Goal: Information Seeking & Learning: Compare options

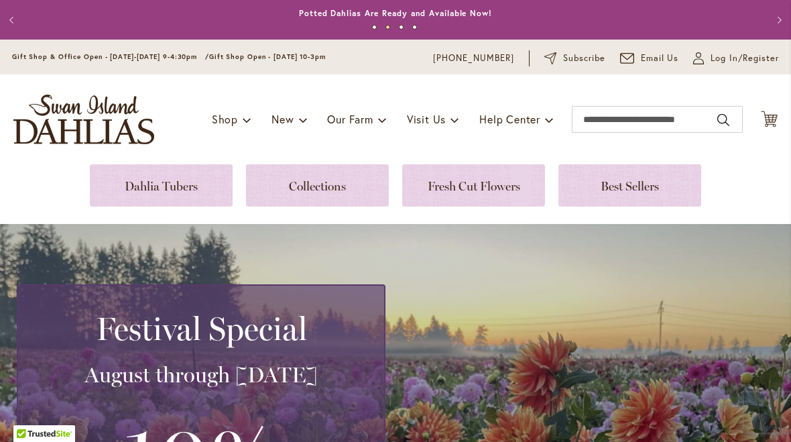
click at [704, 56] on icon "My Account" at bounding box center [699, 58] width 11 height 12
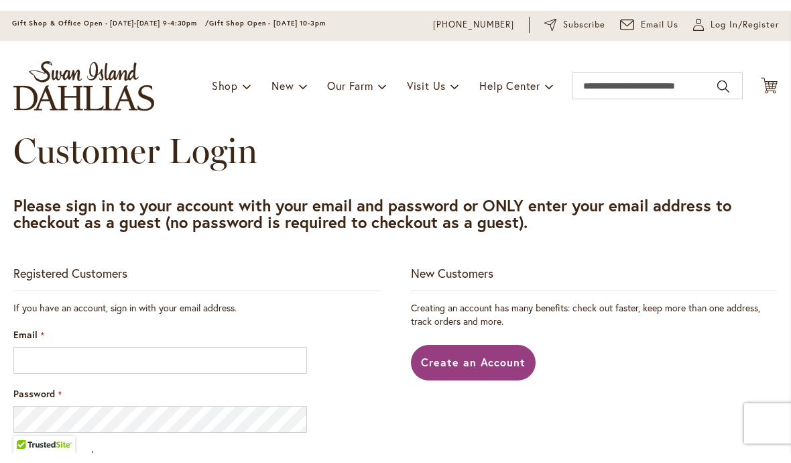
scroll to position [50, 0]
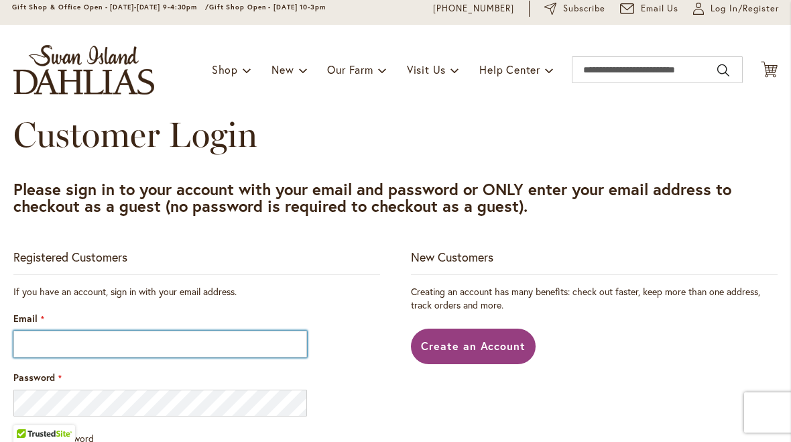
click at [54, 347] on input "Email" at bounding box center [160, 344] width 294 height 27
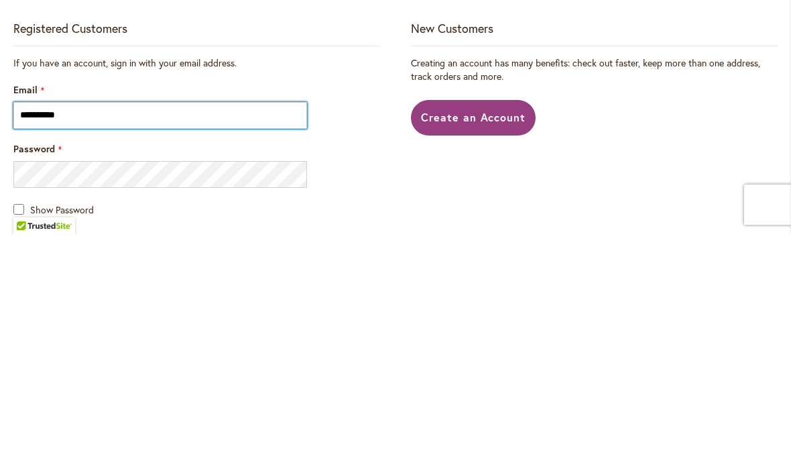
click at [92, 331] on input "**********" at bounding box center [160, 344] width 294 height 27
type input "*"
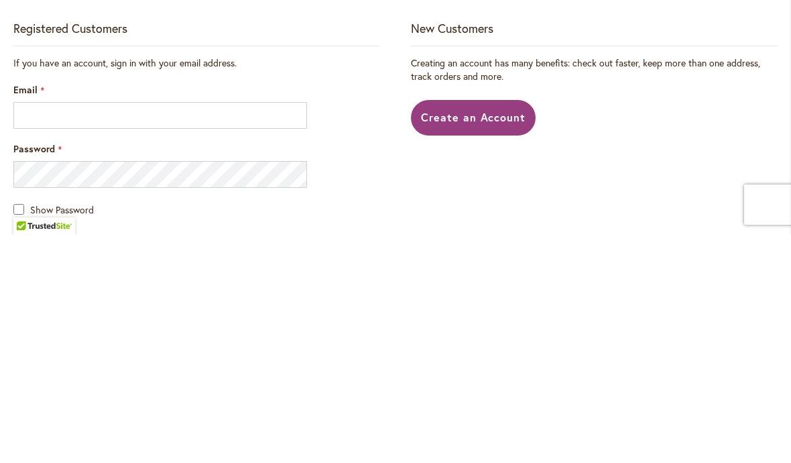
type input "**********"
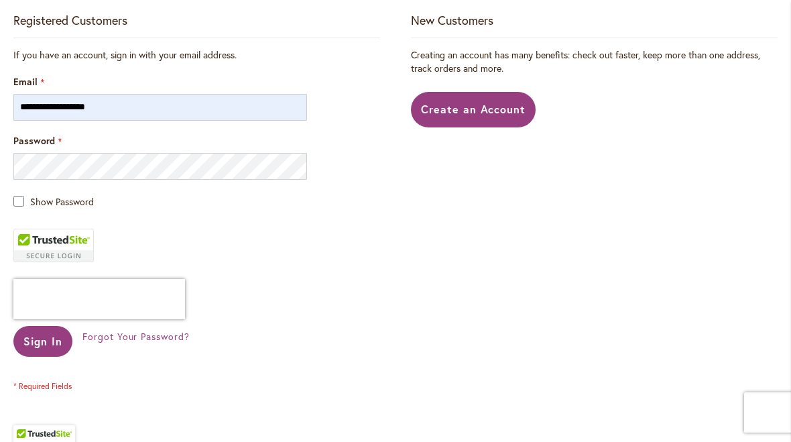
scroll to position [288, 0]
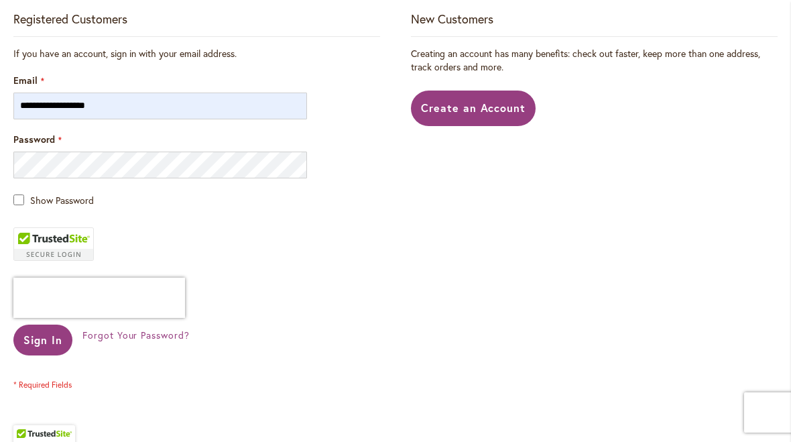
click at [48, 339] on span "Sign In" at bounding box center [42, 340] width 39 height 14
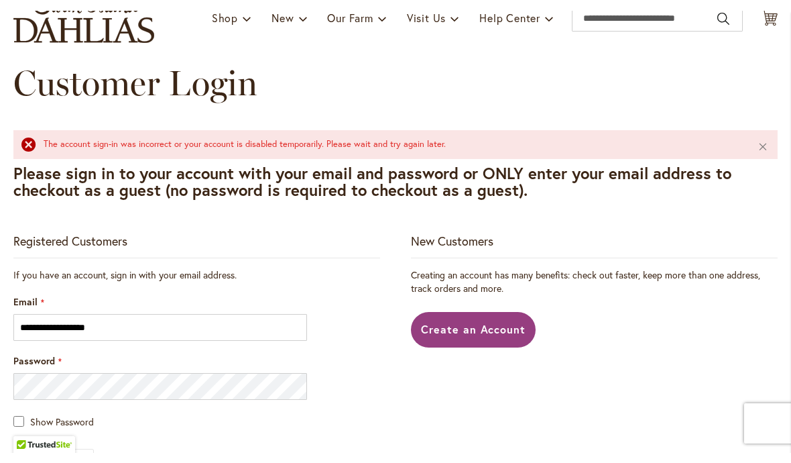
scroll to position [129, 0]
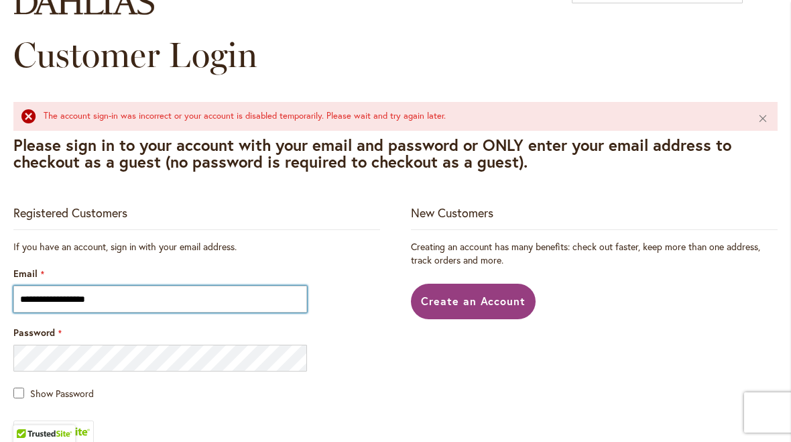
click at [108, 290] on input "**********" at bounding box center [160, 299] width 294 height 27
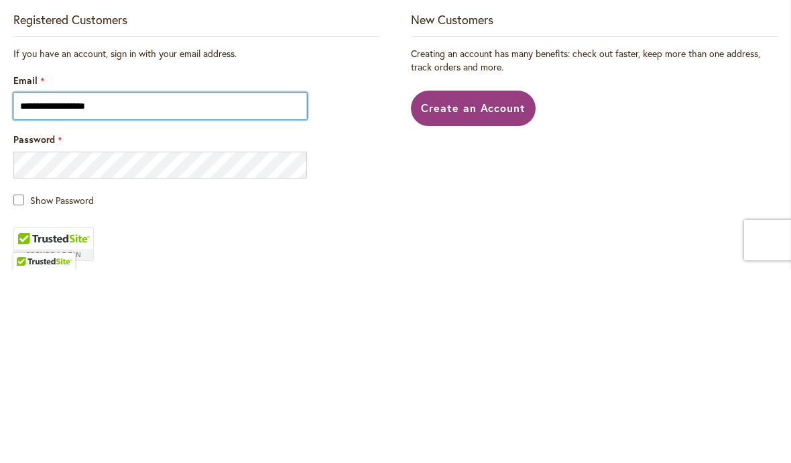
click at [81, 286] on input "**********" at bounding box center [160, 299] width 294 height 27
type input "**********"
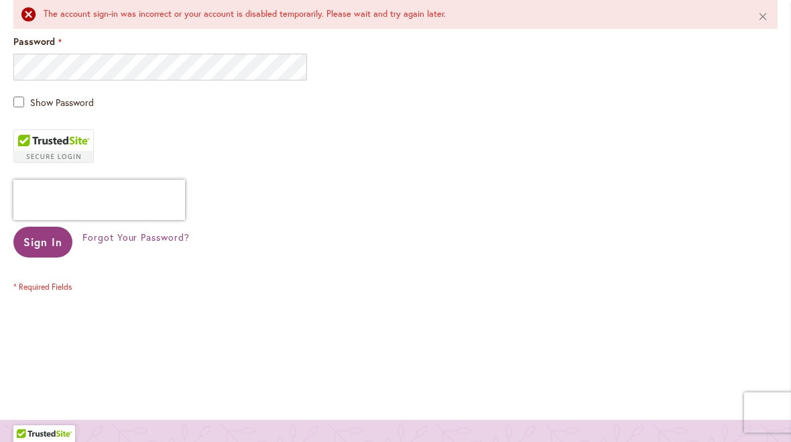
scroll to position [423, 0]
click at [43, 235] on span "Sign In" at bounding box center [42, 240] width 39 height 14
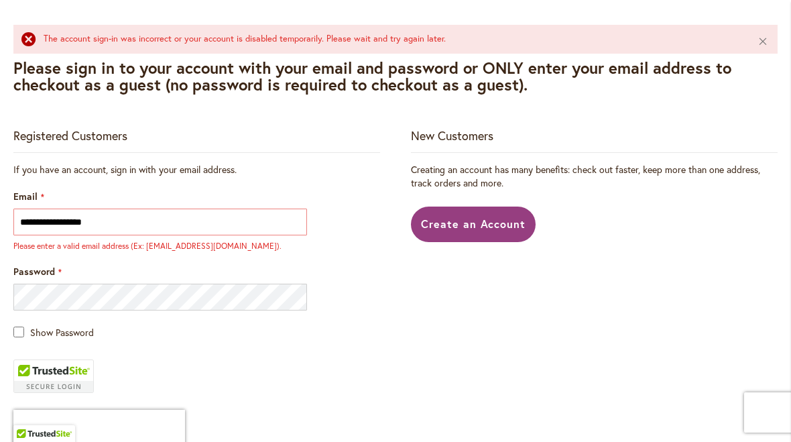
scroll to position [213, 0]
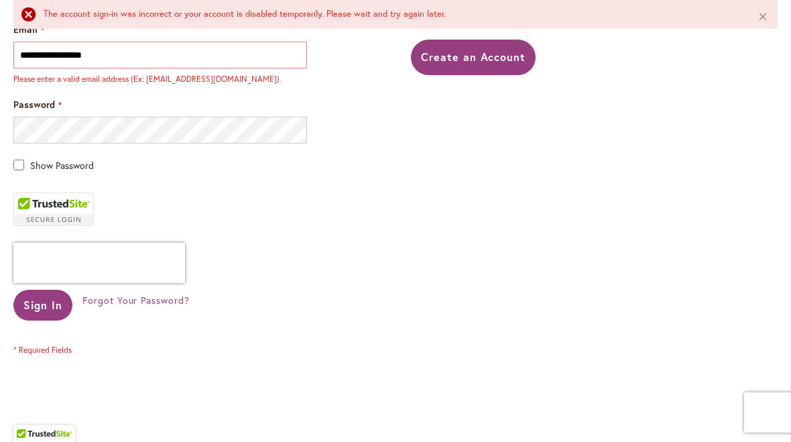
click at [38, 304] on span "Sign In" at bounding box center [42, 305] width 39 height 14
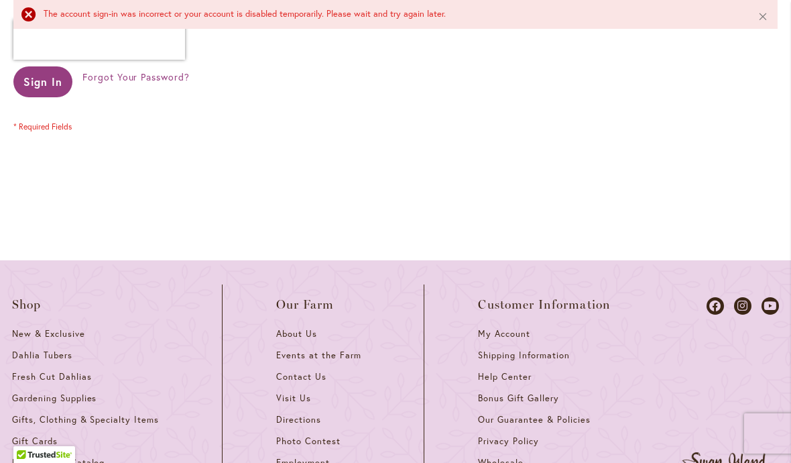
scroll to position [598, 0]
click at [171, 76] on span "Forgot Your Password?" at bounding box center [135, 75] width 107 height 13
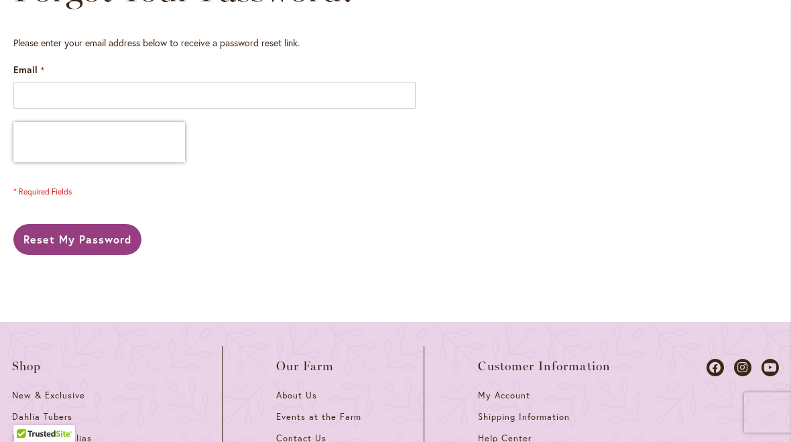
scroll to position [213, 0]
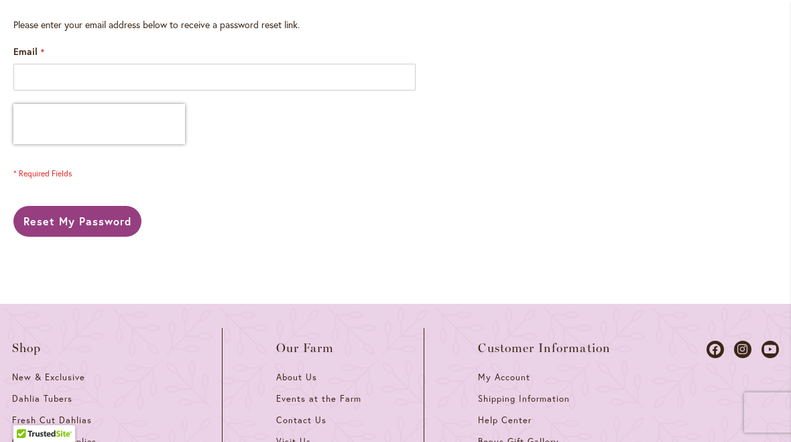
click at [95, 219] on span "Reset My Password" at bounding box center [77, 221] width 108 height 14
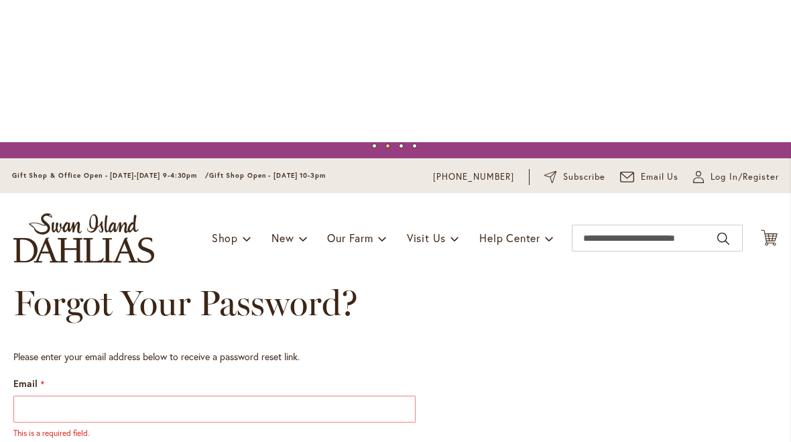
scroll to position [0, 0]
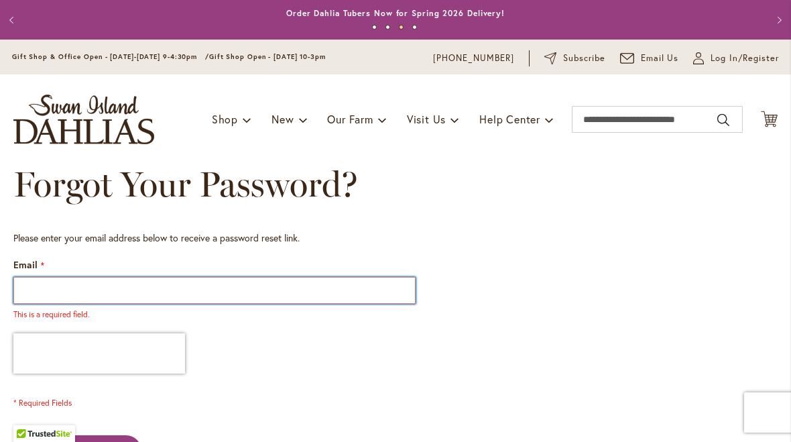
click at [40, 278] on input "Email" at bounding box center [214, 290] width 402 height 27
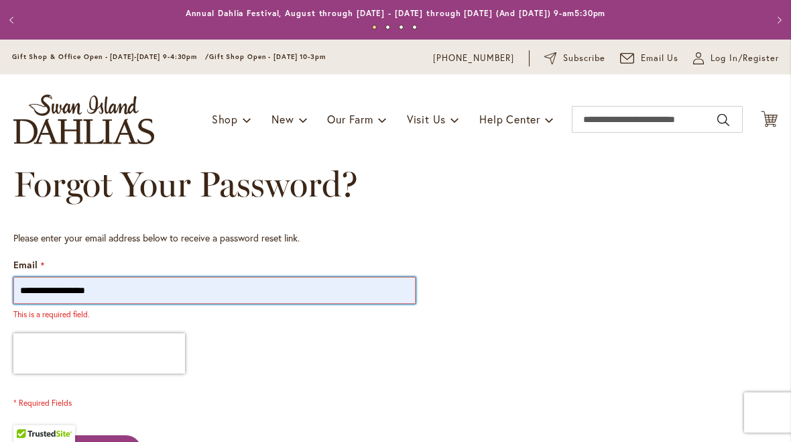
click at [113, 291] on input "**********" at bounding box center [214, 290] width 402 height 27
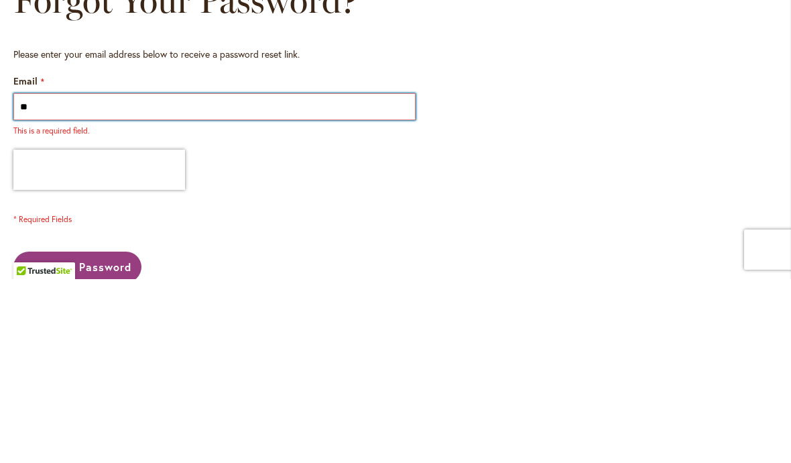
type input "*"
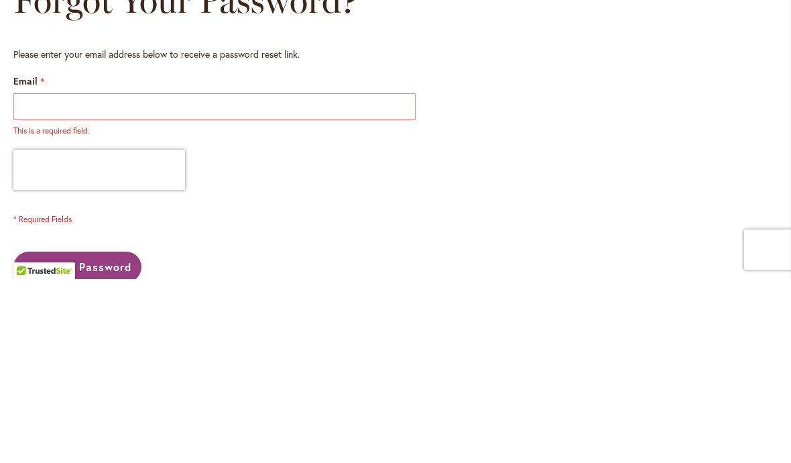
type input "**********"
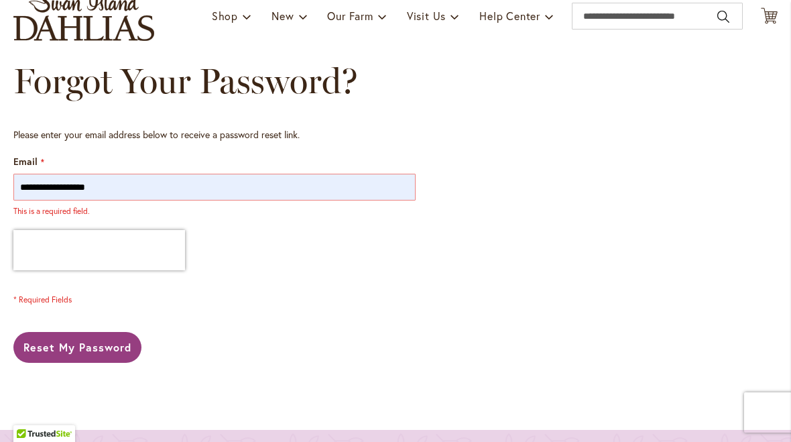
scroll to position [104, 0]
click at [95, 347] on span "Reset My Password" at bounding box center [77, 346] width 108 height 14
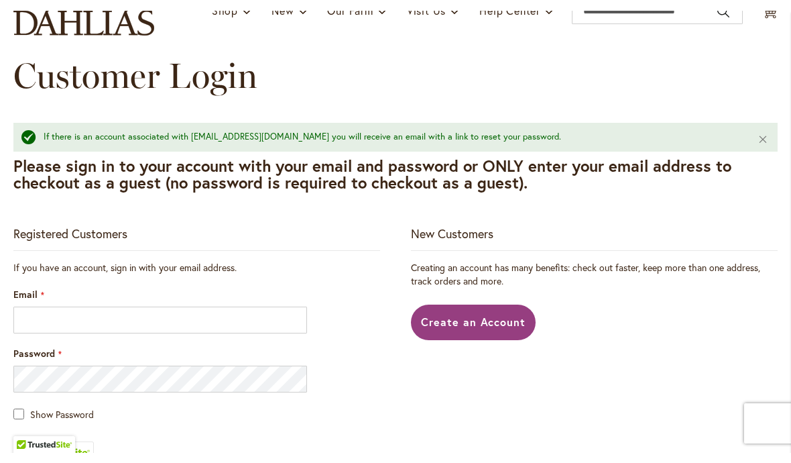
scroll to position [123, 0]
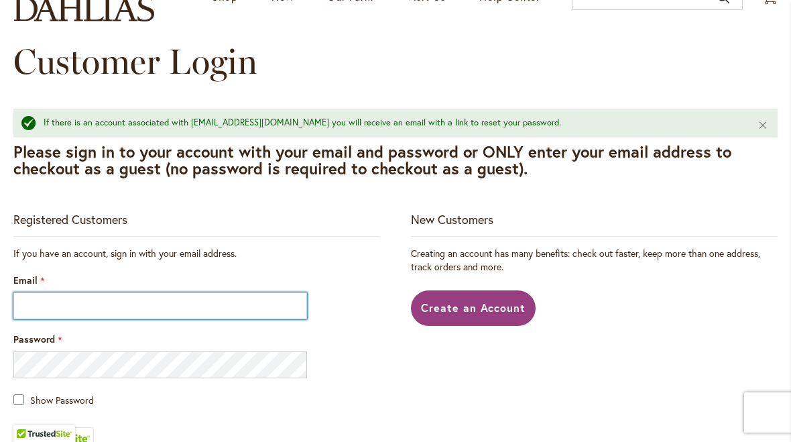
click at [37, 308] on input "Email" at bounding box center [160, 305] width 294 height 27
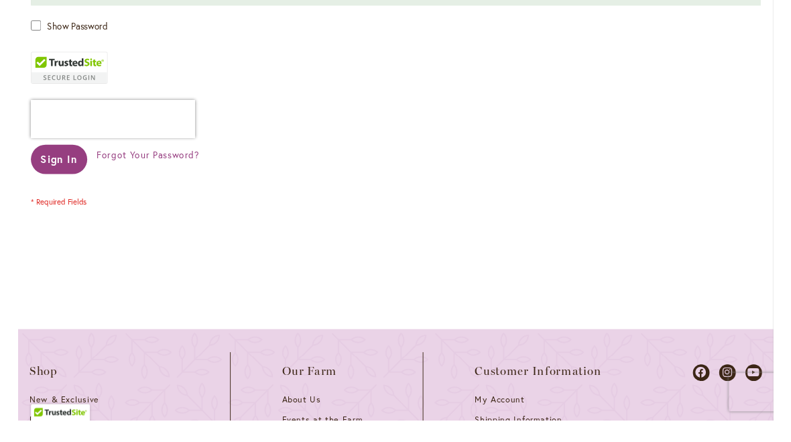
scroll to position [479, 0]
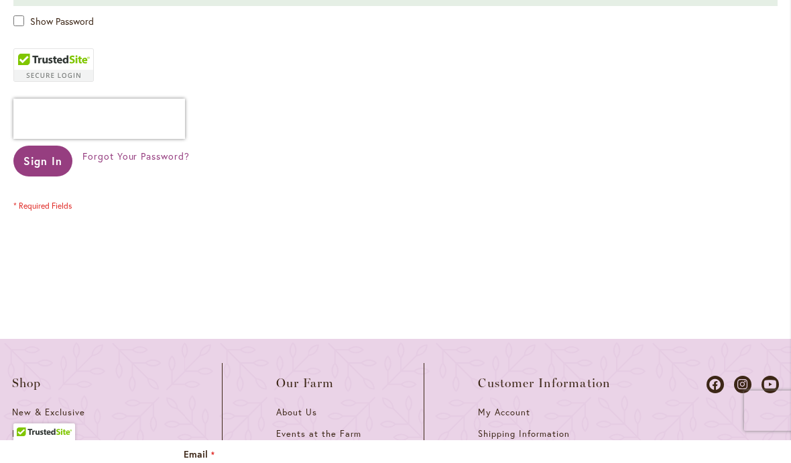
type input "**********"
click at [610, 117] on div "**********" at bounding box center [395, 75] width 765 height 440
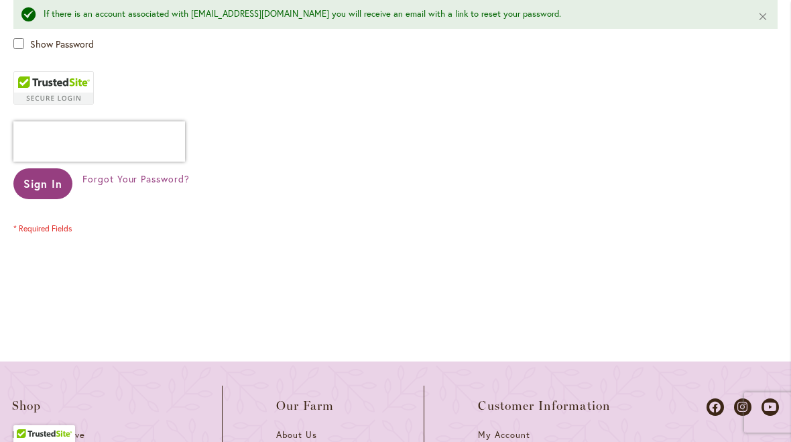
click at [168, 180] on span "Forgot Your Password?" at bounding box center [135, 178] width 107 height 13
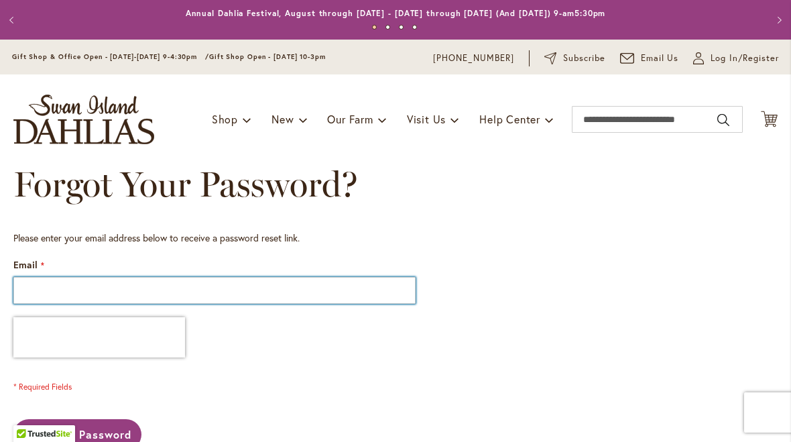
click at [42, 289] on input "Email" at bounding box center [214, 290] width 402 height 27
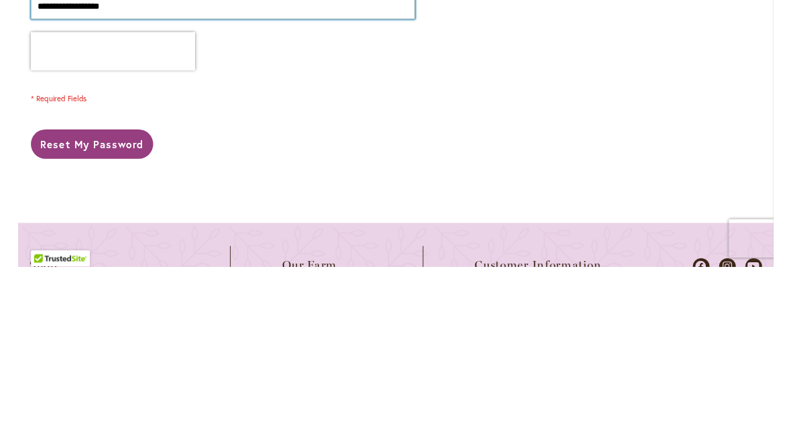
scroll to position [105, 0]
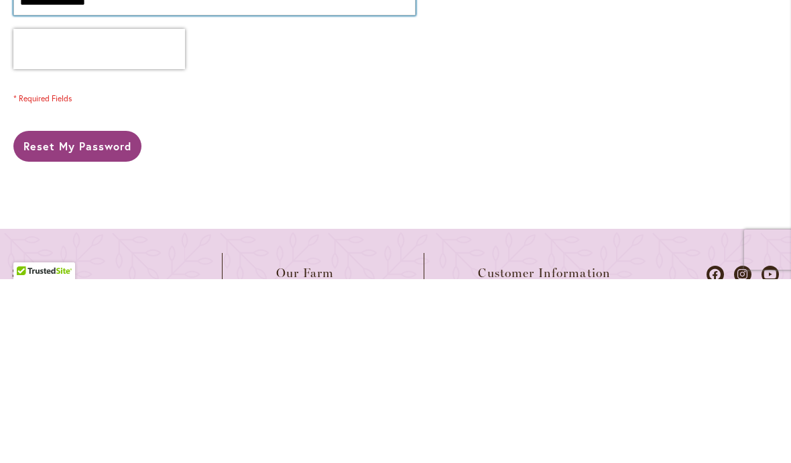
type input "**********"
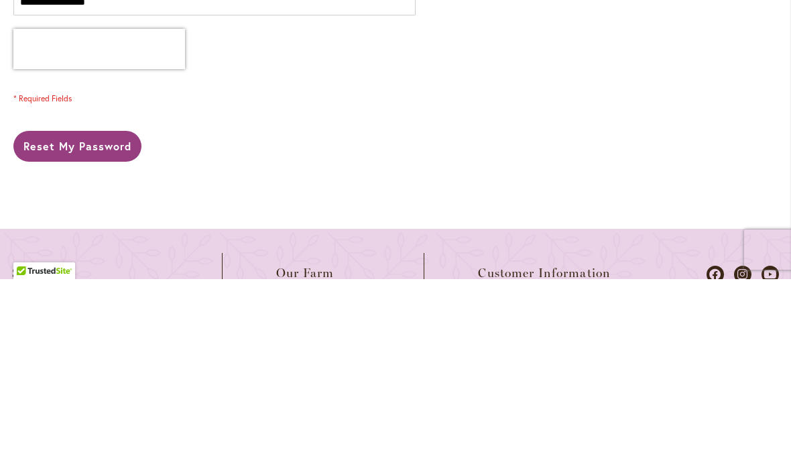
click at [99, 323] on span "Reset My Password" at bounding box center [77, 330] width 108 height 14
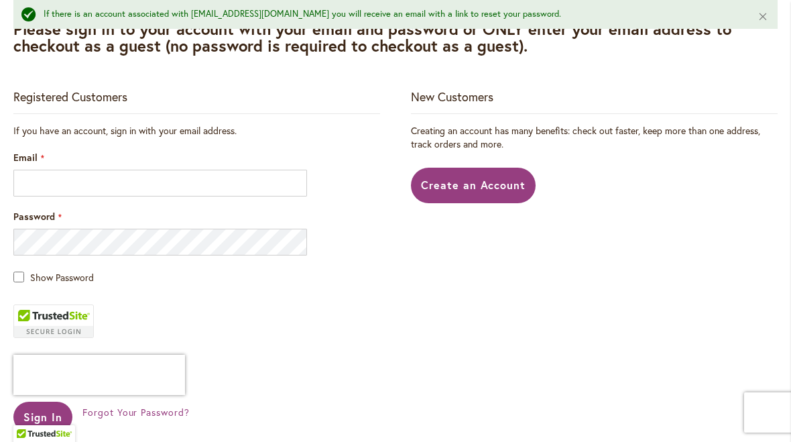
scroll to position [247, 0]
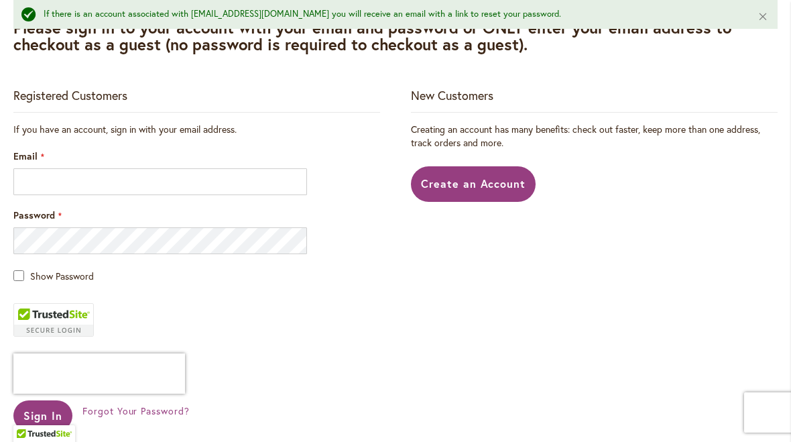
click at [468, 184] on span "Create an Account" at bounding box center [473, 183] width 105 height 14
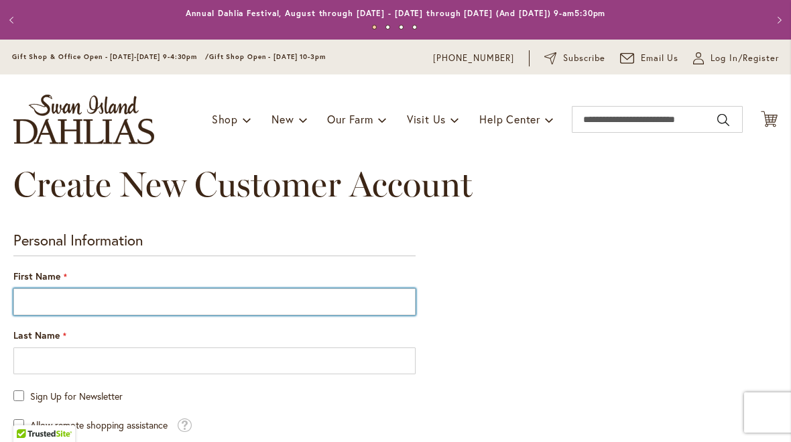
click at [56, 292] on input "First Name" at bounding box center [214, 301] width 402 height 27
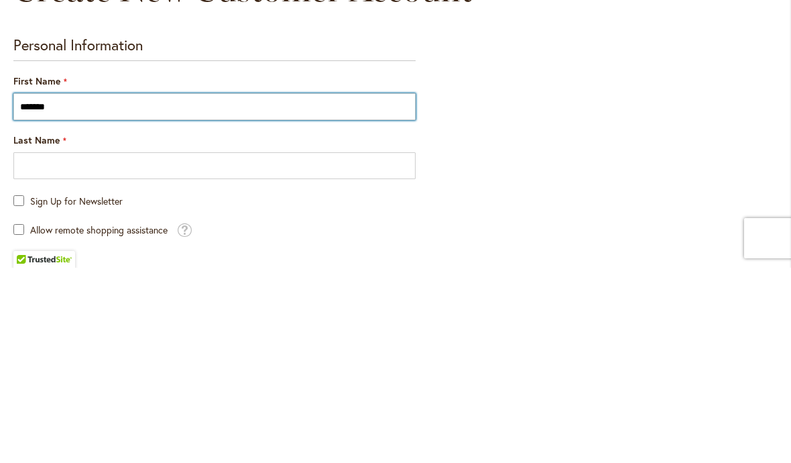
type input "*******"
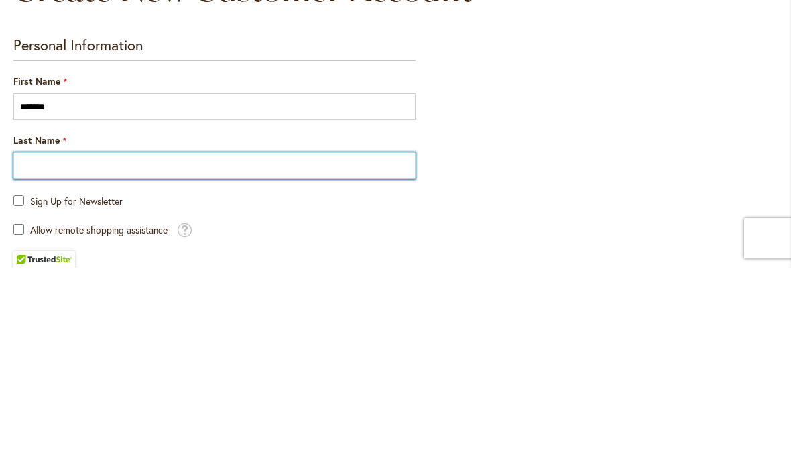
click at [70, 347] on input "Last Name" at bounding box center [214, 360] width 402 height 27
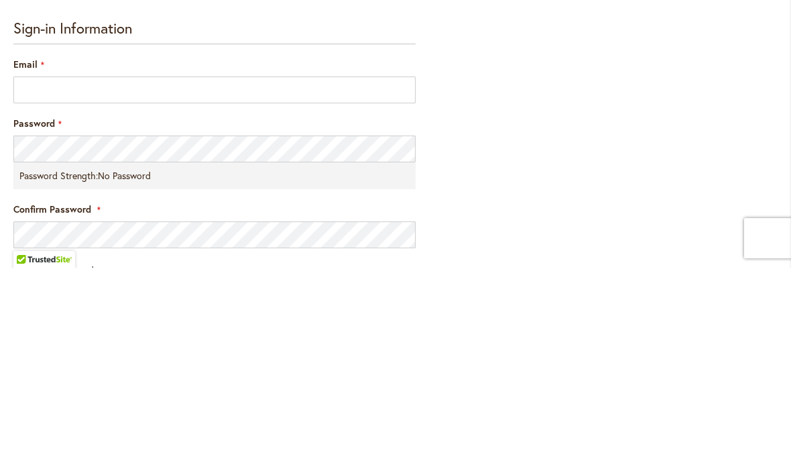
scroll to position [247, 0]
type input "******"
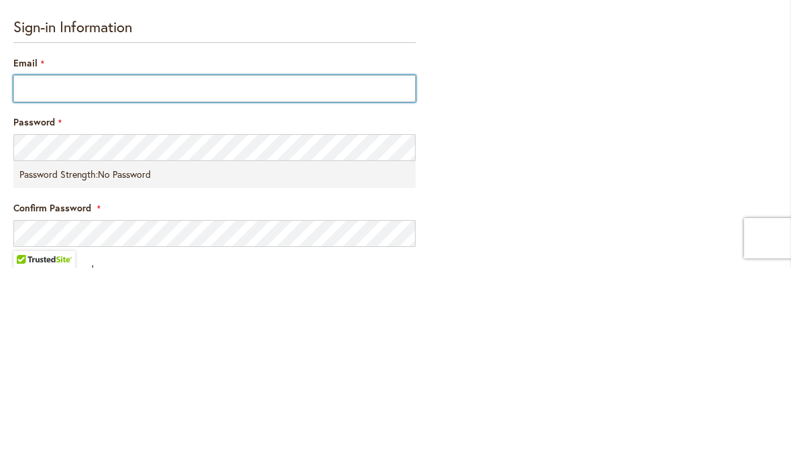
click at [35, 270] on input "Email" at bounding box center [214, 283] width 402 height 27
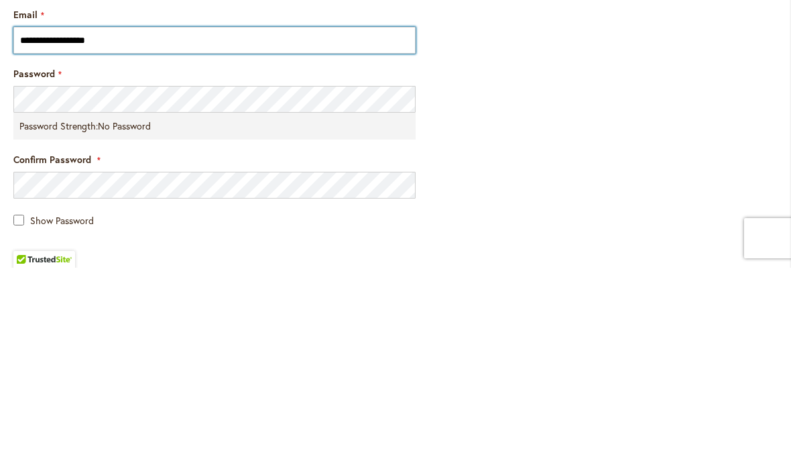
scroll to position [297, 0]
type input "**********"
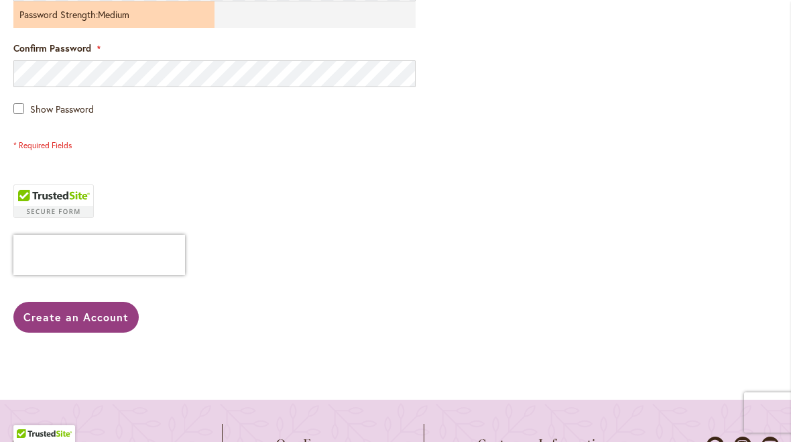
scroll to position [604, 0]
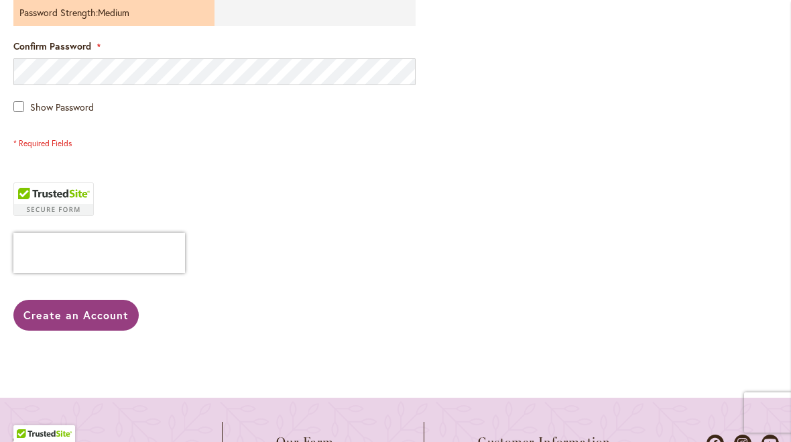
click at [99, 311] on span "Create an Account" at bounding box center [75, 315] width 105 height 14
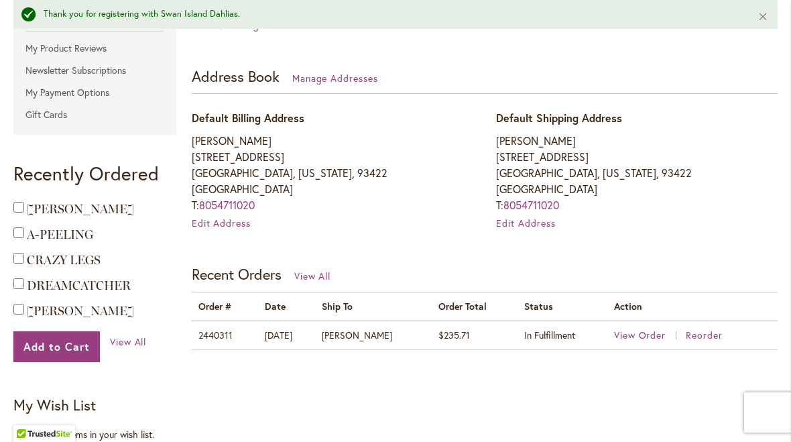
scroll to position [364, 0]
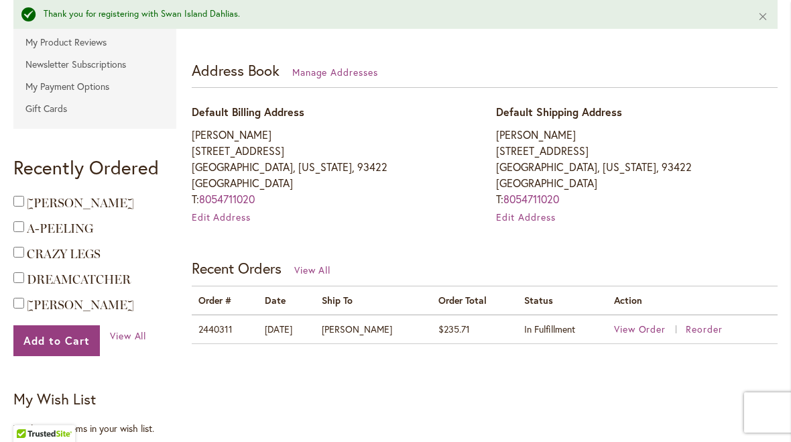
click at [651, 327] on span "View Order" at bounding box center [640, 329] width 52 height 13
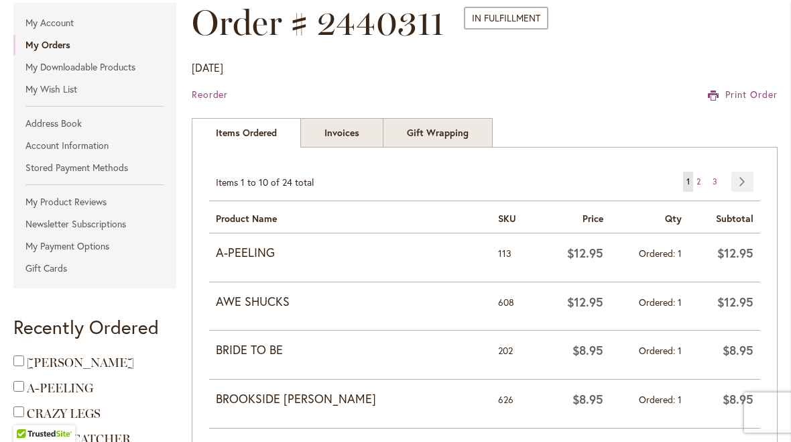
scroll to position [178, 0]
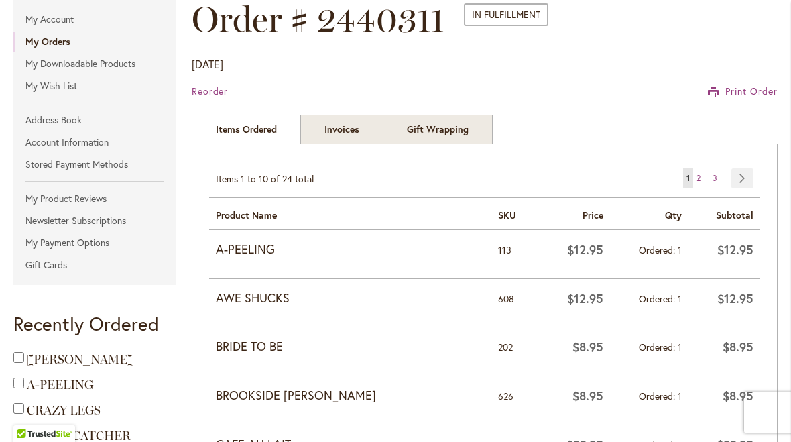
click at [241, 257] on td "A-PEELING" at bounding box center [350, 254] width 283 height 48
click at [229, 243] on strong "A-PEELING" at bounding box center [351, 249] width 270 height 17
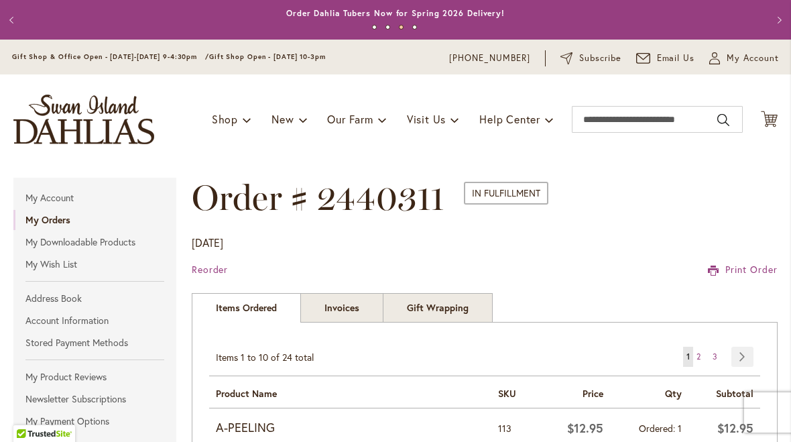
scroll to position [0, 0]
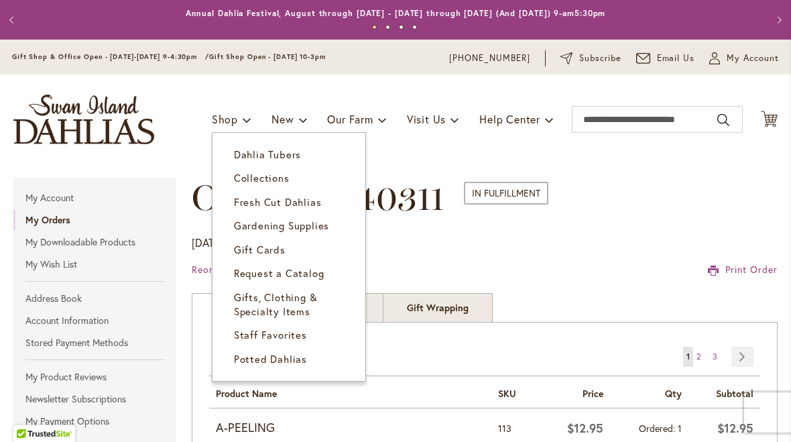
click at [294, 145] on link "Dahlia Tubers" at bounding box center [289, 154] width 153 height 23
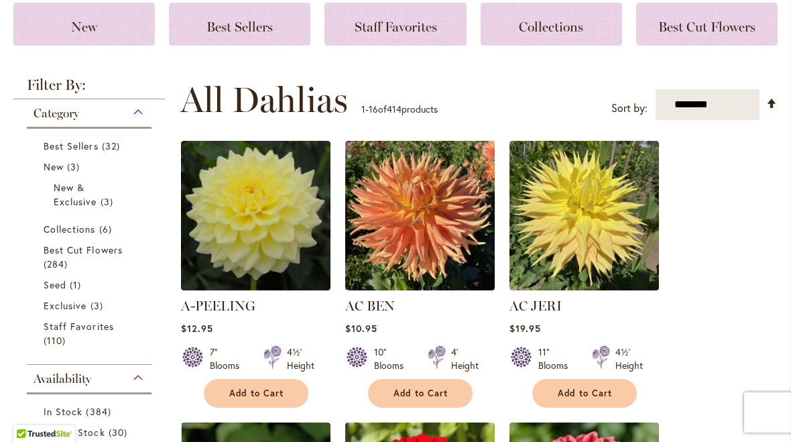
scroll to position [197, 0]
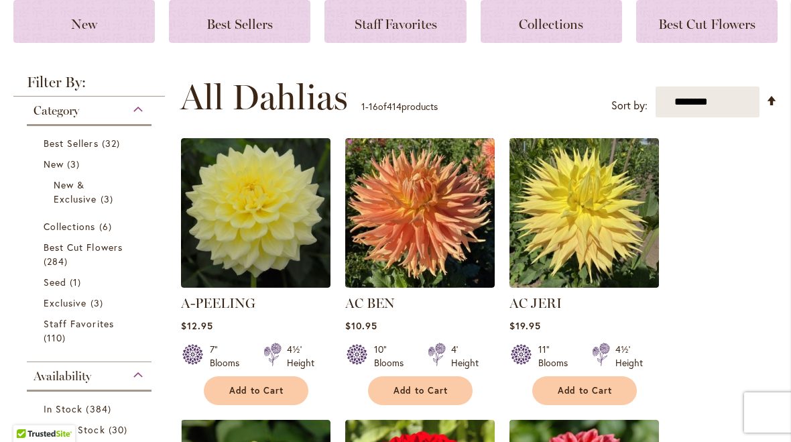
click at [251, 254] on img at bounding box center [256, 213] width 150 height 150
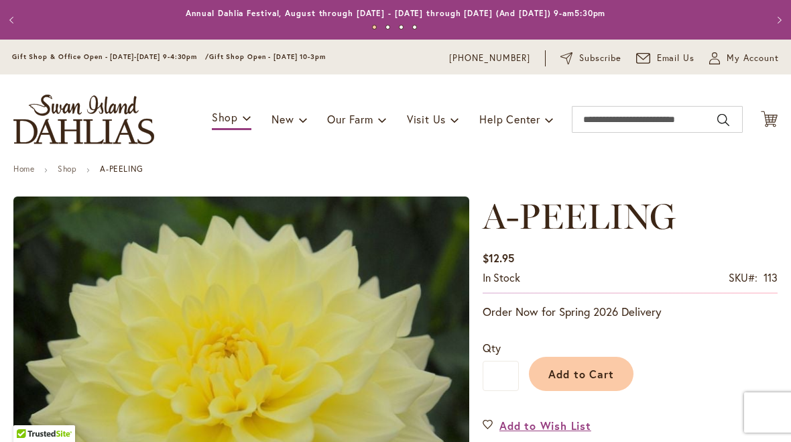
type input "*******"
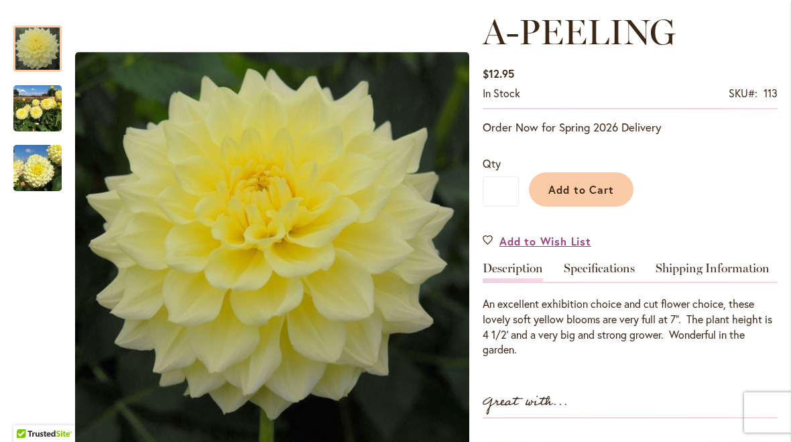
scroll to position [186, 0]
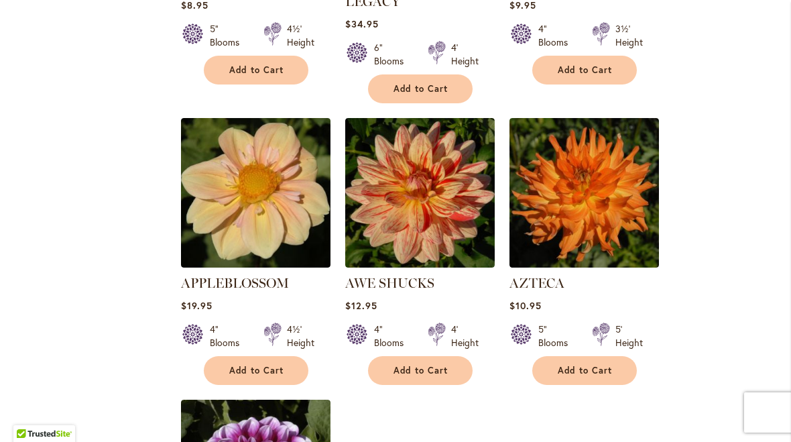
scroll to position [1366, 0]
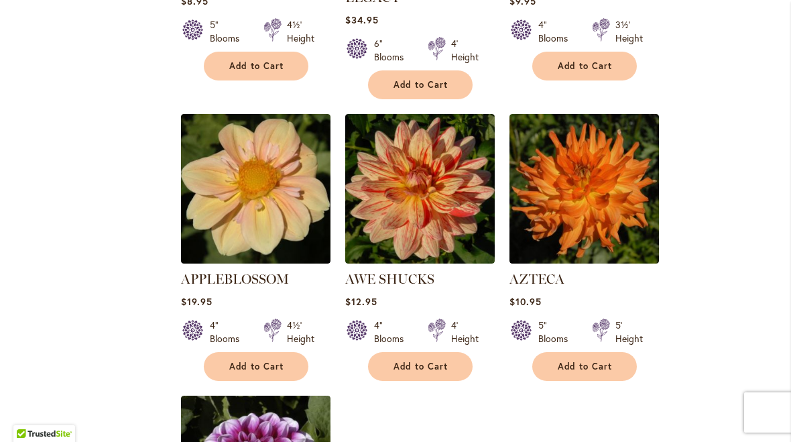
click at [419, 180] on img at bounding box center [420, 189] width 150 height 150
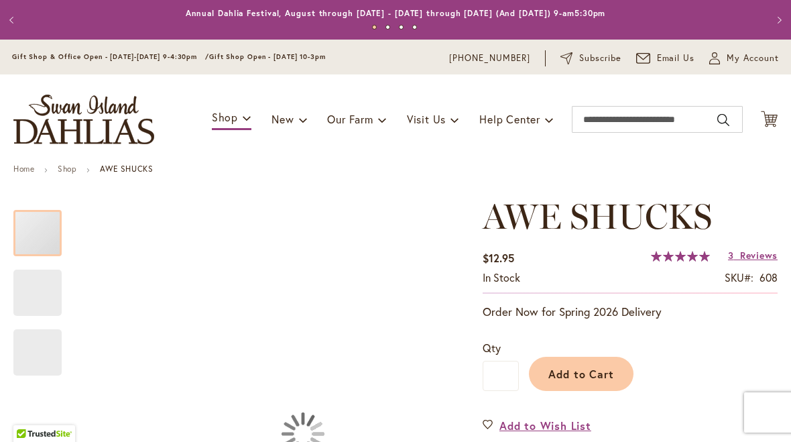
type input "*******"
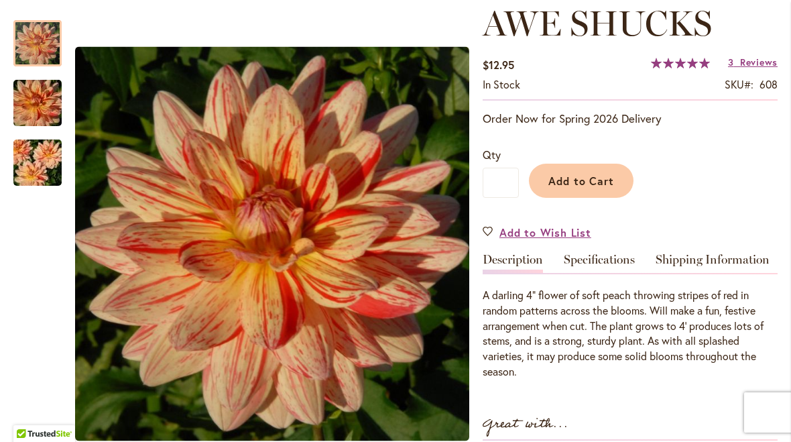
scroll to position [194, 0]
click at [182, 9] on div "AWE SHUCKS" at bounding box center [272, 244] width 394 height 474
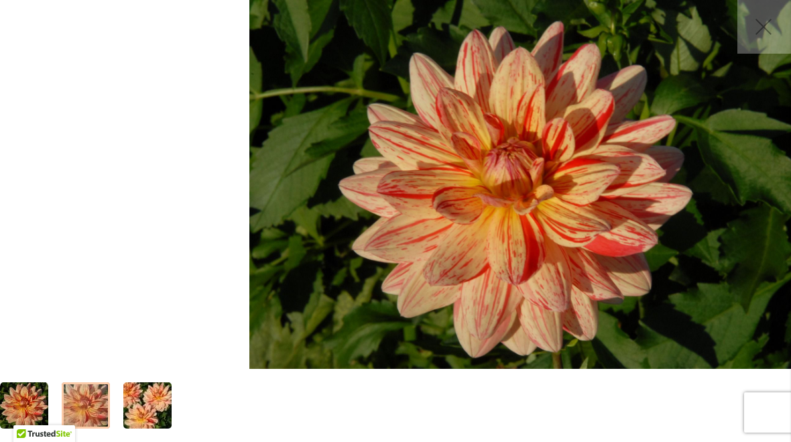
click at [373, 274] on img "AWE SHUCKS" at bounding box center [525, 184] width 551 height 369
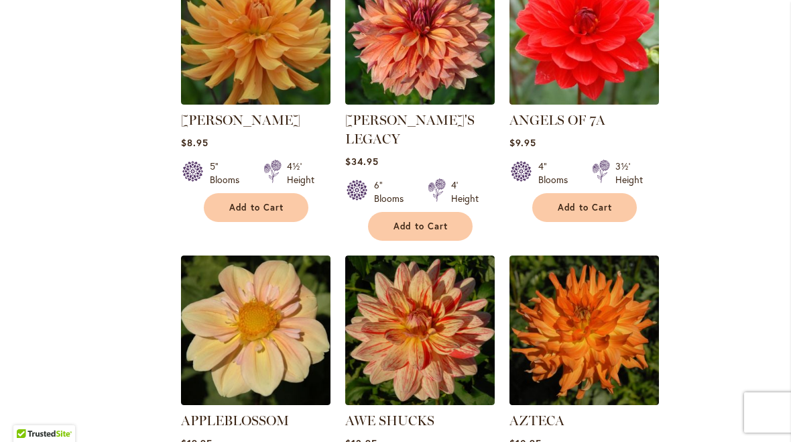
scroll to position [1226, 0]
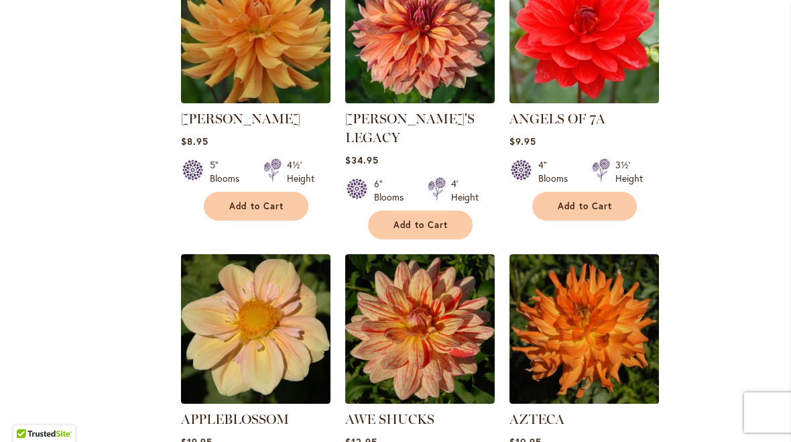
click at [415, 327] on img at bounding box center [420, 329] width 150 height 150
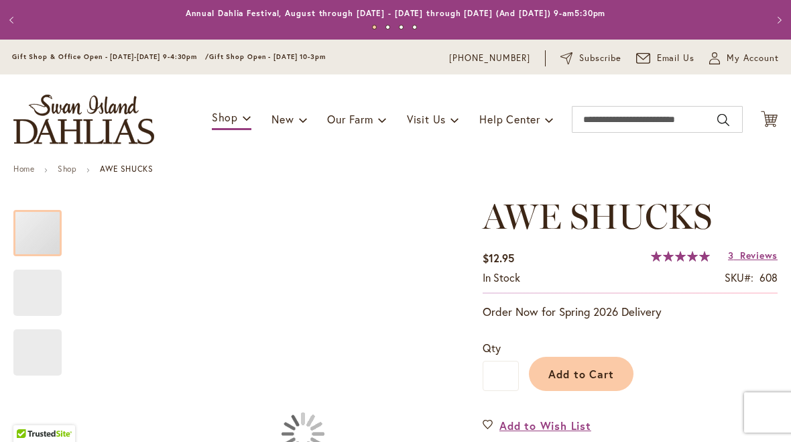
type input "*******"
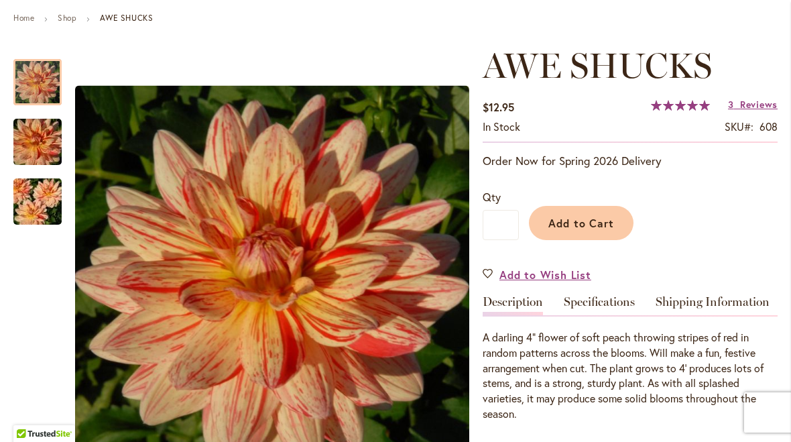
scroll to position [146, 0]
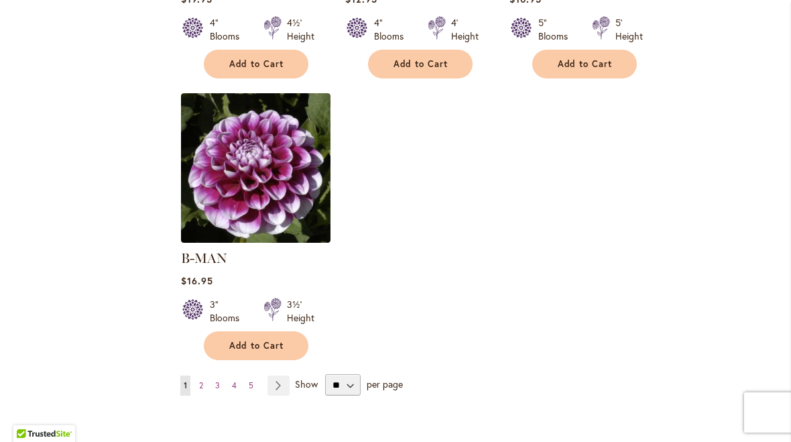
scroll to position [1653, 0]
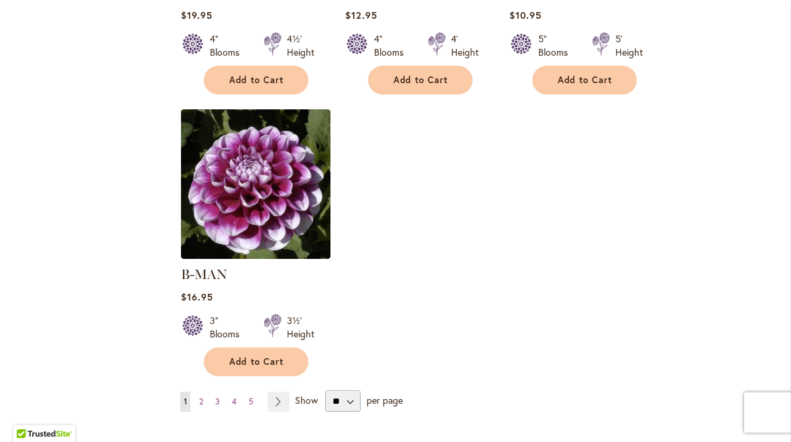
click at [200, 396] on span "2" at bounding box center [201, 401] width 4 height 10
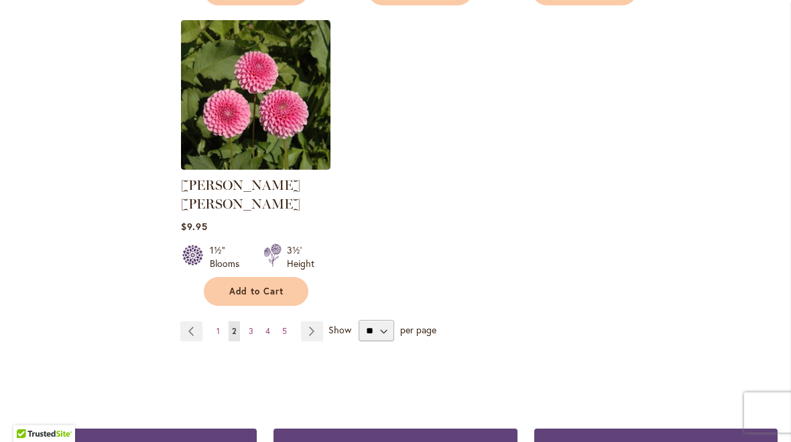
scroll to position [1699, 0]
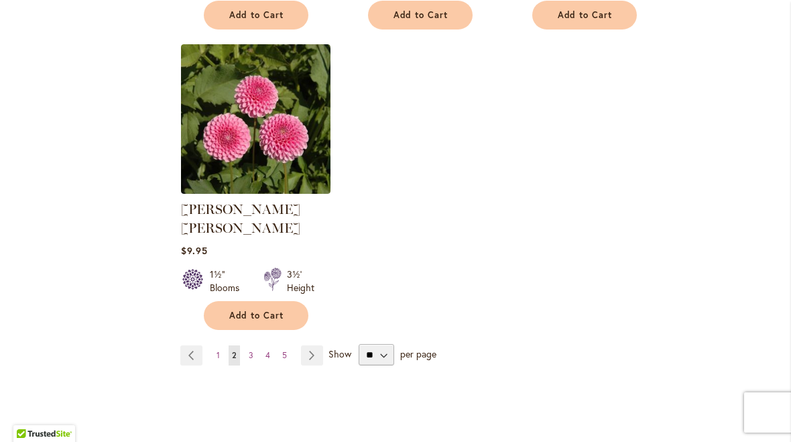
click at [251, 345] on link "Page 3" at bounding box center [250, 355] width 11 height 20
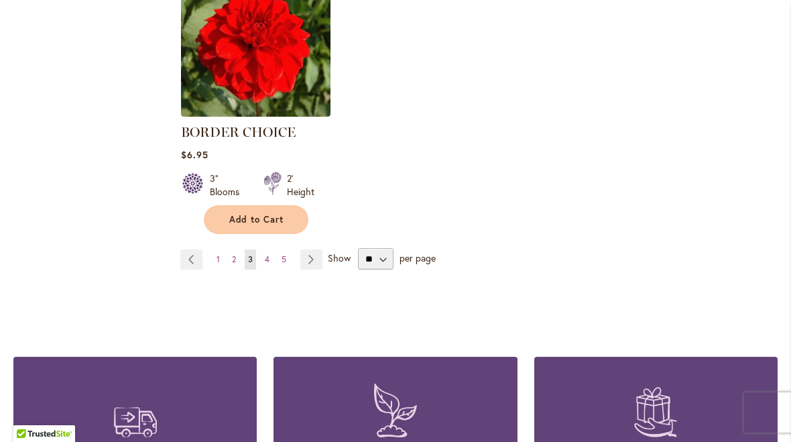
scroll to position [1777, 0]
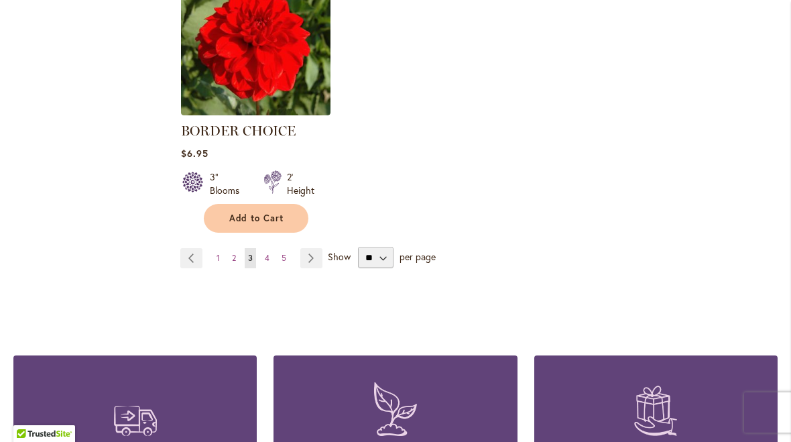
click at [256, 258] on strong "You're currently reading page 3" at bounding box center [250, 258] width 11 height 20
click at [265, 263] on span "4" at bounding box center [267, 258] width 5 height 10
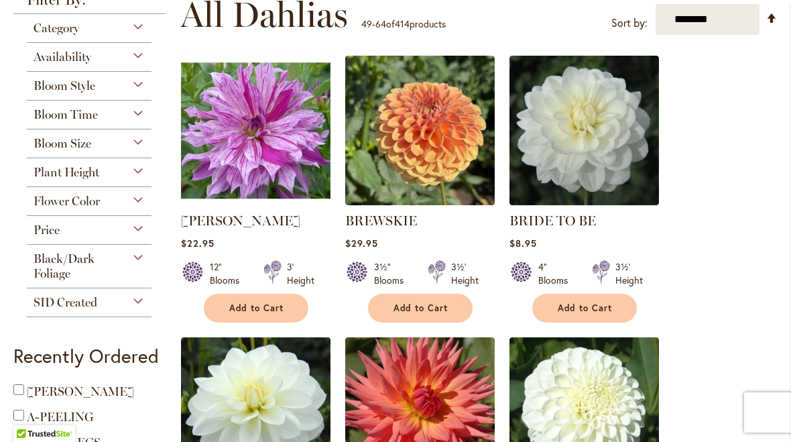
scroll to position [280, 0]
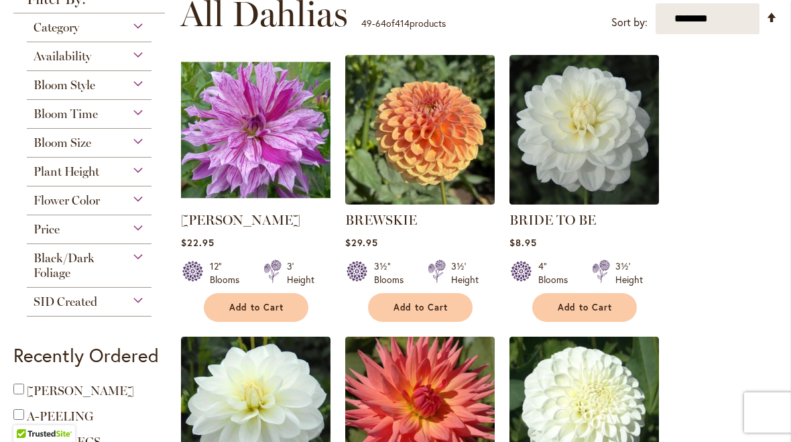
click at [563, 155] on img at bounding box center [585, 130] width 150 height 150
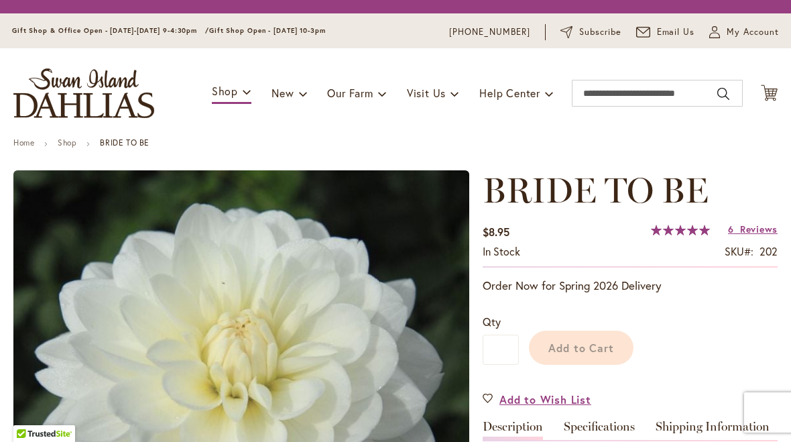
type input "*******"
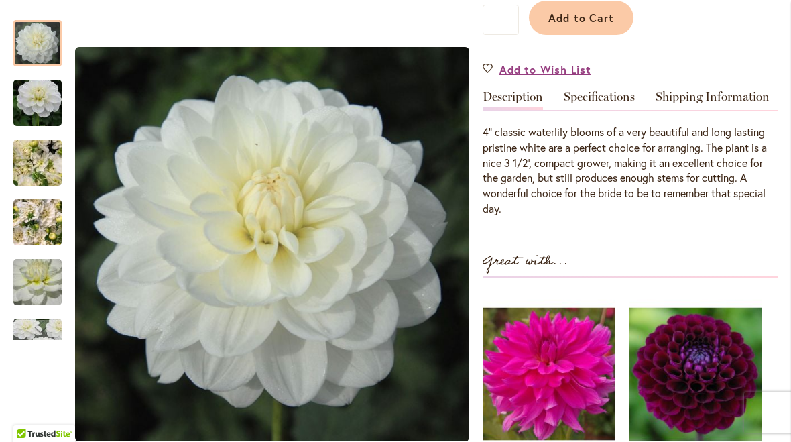
scroll to position [362, 0]
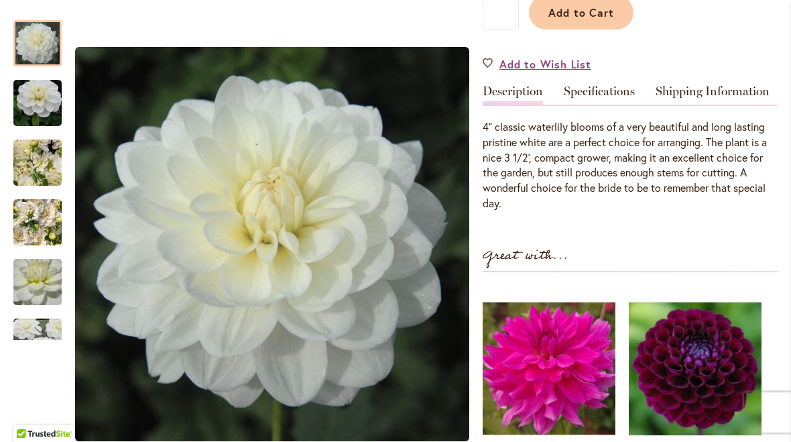
click at [616, 90] on link "Specifications" at bounding box center [599, 94] width 71 height 19
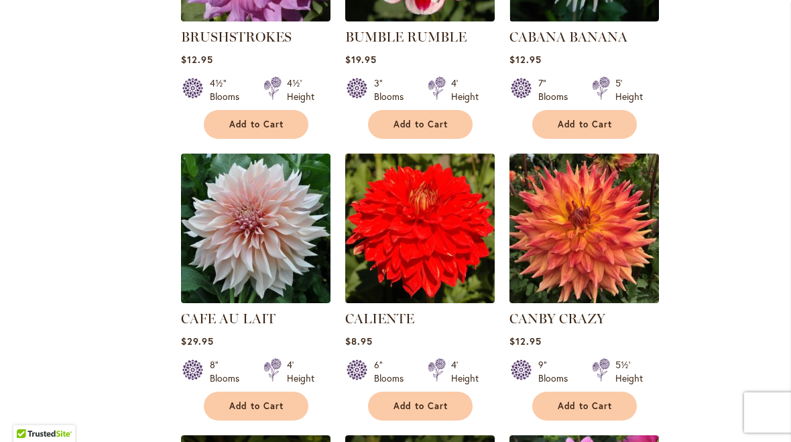
scroll to position [1043, 0]
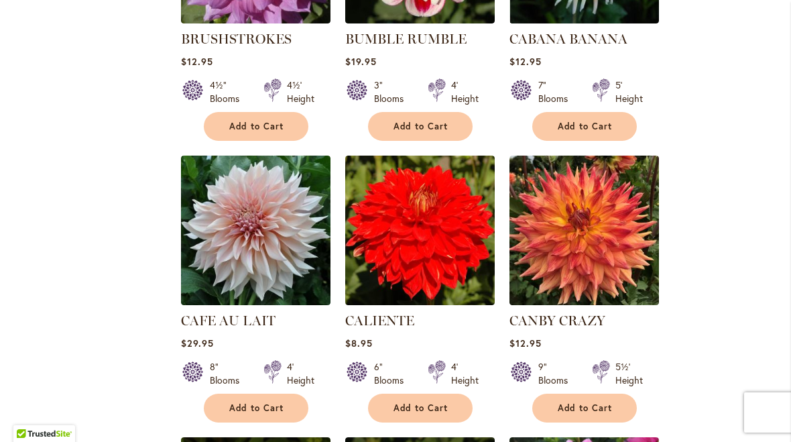
click at [251, 245] on img at bounding box center [256, 231] width 150 height 150
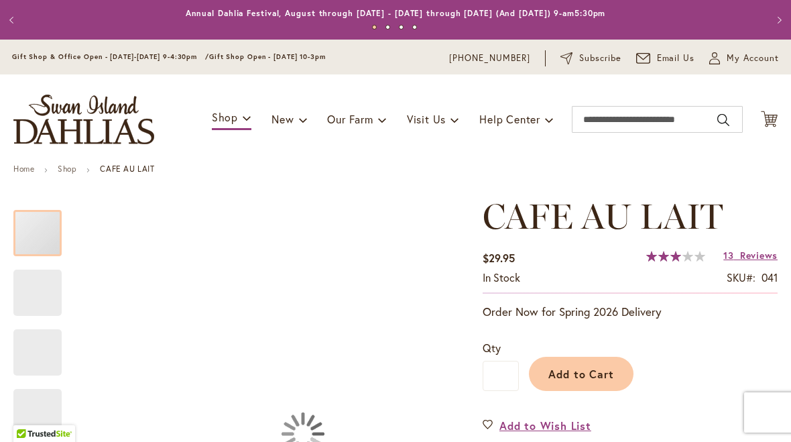
type input "*******"
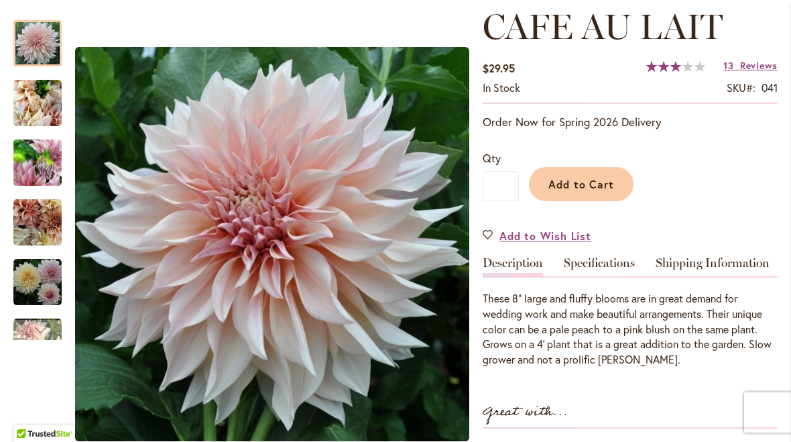
scroll to position [190, 0]
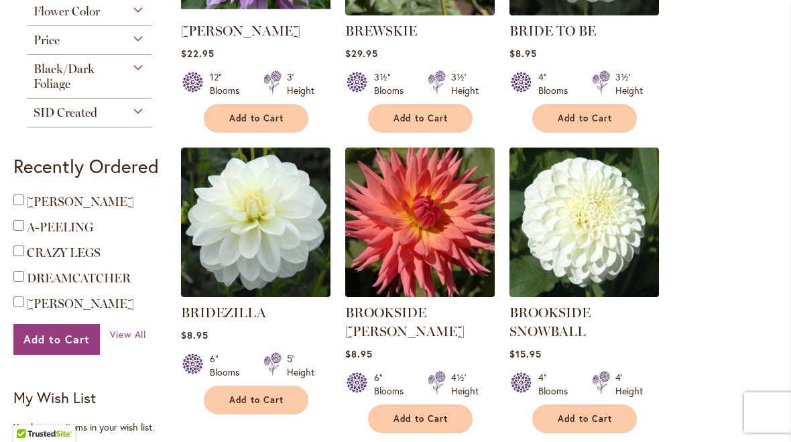
scroll to position [474, 0]
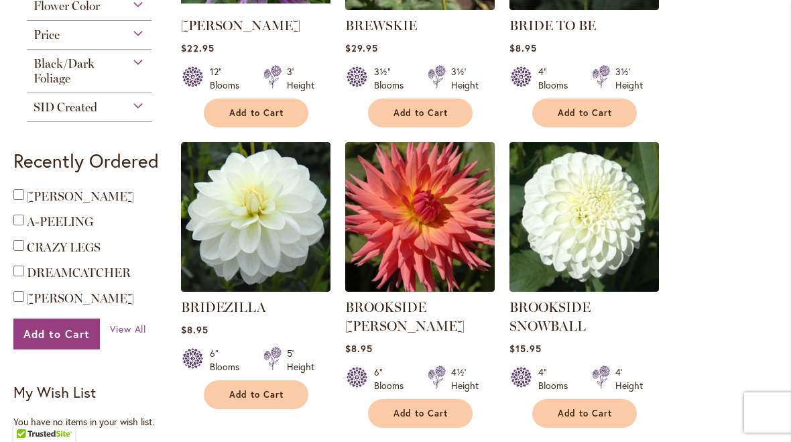
click at [584, 252] on img at bounding box center [585, 217] width 150 height 150
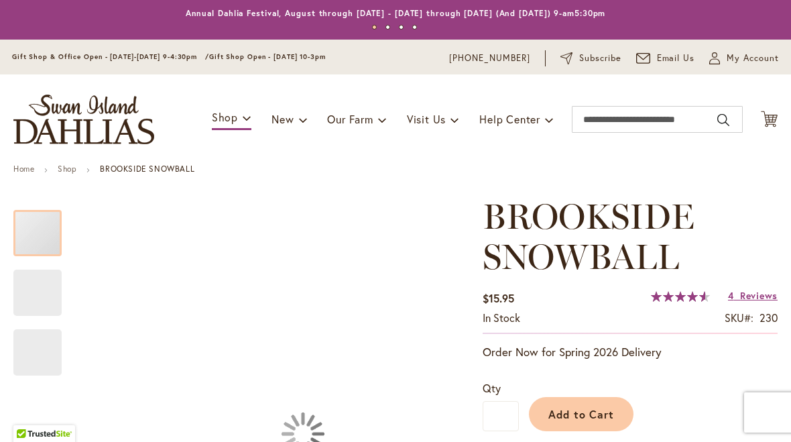
type input "*******"
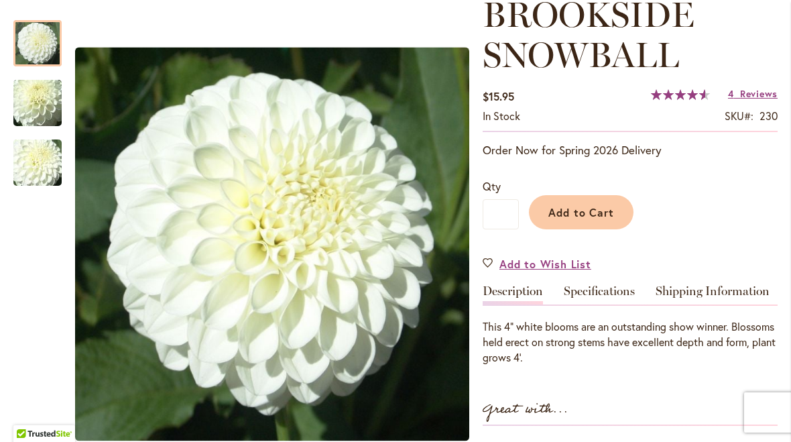
scroll to position [201, 0]
click at [619, 295] on link "Specifications" at bounding box center [599, 295] width 71 height 19
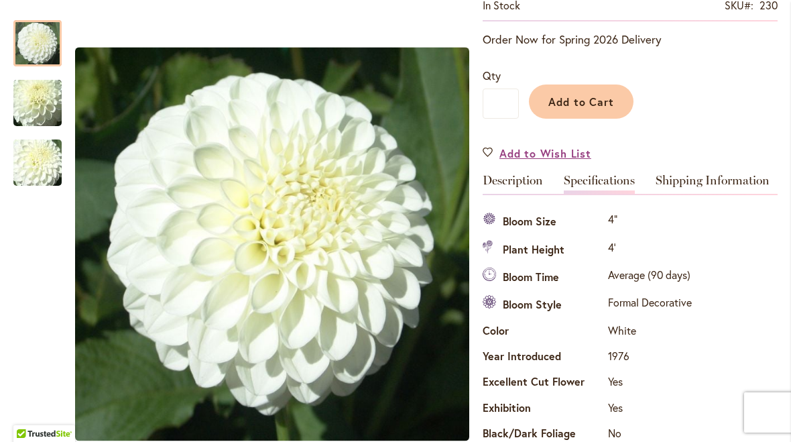
scroll to position [295, 0]
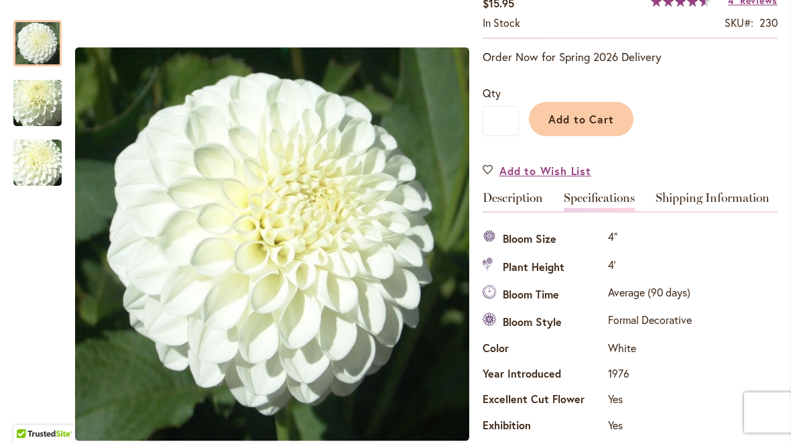
click at [508, 200] on link "Description" at bounding box center [513, 201] width 60 height 19
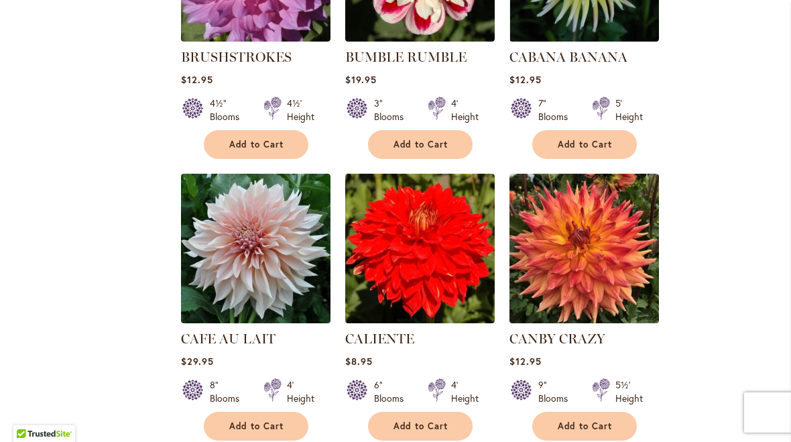
scroll to position [1002, 0]
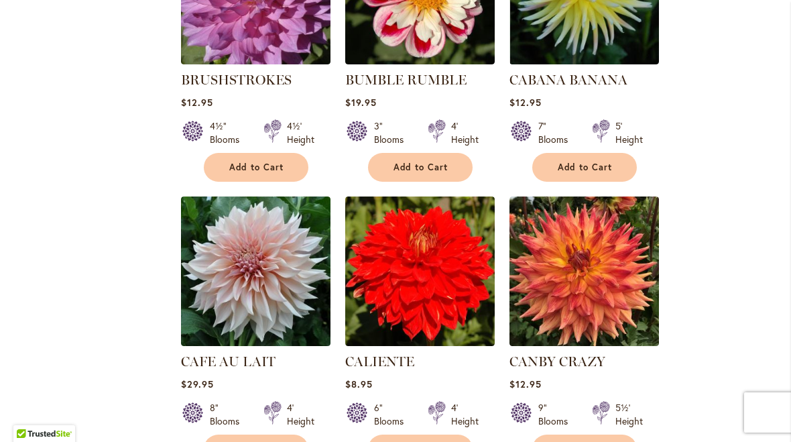
click at [256, 280] on img at bounding box center [256, 272] width 150 height 150
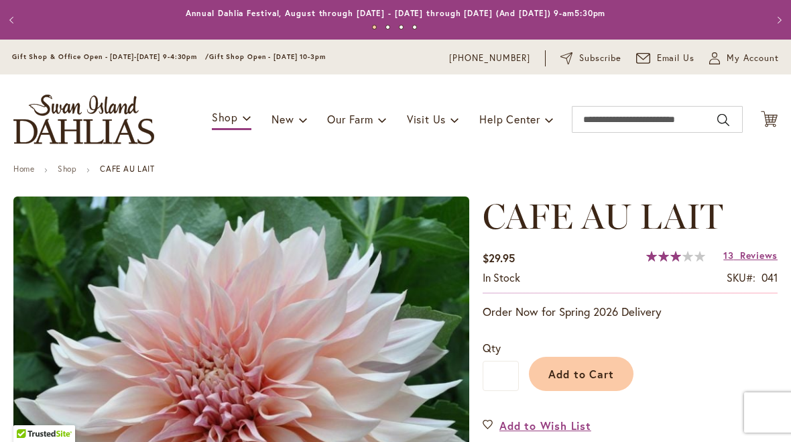
type input "*******"
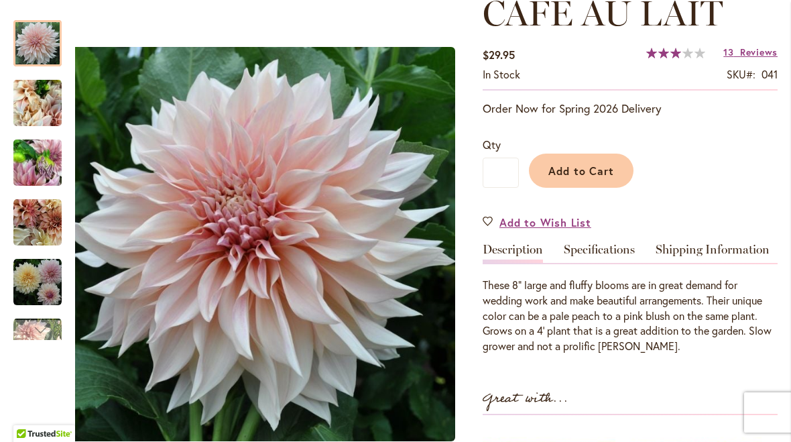
scroll to position [204, 0]
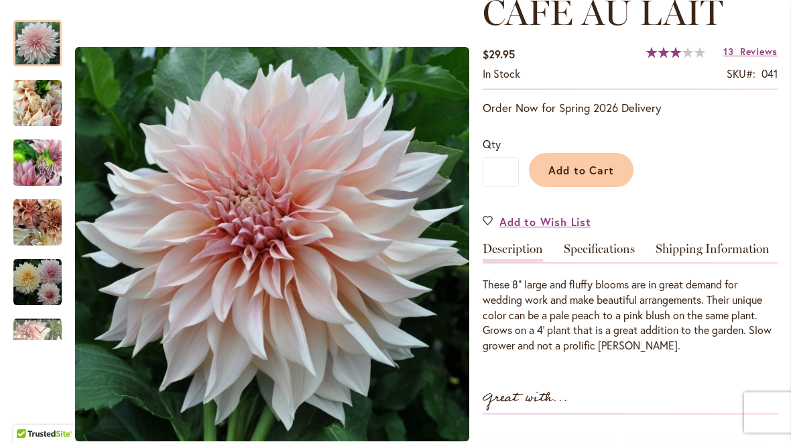
click at [609, 249] on link "Specifications" at bounding box center [599, 252] width 71 height 19
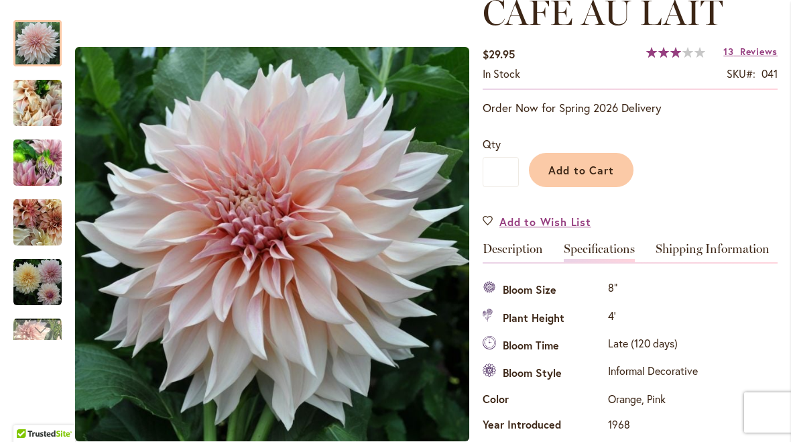
scroll to position [446, 0]
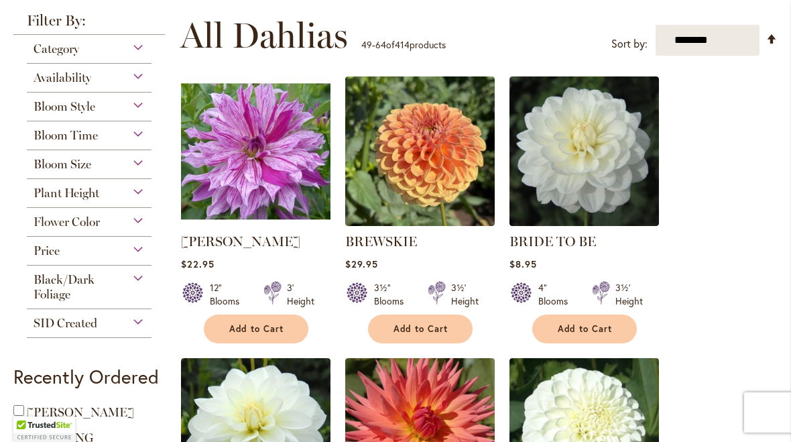
scroll to position [258, 0]
click at [570, 180] on img at bounding box center [585, 151] width 150 height 150
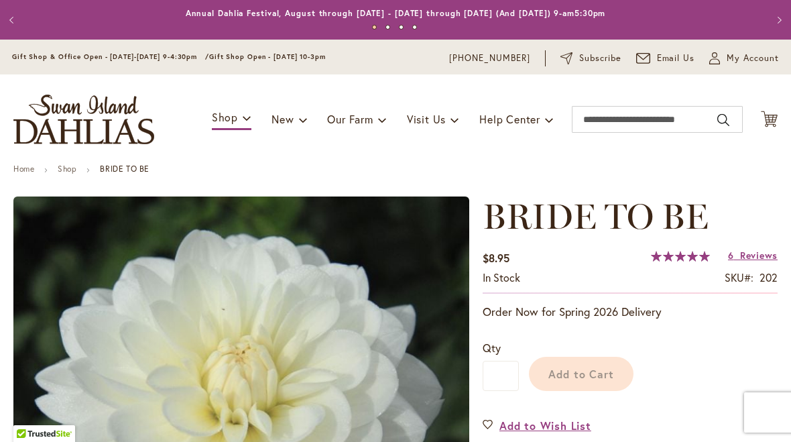
type input "*******"
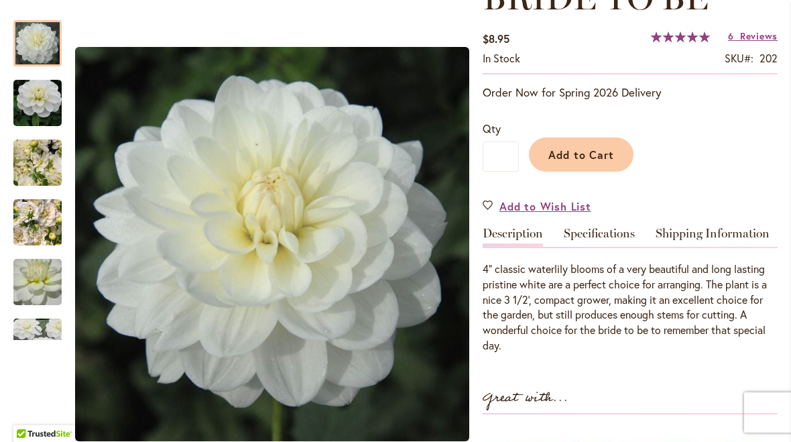
click at [599, 233] on link "Specifications" at bounding box center [599, 236] width 71 height 19
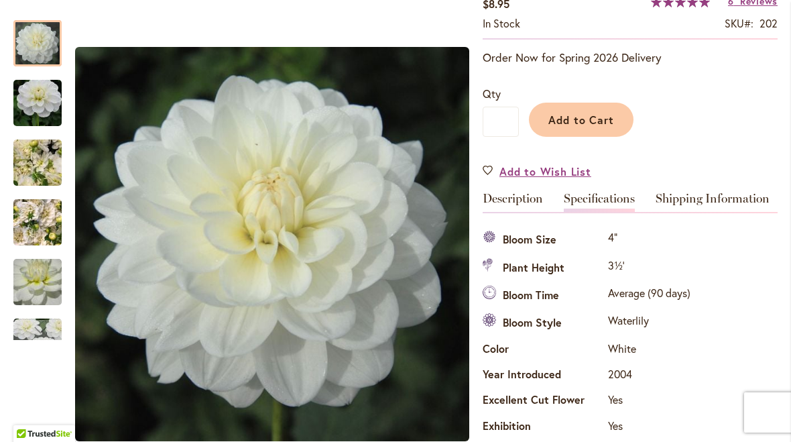
scroll to position [211, 0]
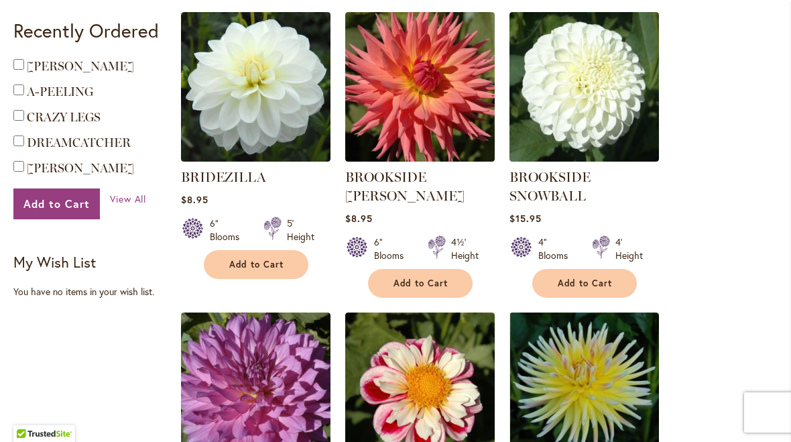
scroll to position [605, 0]
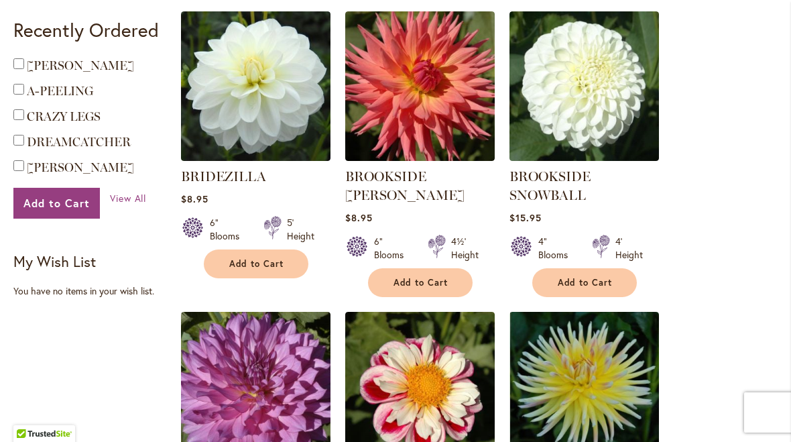
click at [582, 95] on img at bounding box center [585, 86] width 150 height 150
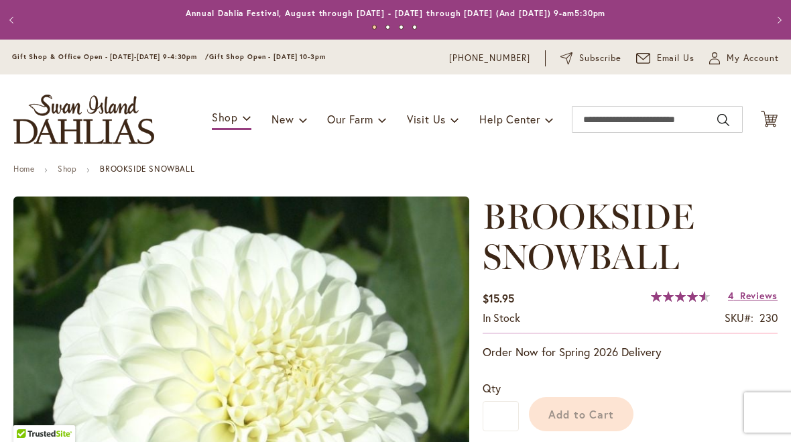
type input "*******"
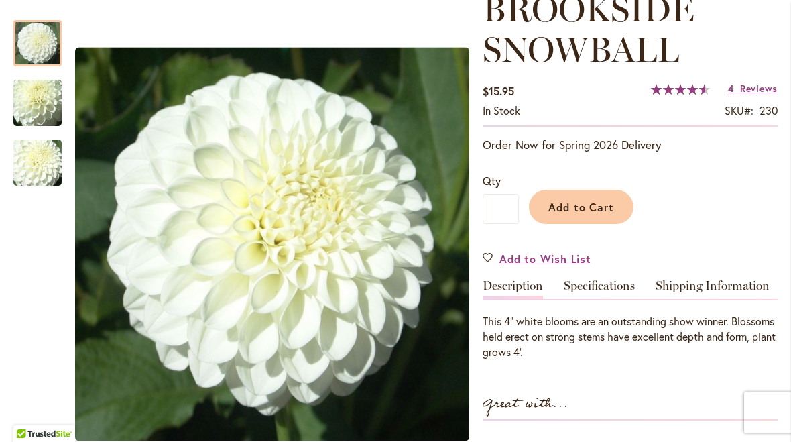
click at [602, 290] on link "Specifications" at bounding box center [599, 289] width 71 height 19
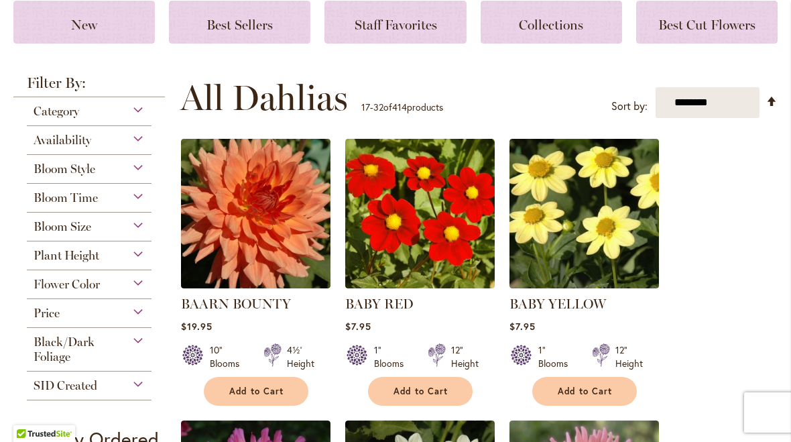
scroll to position [197, 0]
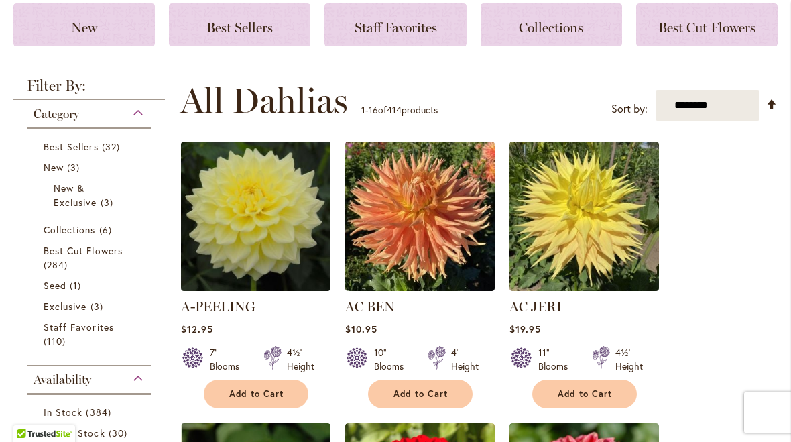
scroll to position [199, 0]
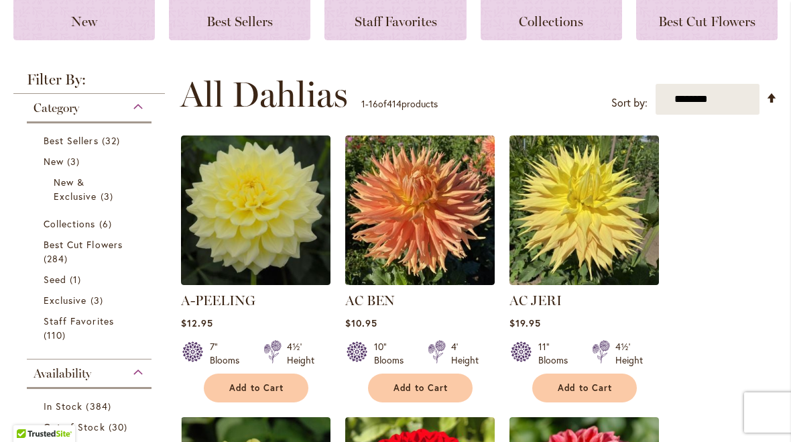
click at [250, 217] on img at bounding box center [256, 210] width 150 height 150
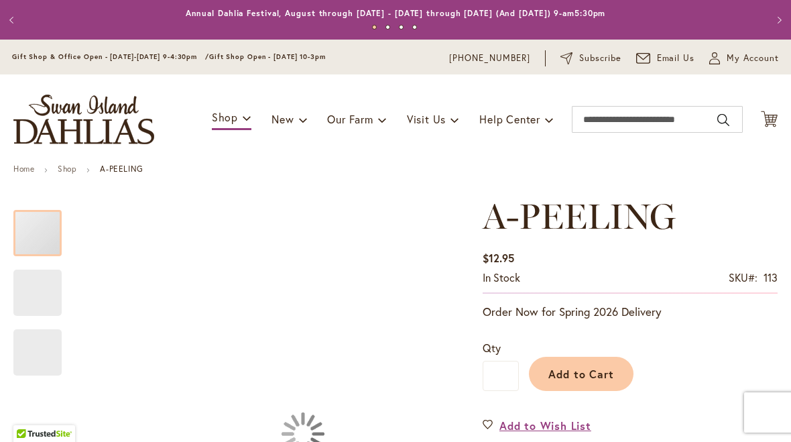
type input "*******"
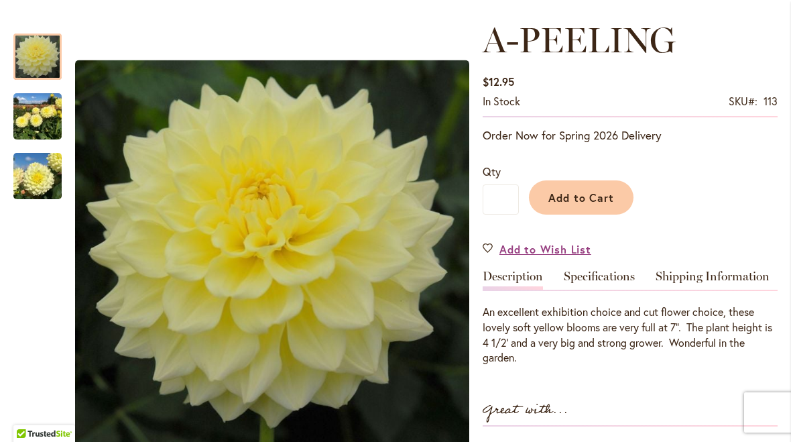
click at [604, 278] on link "Specifications" at bounding box center [599, 279] width 71 height 19
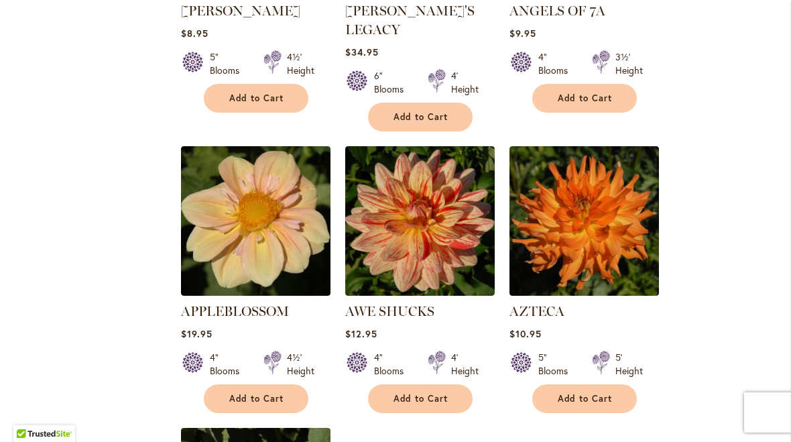
scroll to position [1335, 0]
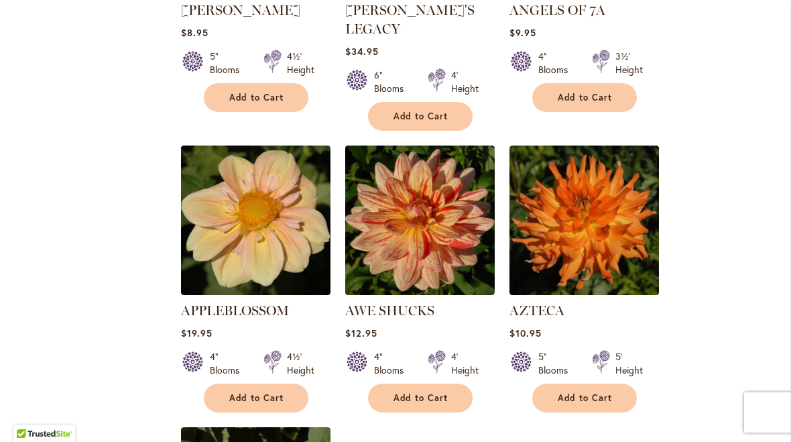
click at [427, 217] on img at bounding box center [420, 221] width 150 height 150
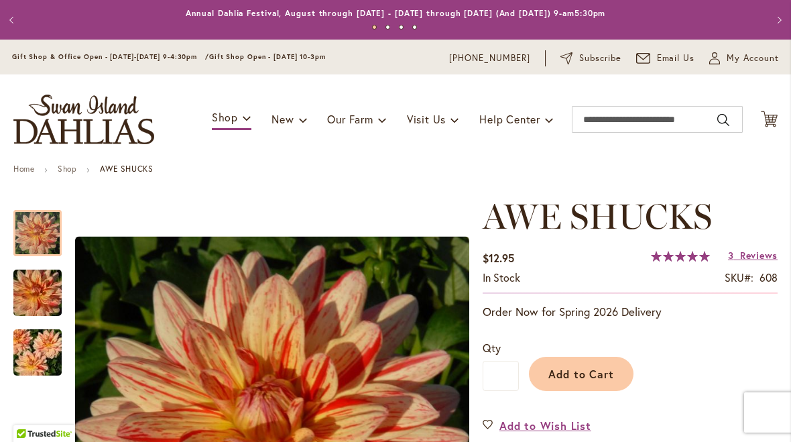
type input "*******"
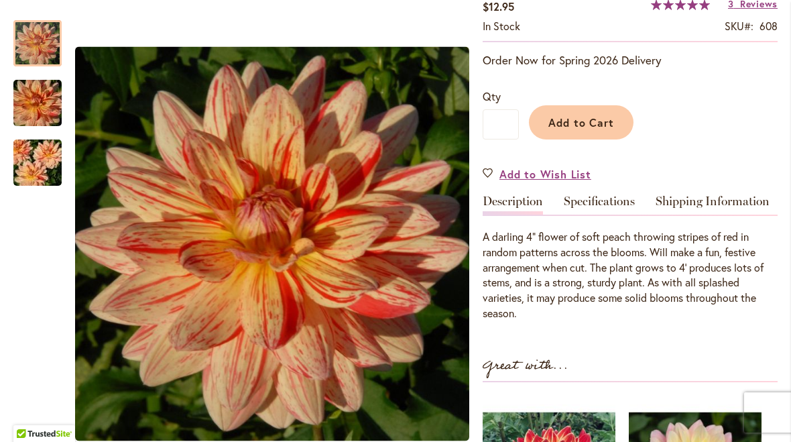
click at [592, 203] on link "Specifications" at bounding box center [599, 204] width 71 height 19
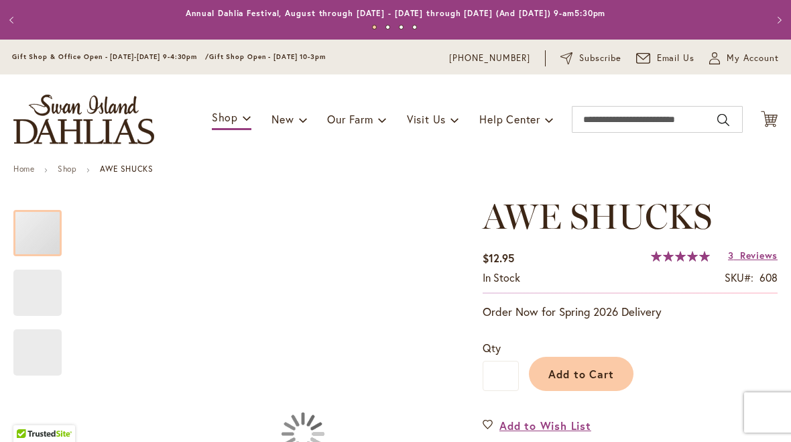
type input "*******"
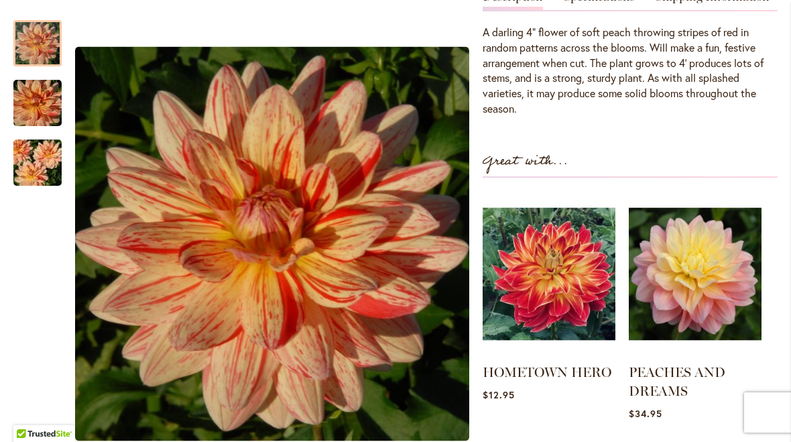
scroll to position [458, 0]
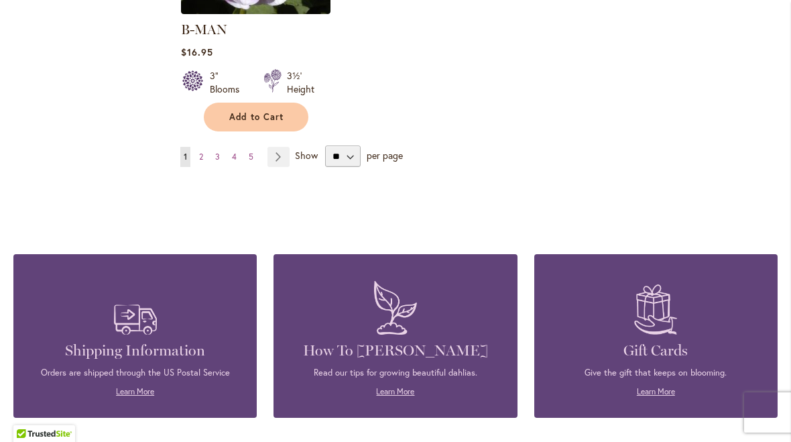
scroll to position [1877, 0]
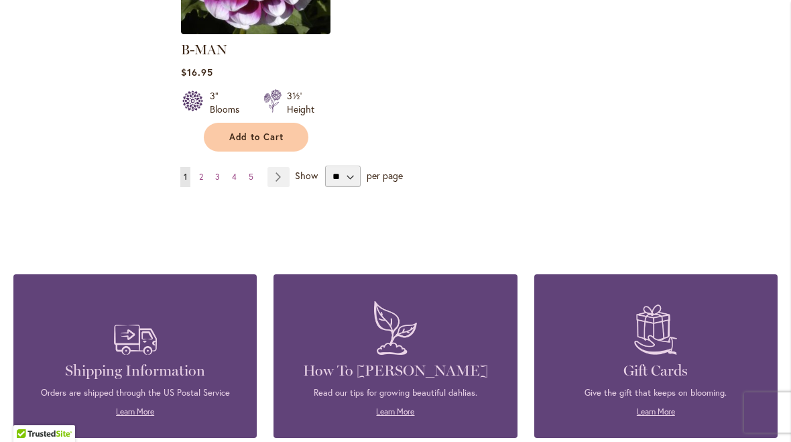
click at [239, 167] on link "Page 4" at bounding box center [234, 177] width 11 height 20
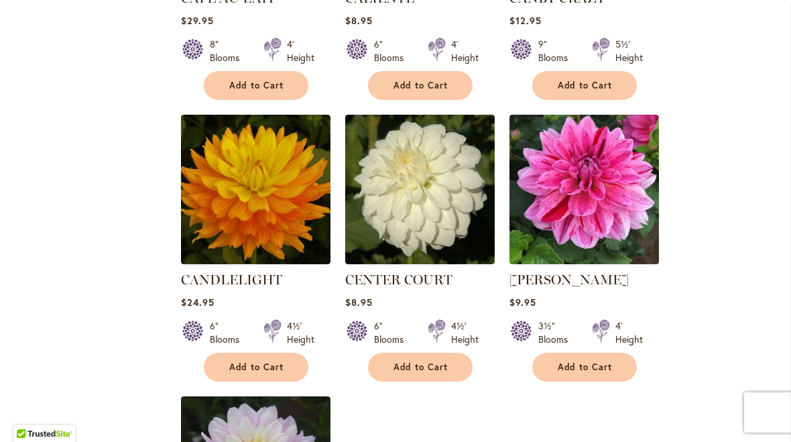
scroll to position [1358, 0]
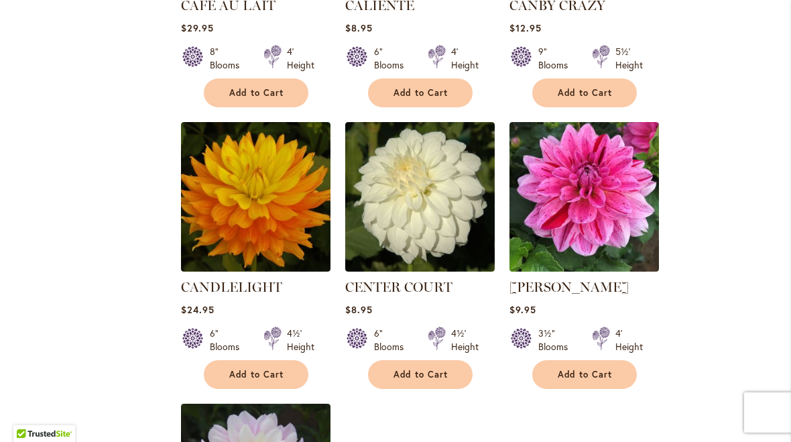
click at [579, 197] on img at bounding box center [585, 197] width 150 height 150
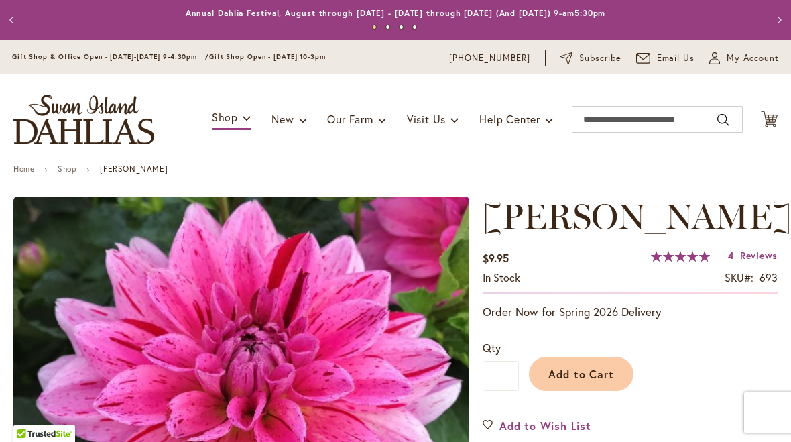
type input "*******"
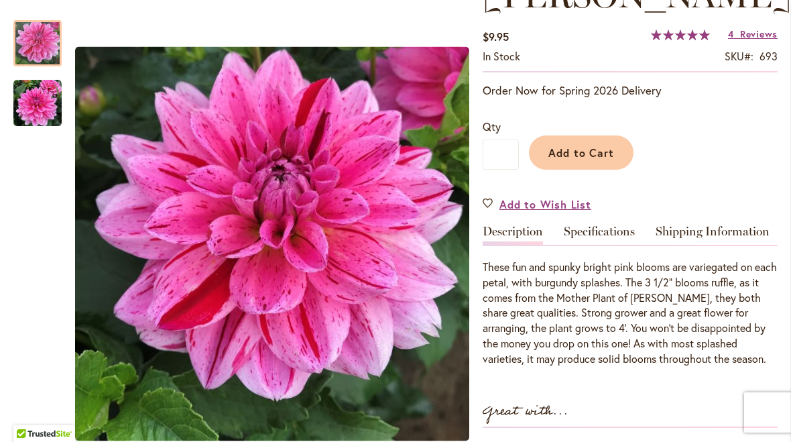
scroll to position [225, 0]
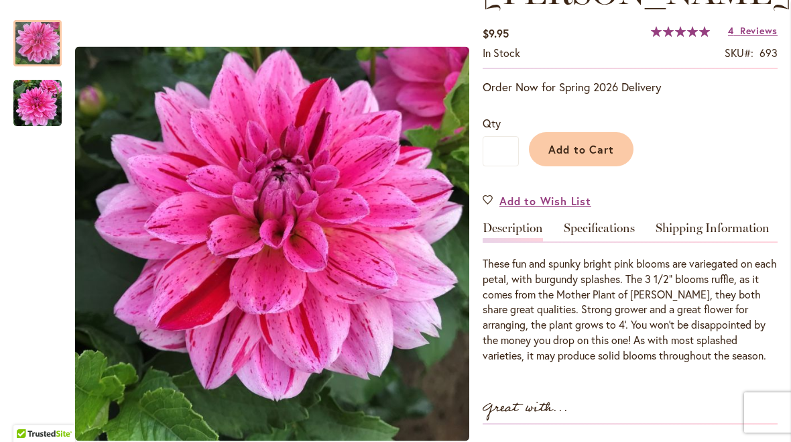
click at [610, 228] on link "Specifications" at bounding box center [599, 231] width 71 height 19
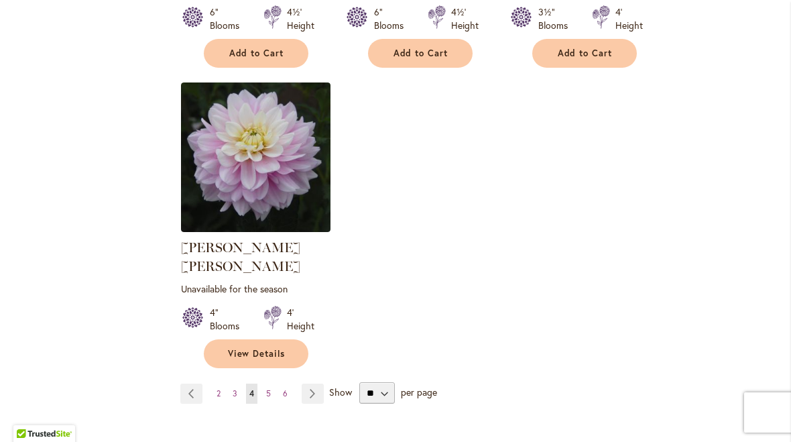
scroll to position [1680, 0]
click at [271, 383] on link "Page 5" at bounding box center [268, 393] width 11 height 20
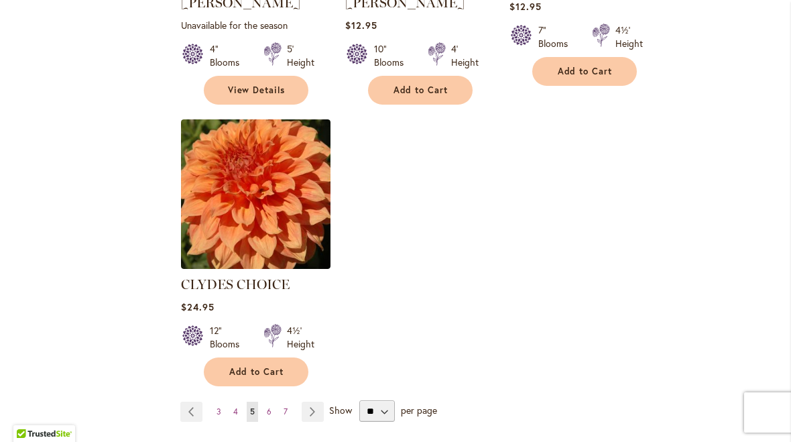
scroll to position [1669, 0]
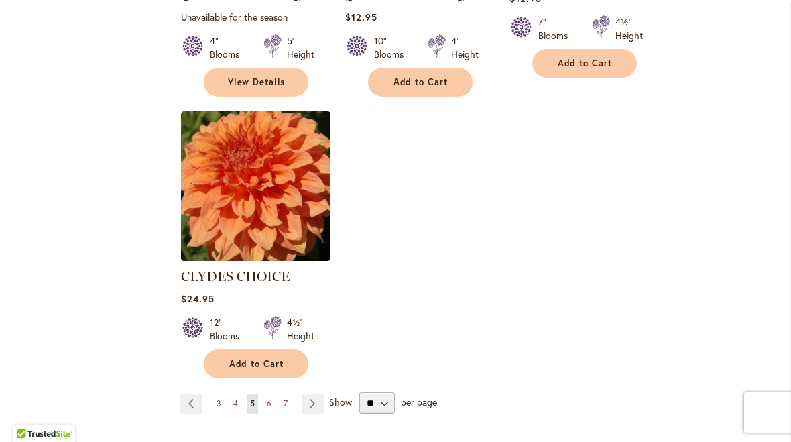
click at [268, 398] on span "6" at bounding box center [269, 403] width 5 height 10
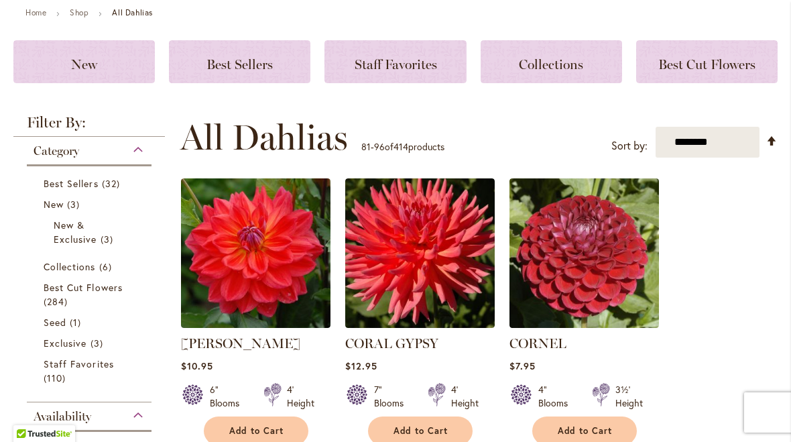
scroll to position [157, 0]
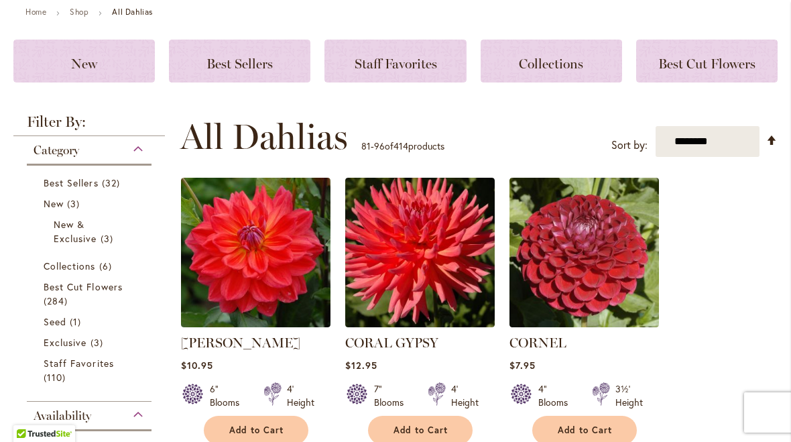
click at [270, 278] on img at bounding box center [256, 253] width 150 height 150
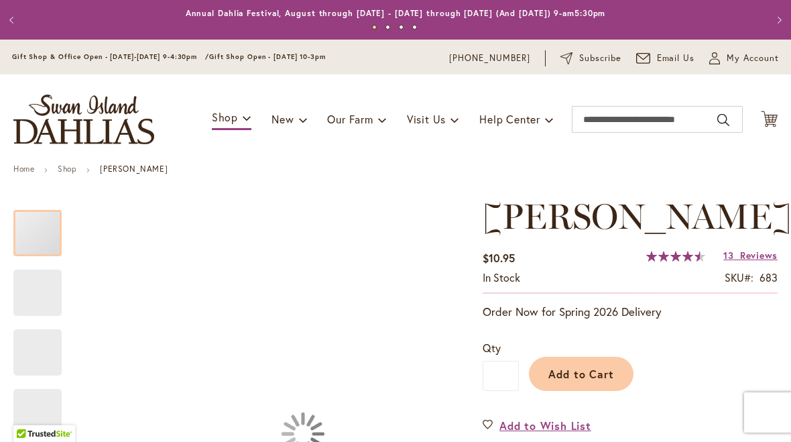
type input "*******"
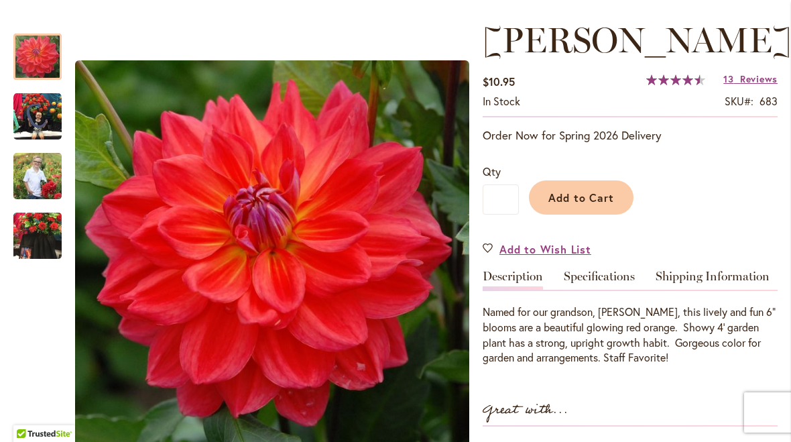
scroll to position [178, 0]
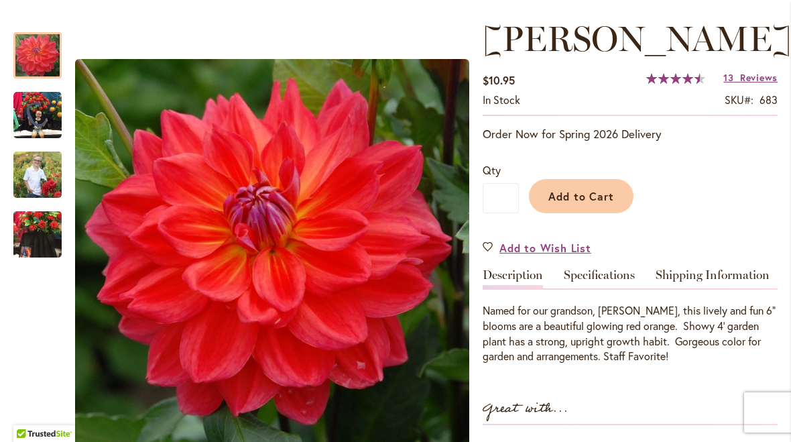
click at [602, 280] on link "Specifications" at bounding box center [599, 278] width 71 height 19
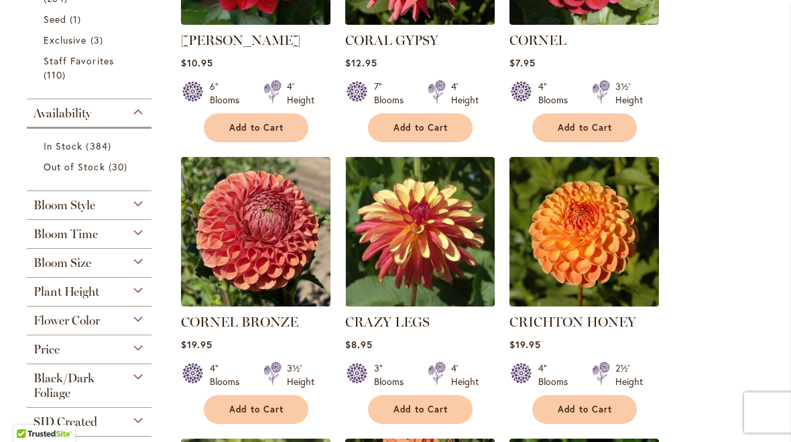
scroll to position [460, 0]
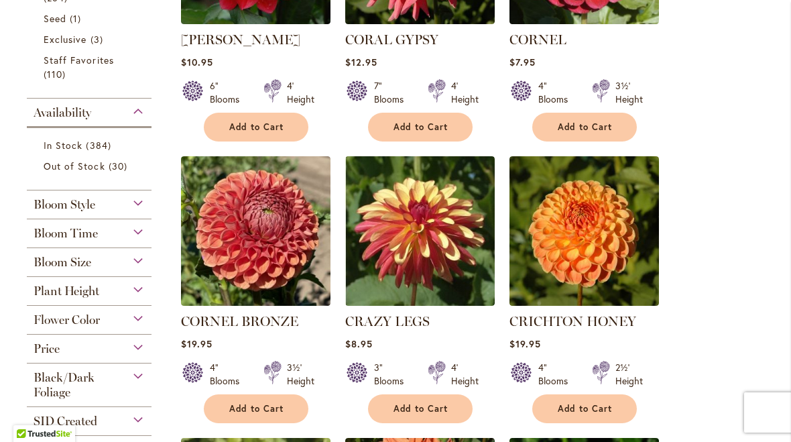
click at [410, 245] on img at bounding box center [420, 231] width 150 height 150
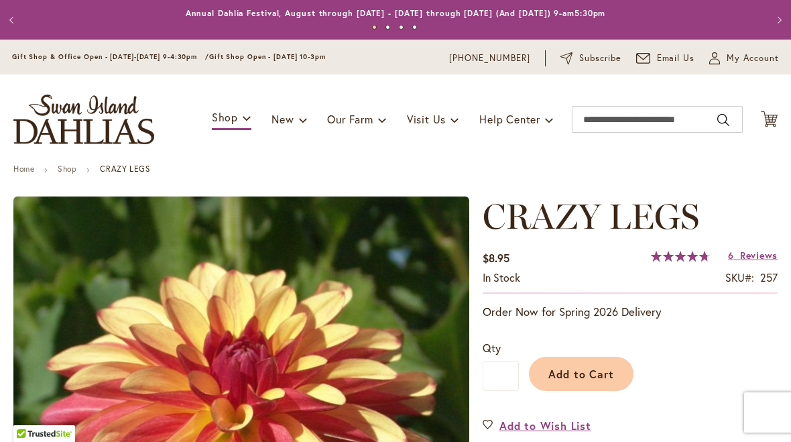
type input "*******"
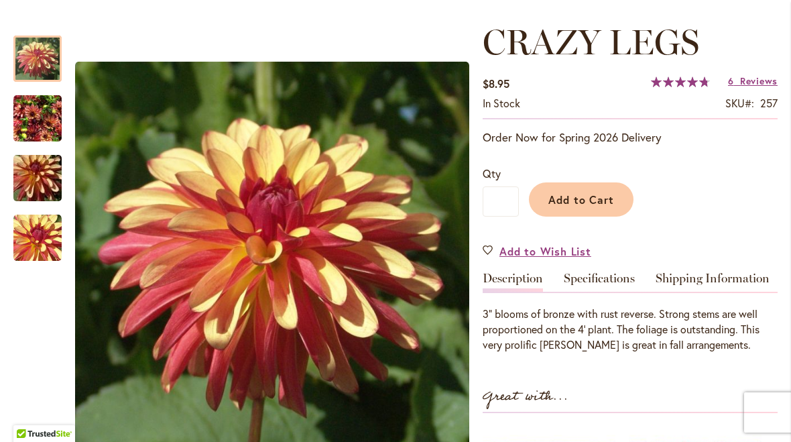
scroll to position [176, 0]
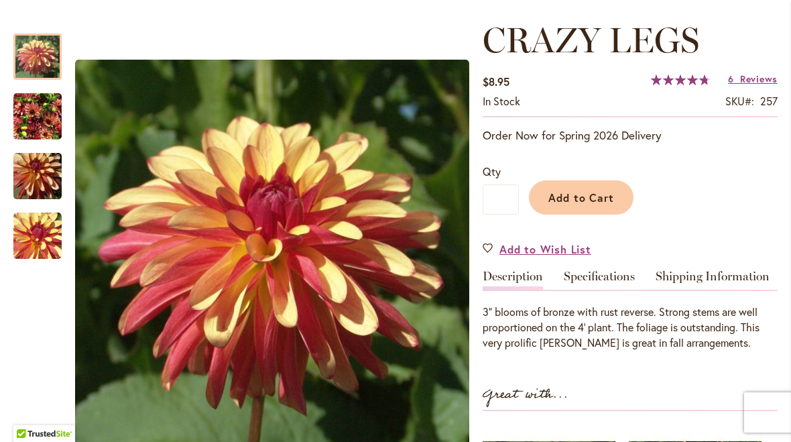
click at [605, 281] on link "Specifications" at bounding box center [599, 279] width 71 height 19
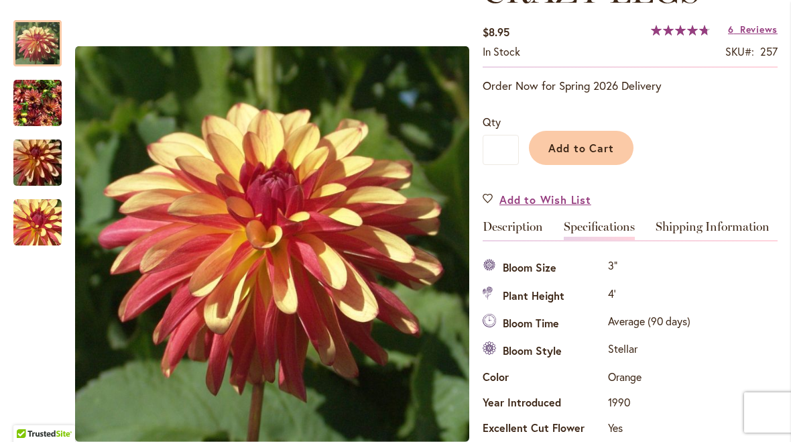
scroll to position [220, 0]
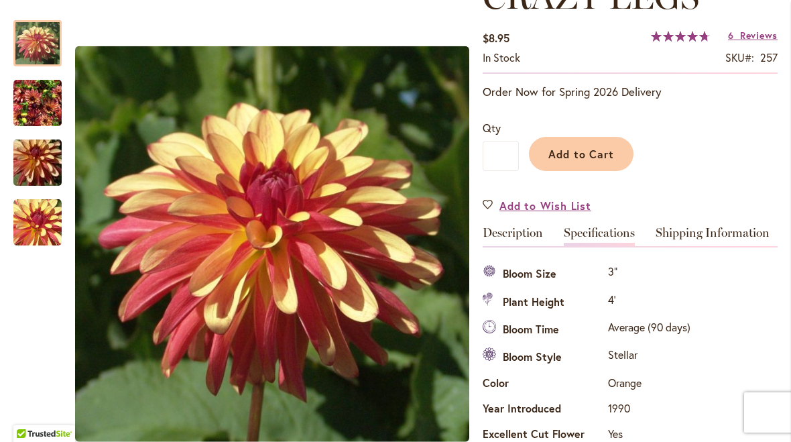
click at [515, 238] on link "Description" at bounding box center [513, 236] width 60 height 19
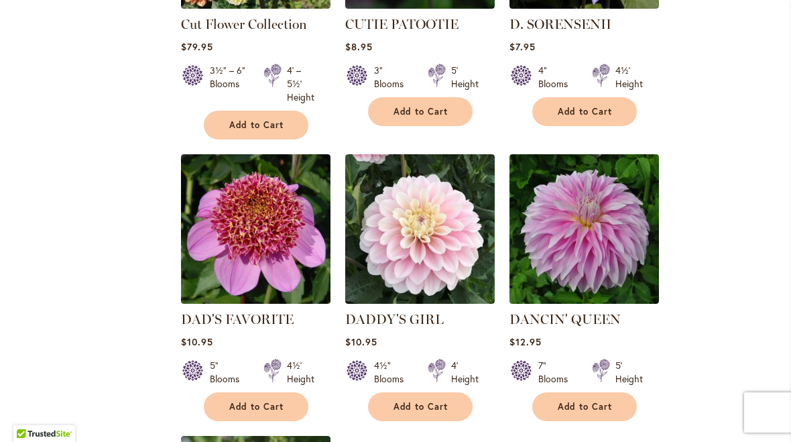
scroll to position [1339, 0]
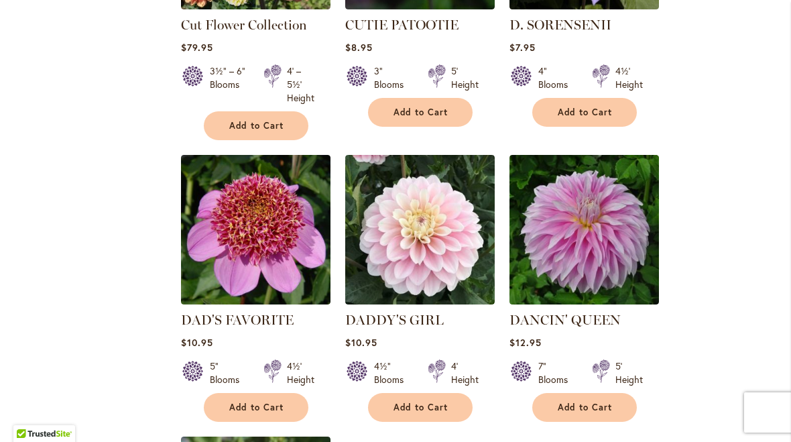
click at [425, 251] on img at bounding box center [420, 230] width 150 height 150
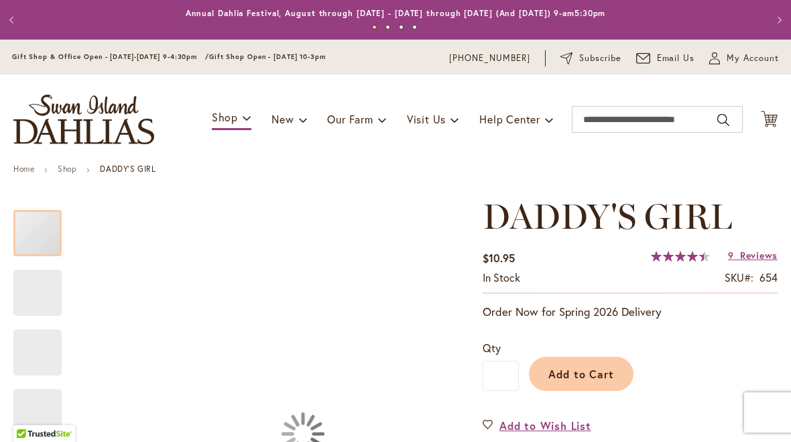
type input "*******"
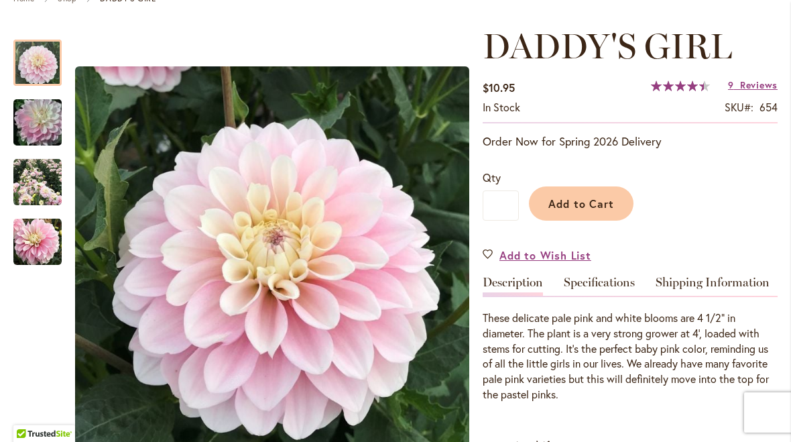
scroll to position [172, 0]
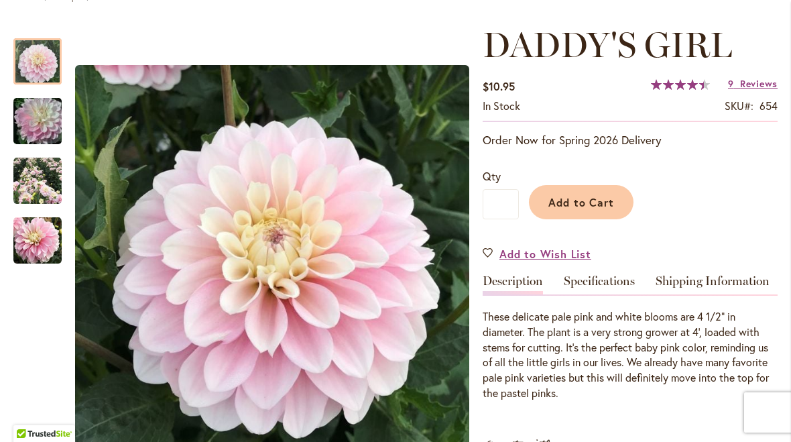
click at [602, 288] on link "Specifications" at bounding box center [599, 284] width 71 height 19
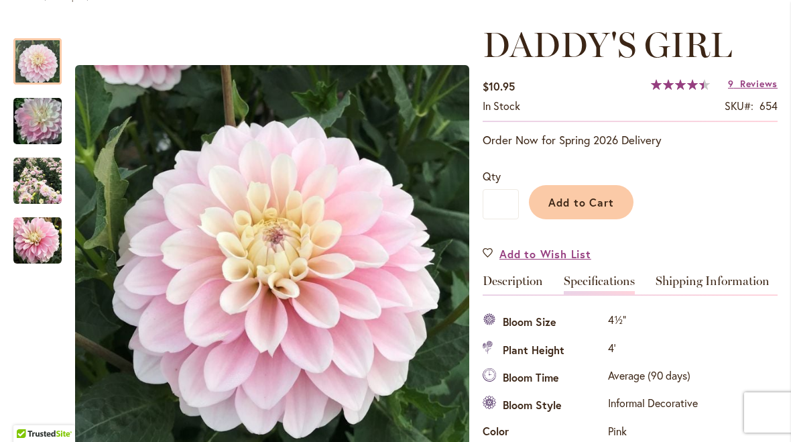
scroll to position [446, 0]
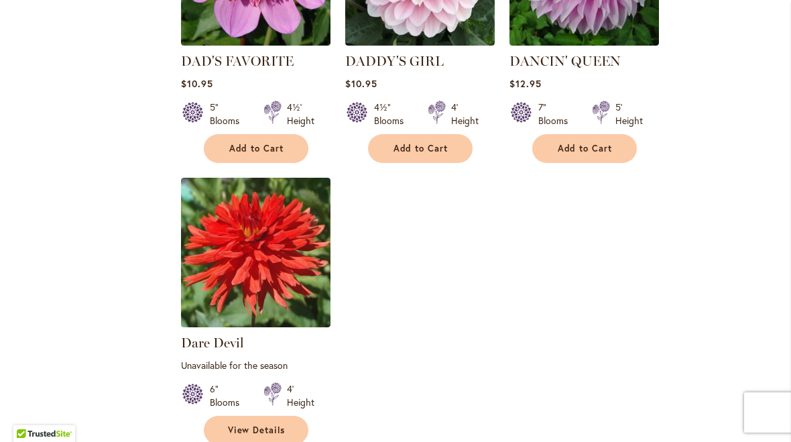
scroll to position [1639, 0]
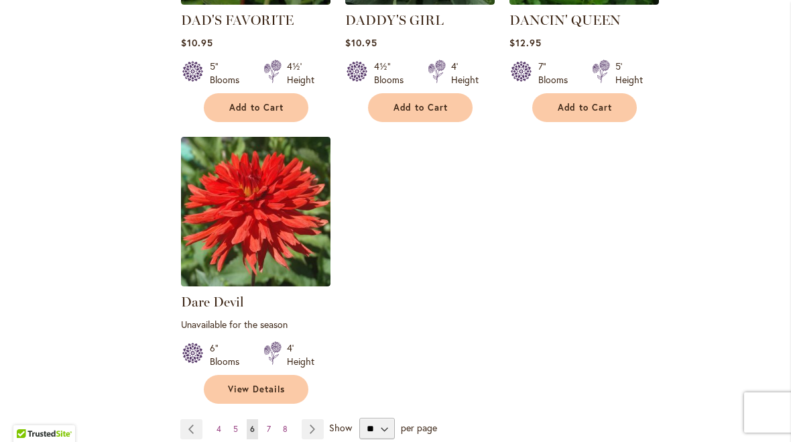
click at [264, 425] on link "Page 7" at bounding box center [269, 429] width 11 height 20
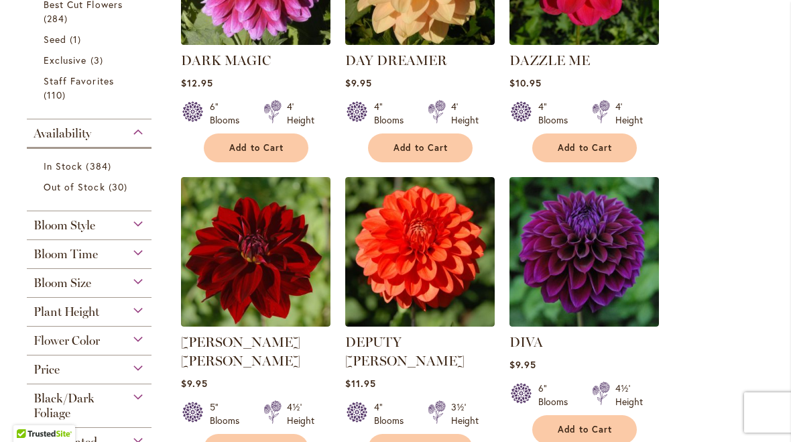
scroll to position [451, 0]
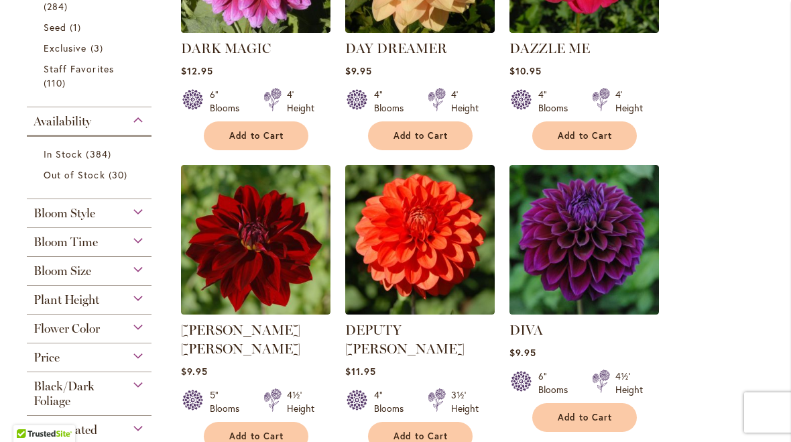
click at [233, 257] on img at bounding box center [256, 240] width 150 height 150
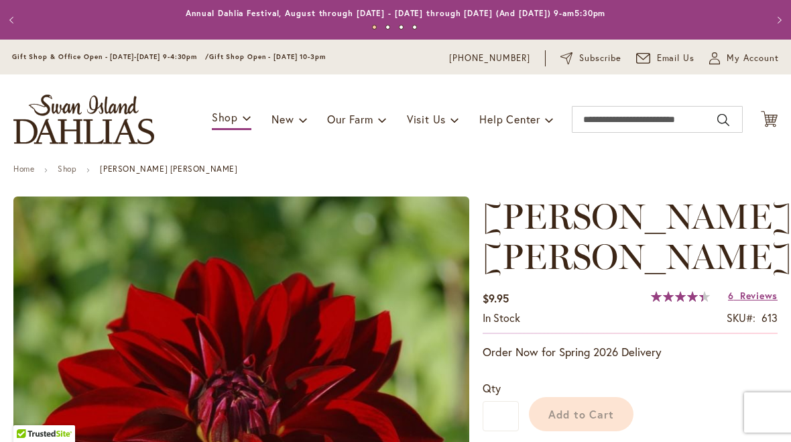
type input "*******"
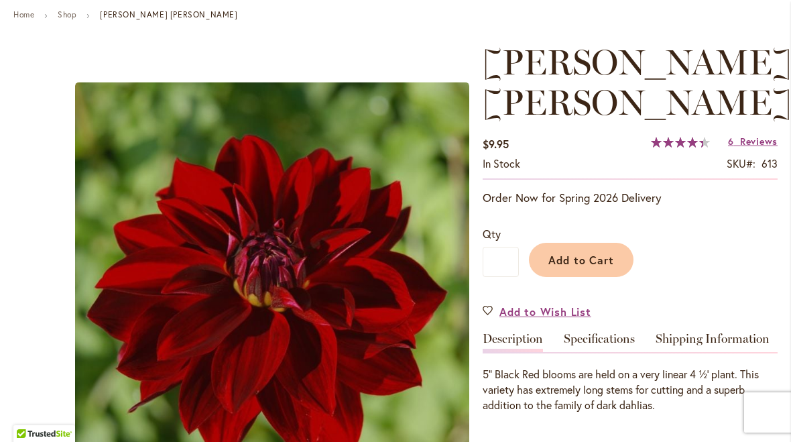
scroll to position [159, 0]
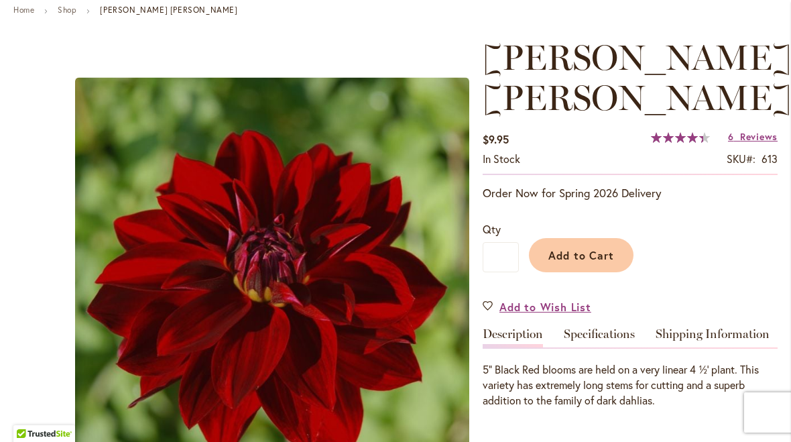
click at [601, 328] on link "Specifications" at bounding box center [599, 337] width 71 height 19
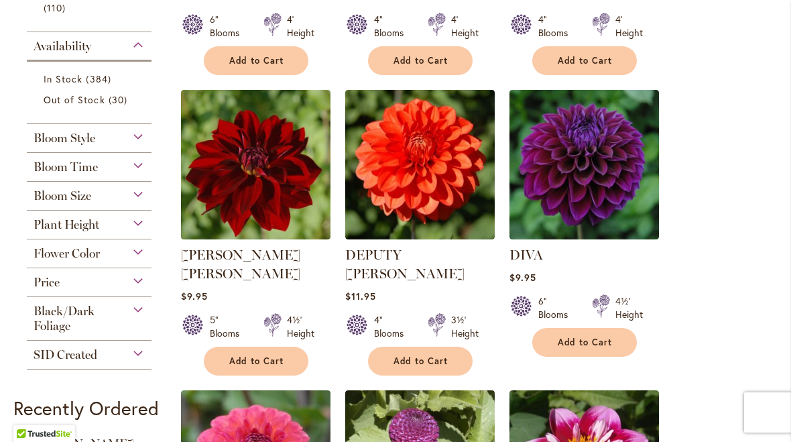
scroll to position [527, 0]
click at [576, 172] on img at bounding box center [585, 165] width 150 height 150
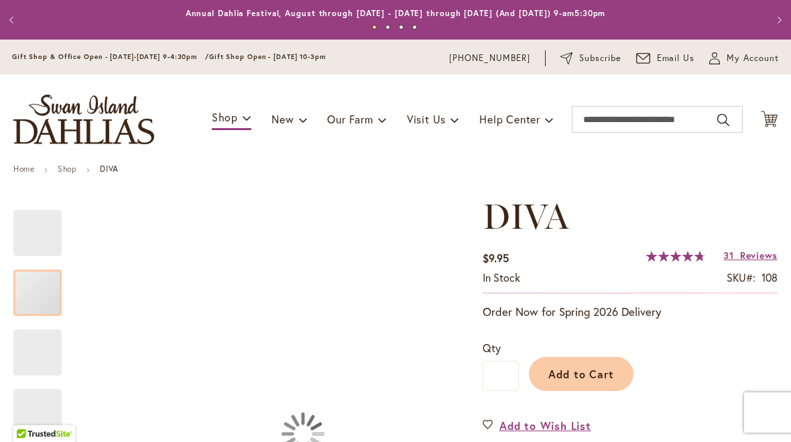
type input "*******"
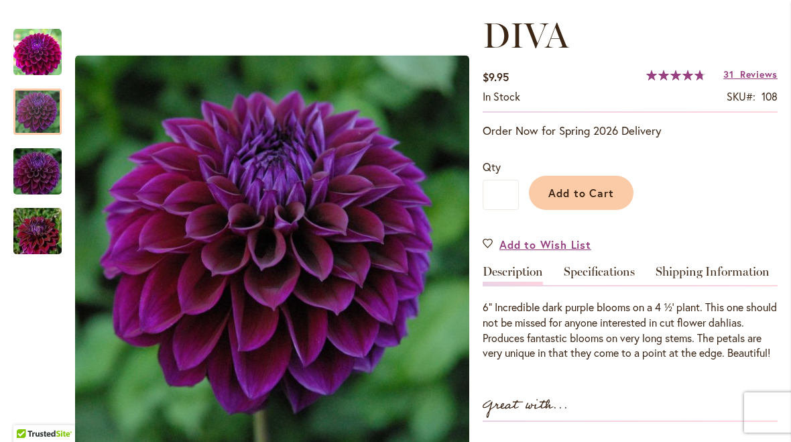
scroll to position [182, 0]
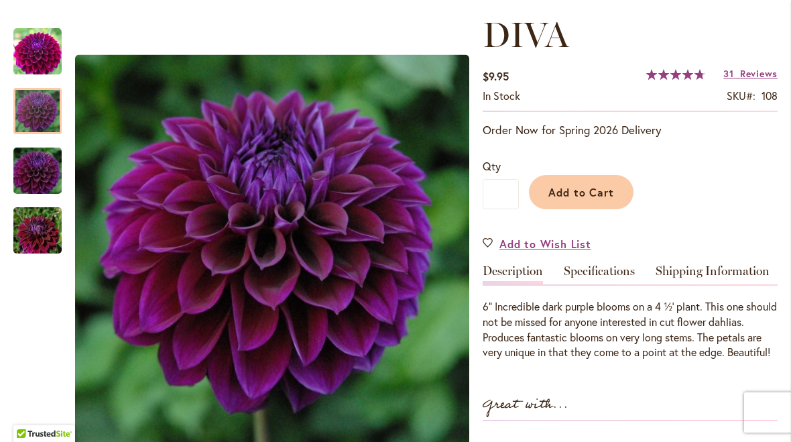
click at [604, 272] on link "Specifications" at bounding box center [599, 274] width 71 height 19
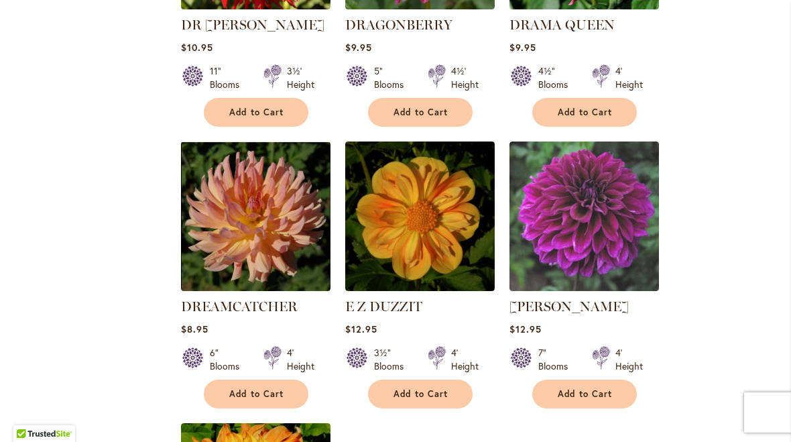
scroll to position [1343, 0]
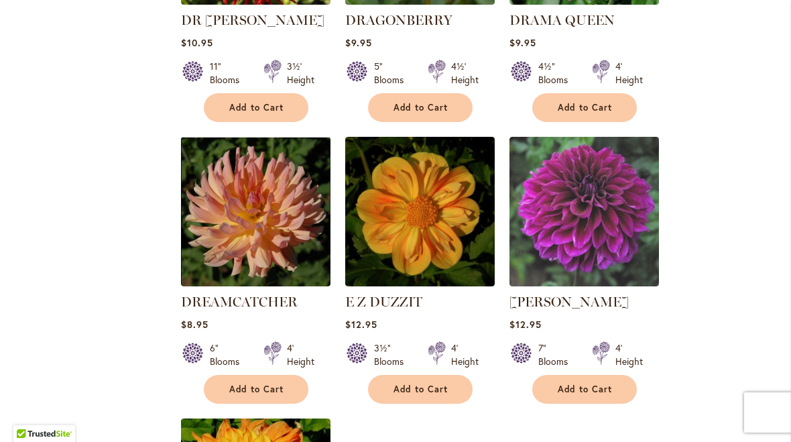
click at [253, 205] on img at bounding box center [256, 212] width 150 height 150
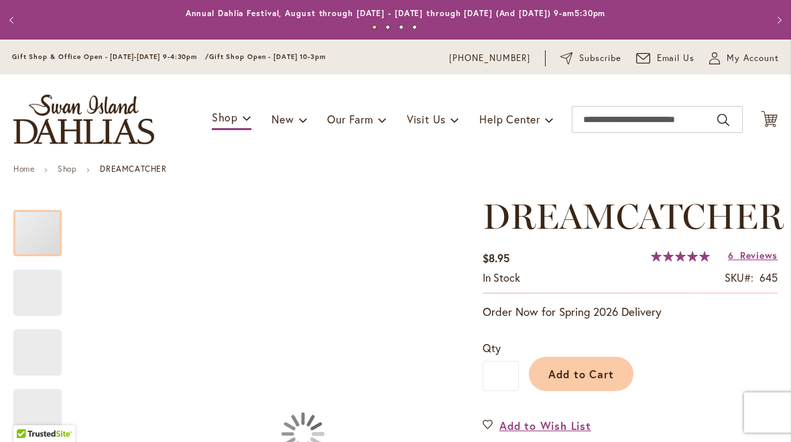
type input "*******"
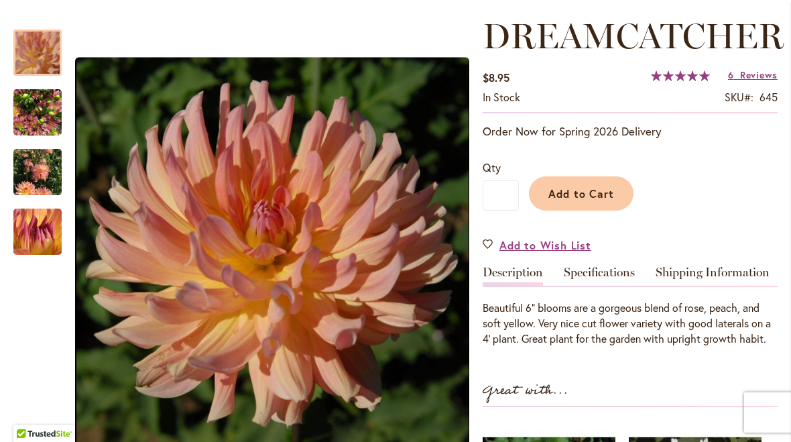
scroll to position [182, 0]
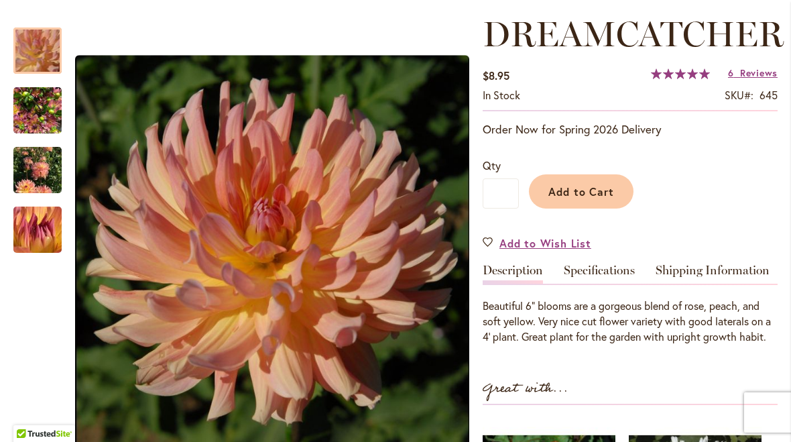
click at [598, 271] on link "Specifications" at bounding box center [599, 273] width 71 height 19
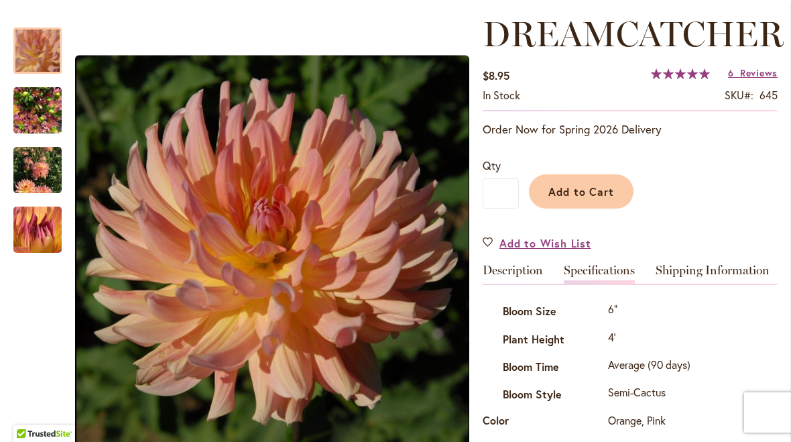
scroll to position [446, 0]
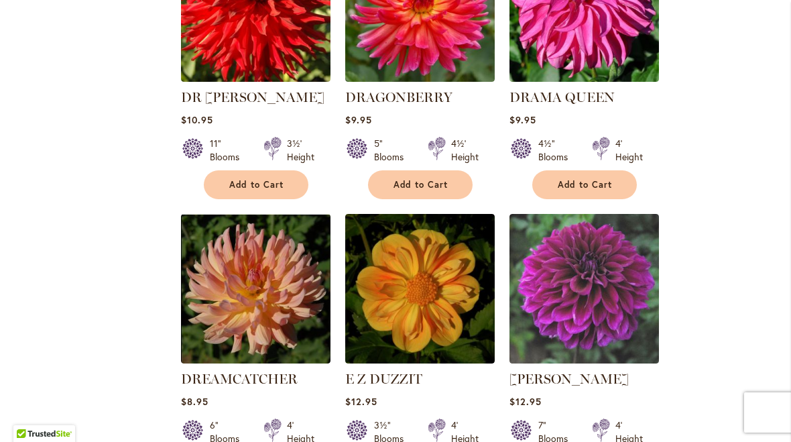
scroll to position [1266, 0]
click at [584, 270] on img at bounding box center [585, 289] width 150 height 150
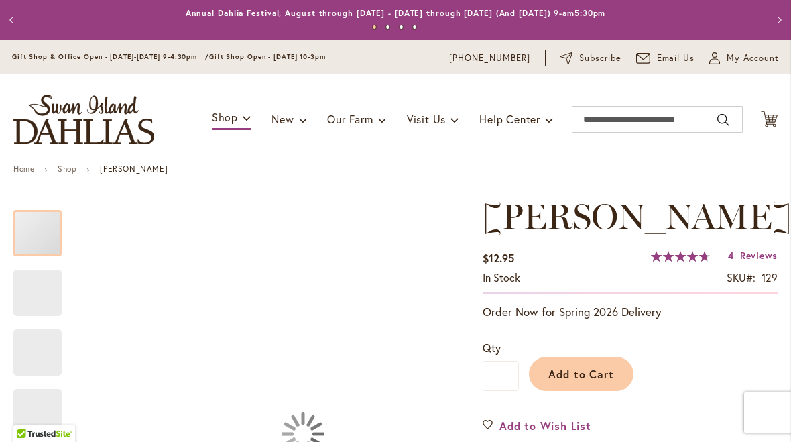
type input "*******"
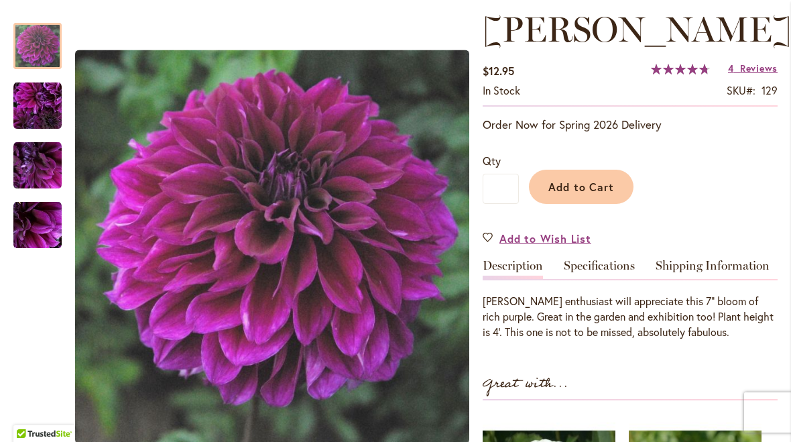
scroll to position [188, 0]
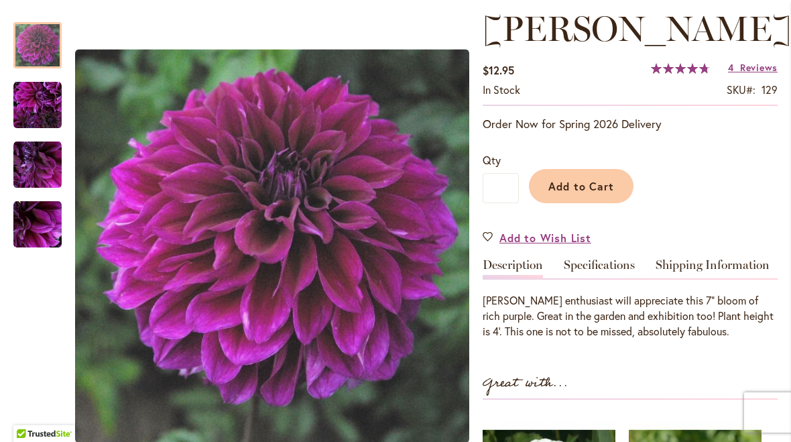
click at [590, 259] on link "Specifications" at bounding box center [599, 268] width 71 height 19
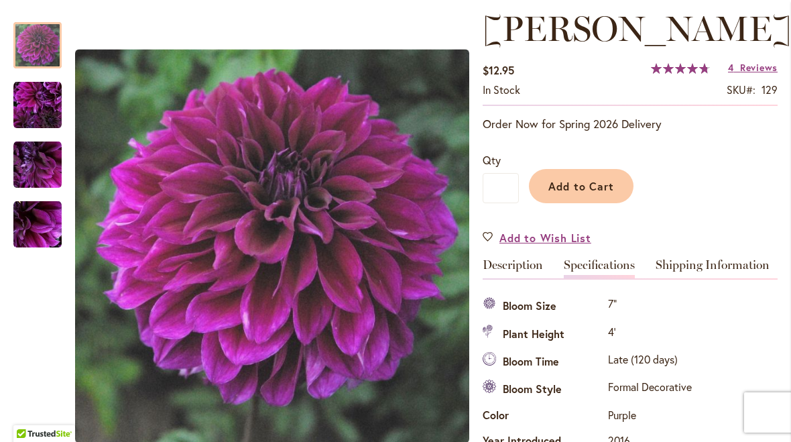
scroll to position [446, 0]
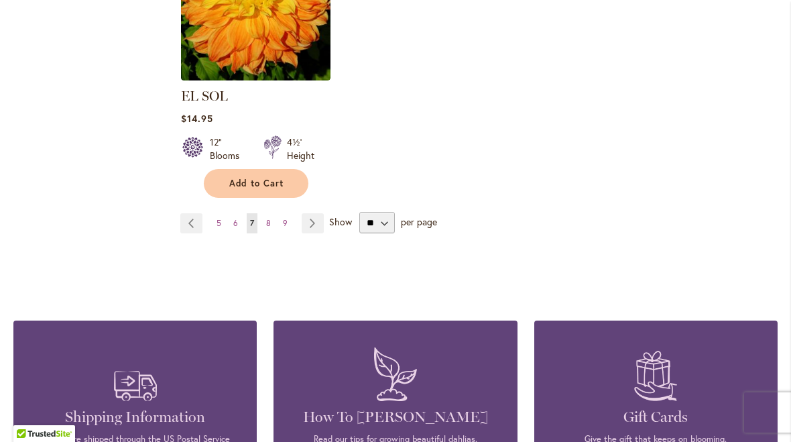
scroll to position [1767, 0]
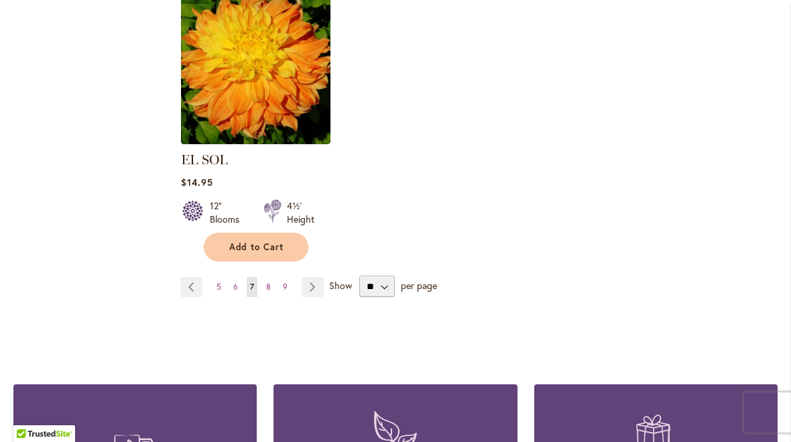
click at [280, 277] on link "Page 9" at bounding box center [285, 287] width 11 height 20
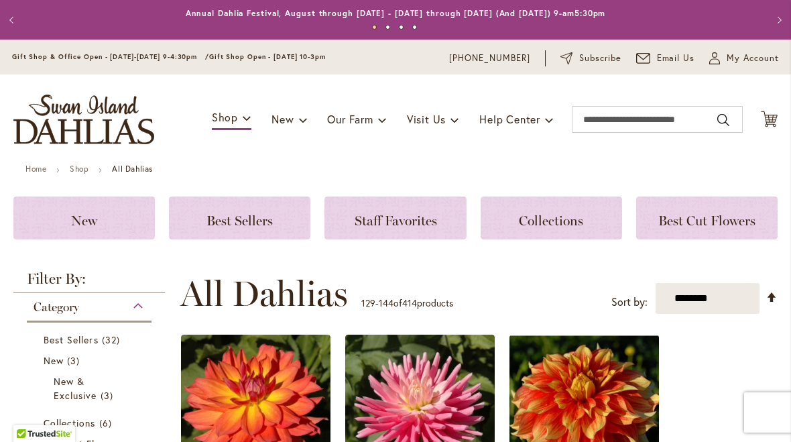
click at [149, 311] on div "Category" at bounding box center [89, 303] width 125 height 21
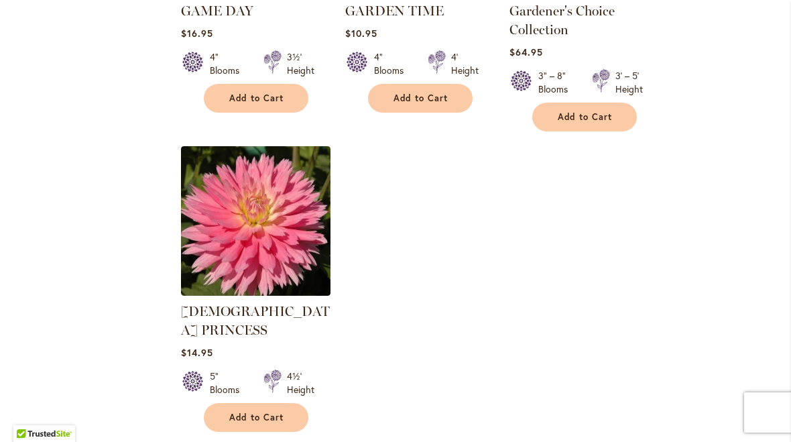
scroll to position [1700, 0]
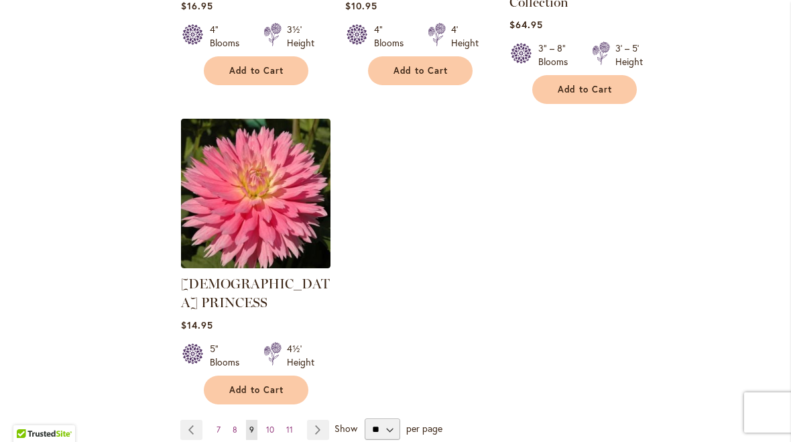
click at [269, 425] on span "10" at bounding box center [270, 430] width 8 height 10
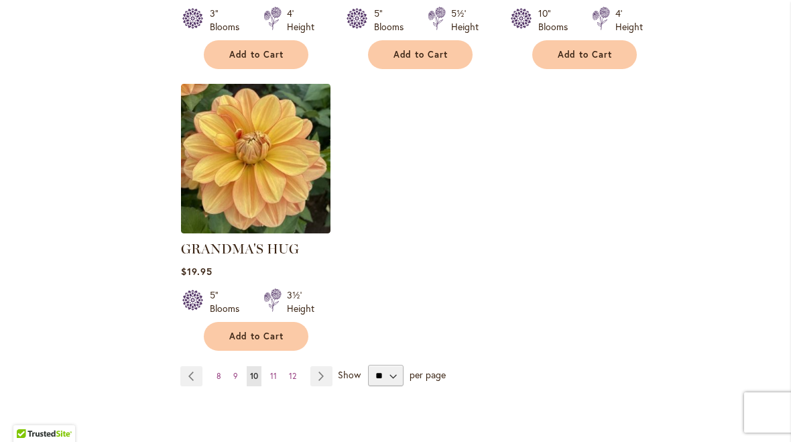
scroll to position [1698, 0]
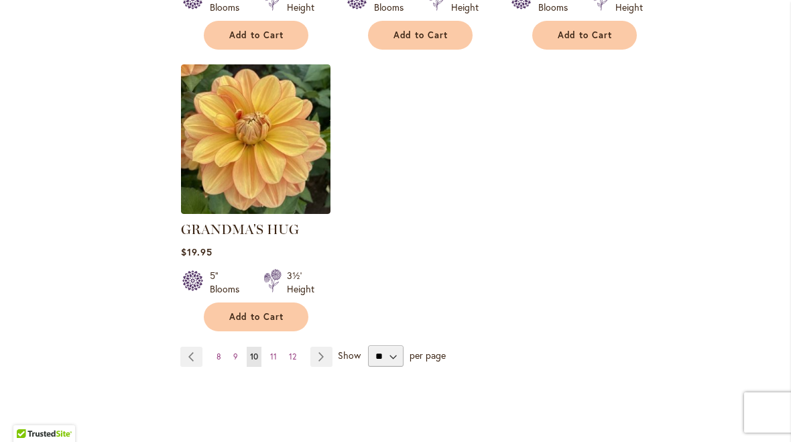
click at [277, 347] on link "Page 11" at bounding box center [273, 357] width 13 height 20
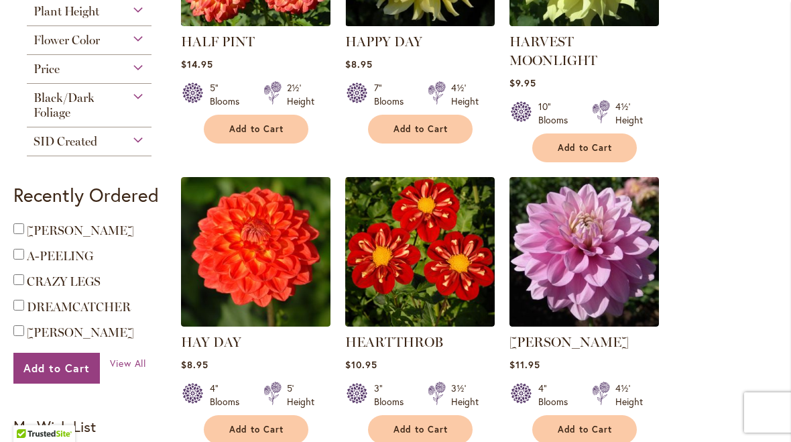
scroll to position [740, 0]
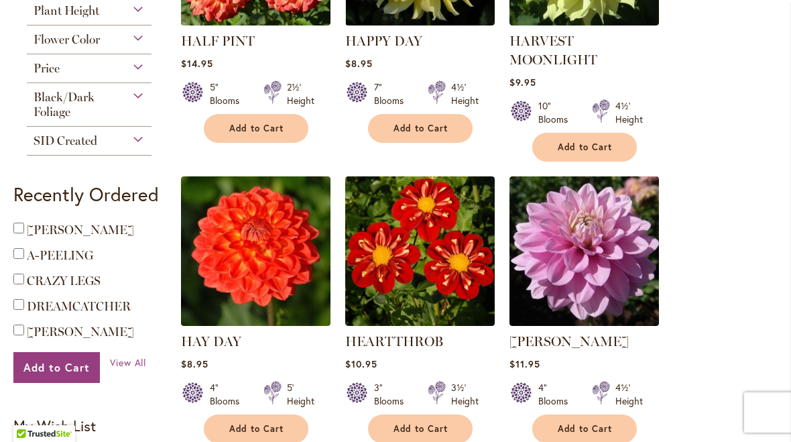
click at [581, 244] on img at bounding box center [585, 251] width 150 height 150
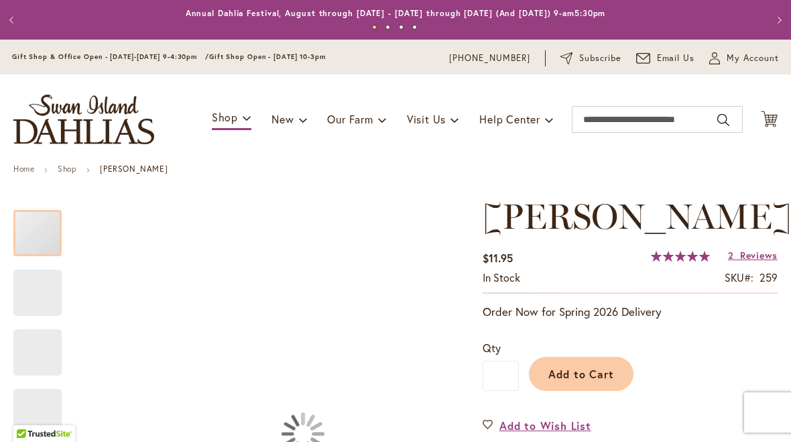
type input "*******"
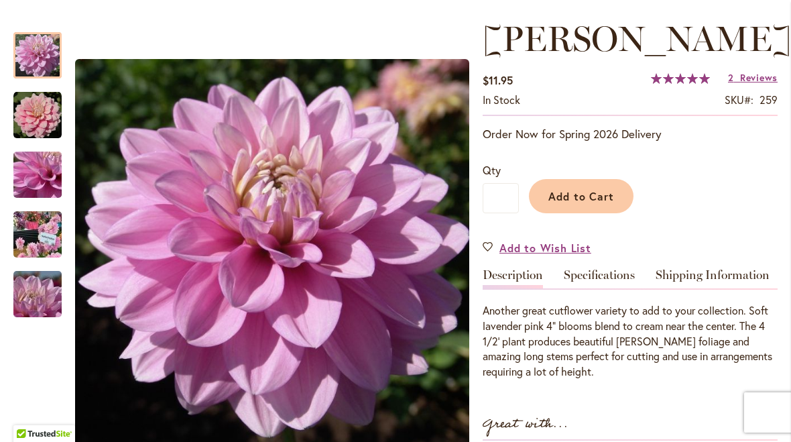
scroll to position [186, 0]
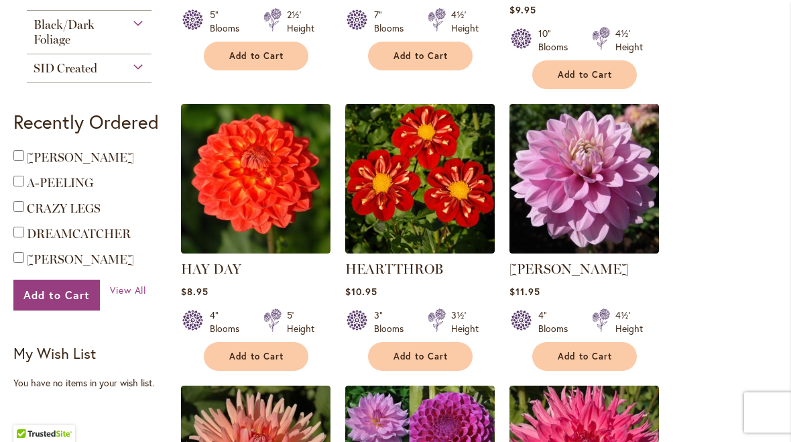
scroll to position [775, 0]
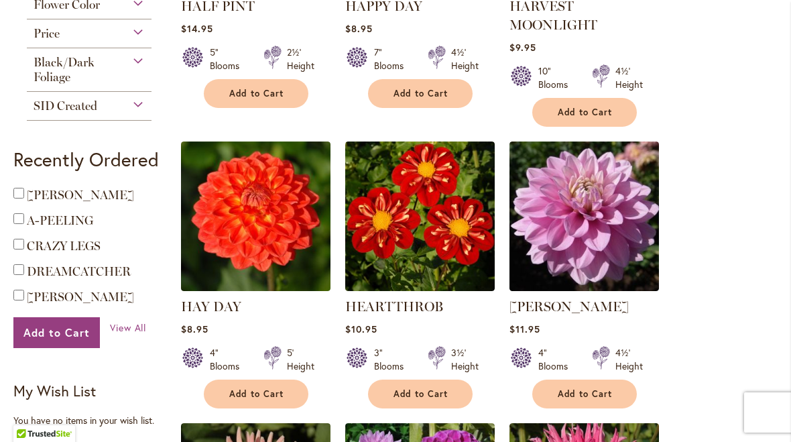
click at [596, 240] on img at bounding box center [585, 217] width 150 height 150
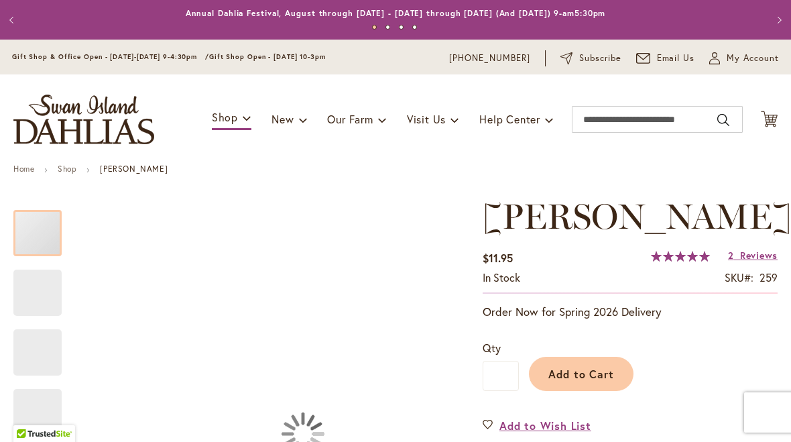
type input "*******"
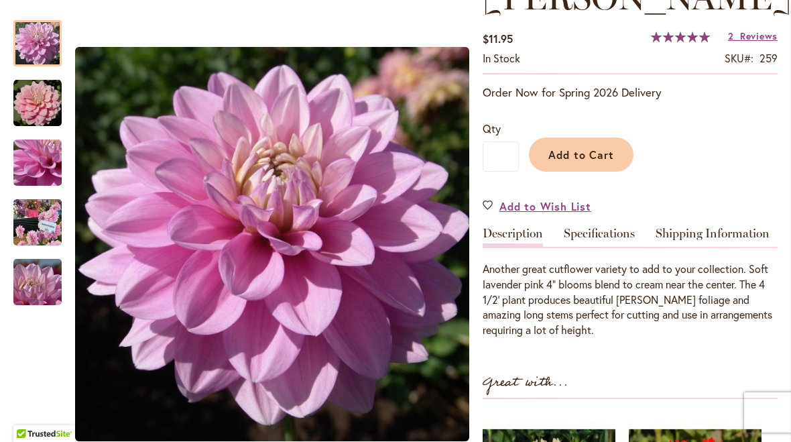
scroll to position [221, 0]
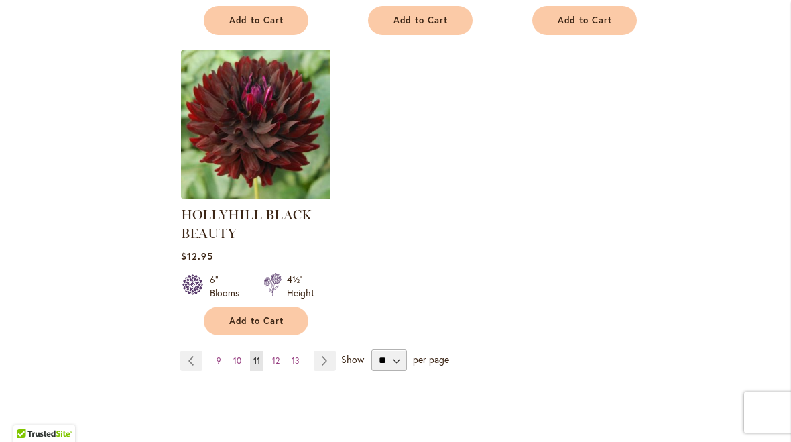
scroll to position [1745, 0]
click at [270, 363] on link "Page 12" at bounding box center [276, 360] width 14 height 20
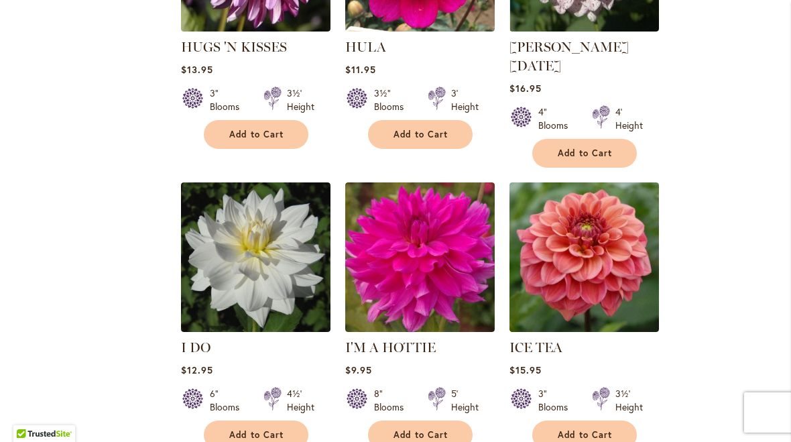
scroll to position [1299, 0]
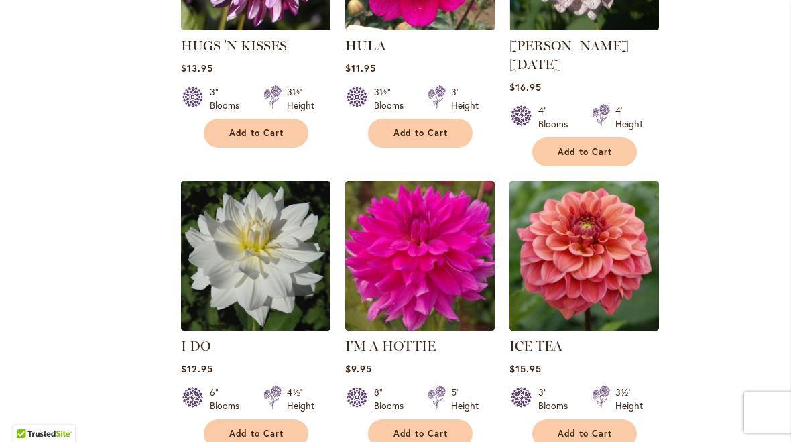
click at [413, 257] on img at bounding box center [420, 256] width 150 height 150
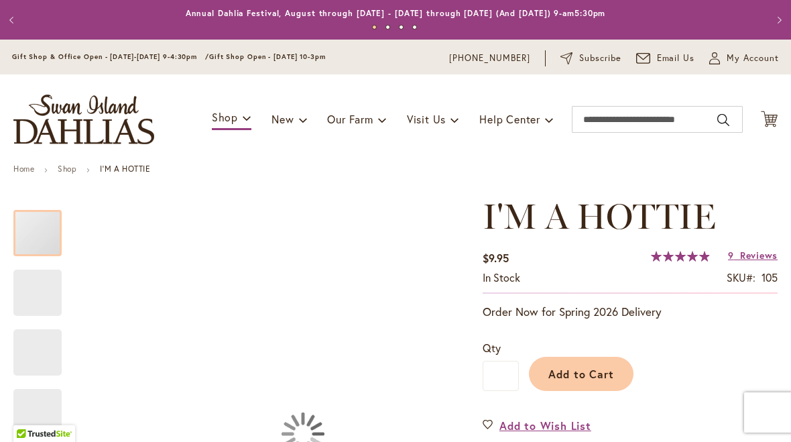
type input "*******"
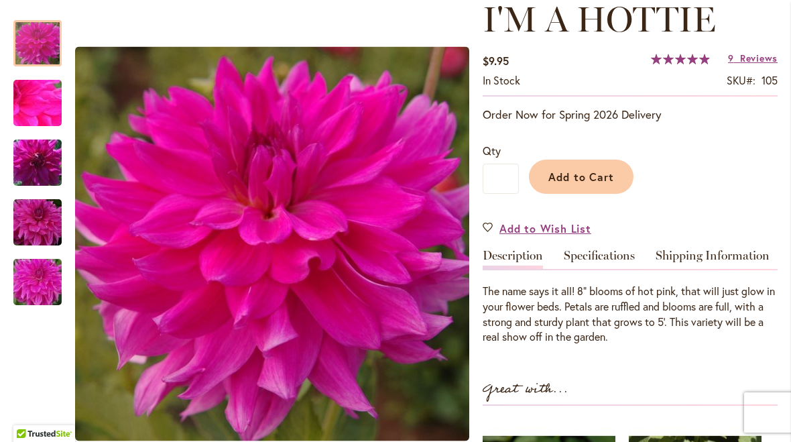
scroll to position [199, 0]
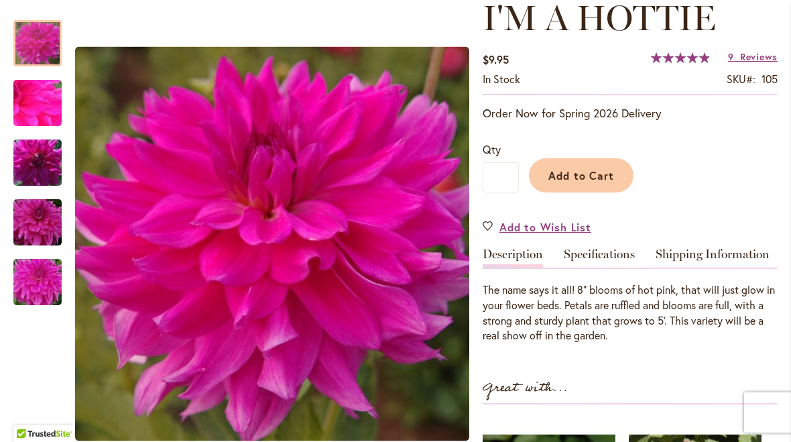
click at [616, 257] on link "Specifications" at bounding box center [599, 257] width 71 height 19
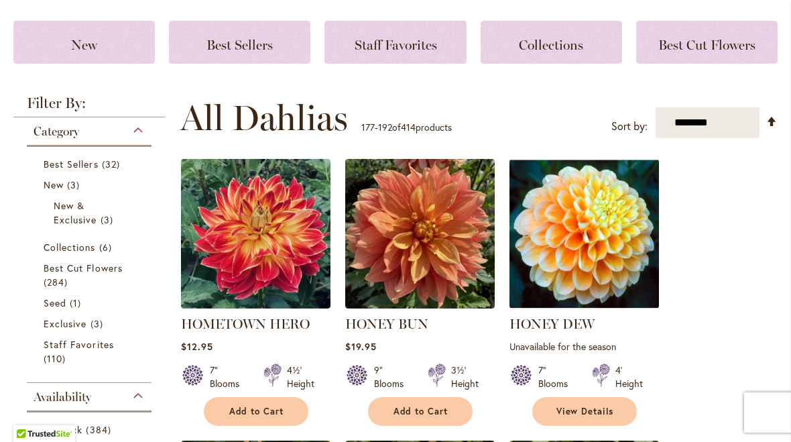
scroll to position [178, 0]
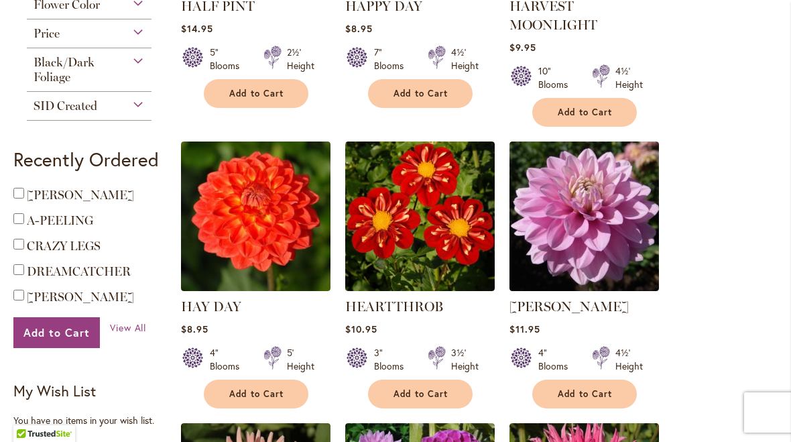
scroll to position [777, 0]
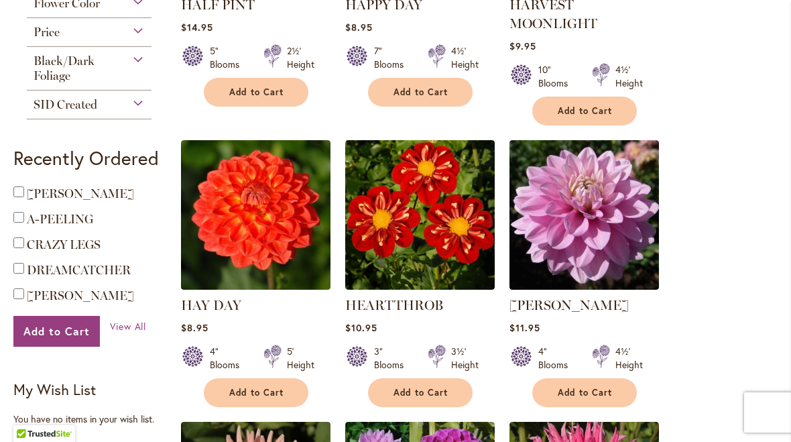
click at [580, 227] on img at bounding box center [585, 215] width 150 height 150
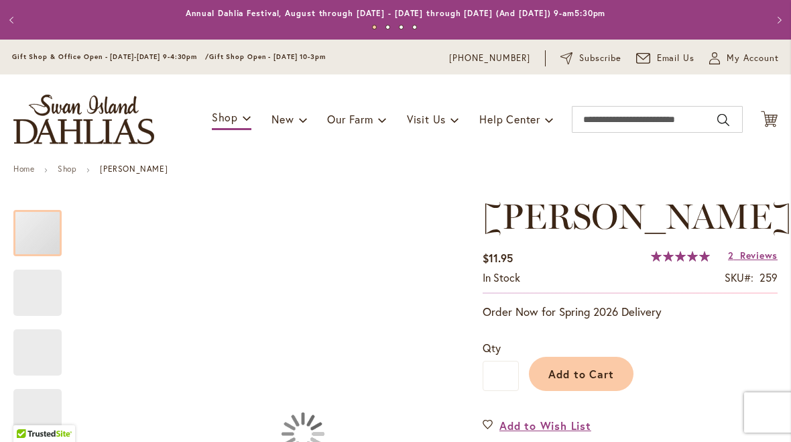
type input "*******"
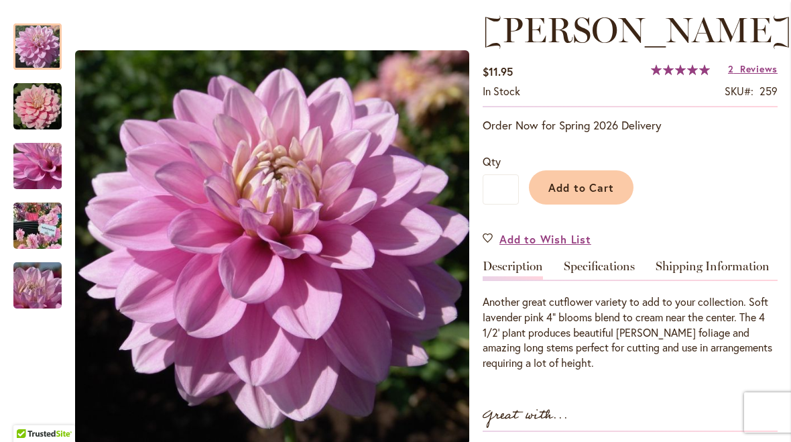
click at [599, 280] on link "Specifications" at bounding box center [599, 269] width 71 height 19
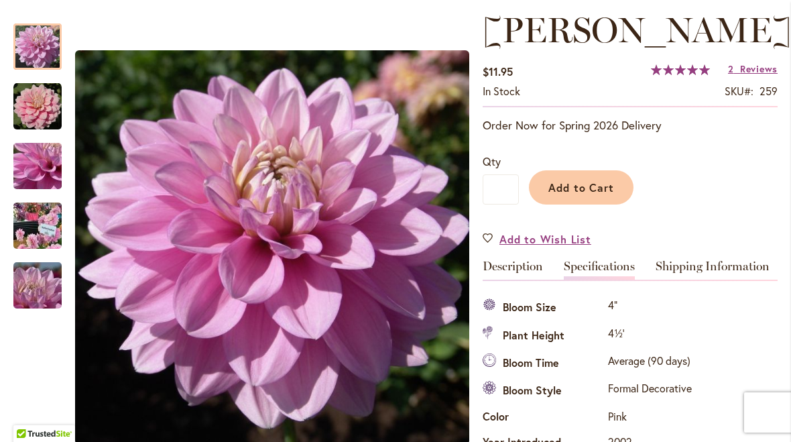
scroll to position [486, 0]
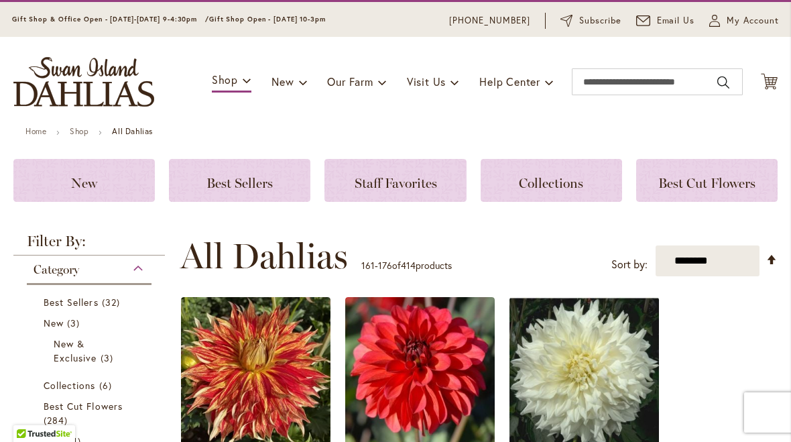
scroll to position [20, 0]
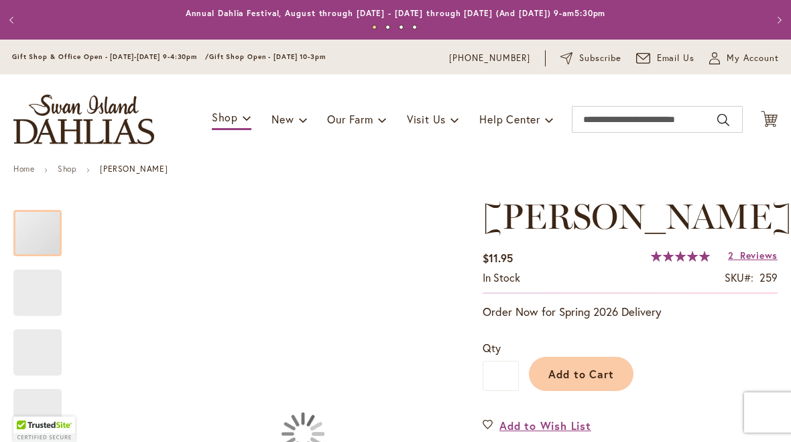
type input "*******"
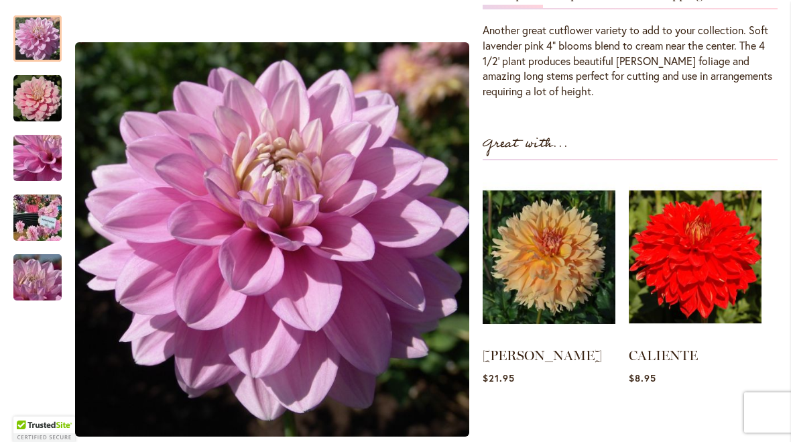
scroll to position [459, 0]
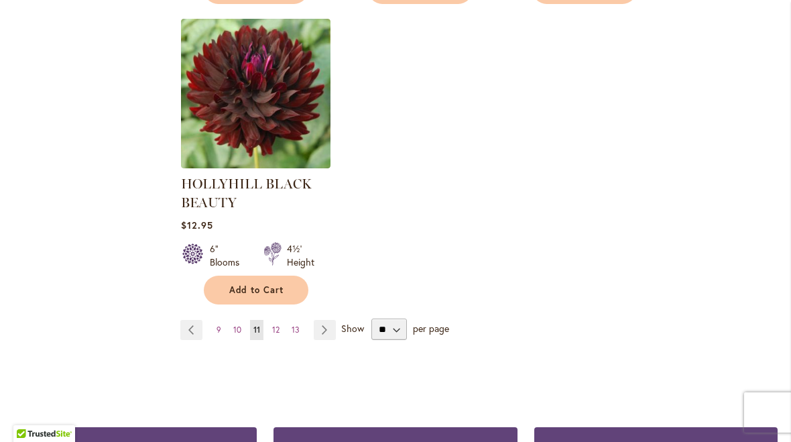
scroll to position [1777, 0]
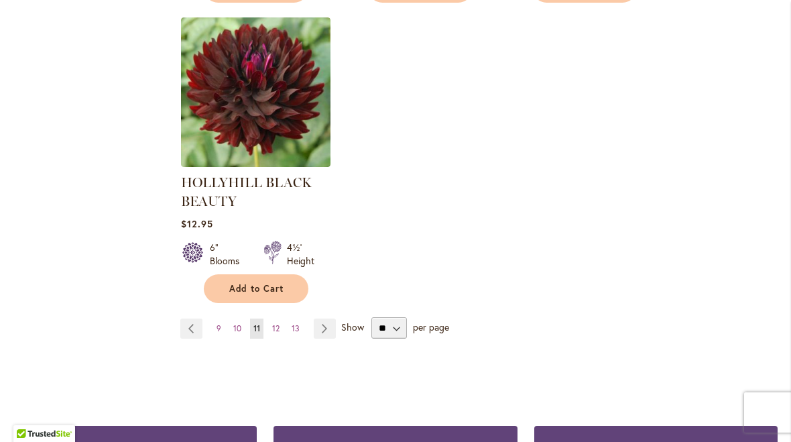
click at [273, 327] on span "12" at bounding box center [275, 328] width 7 height 10
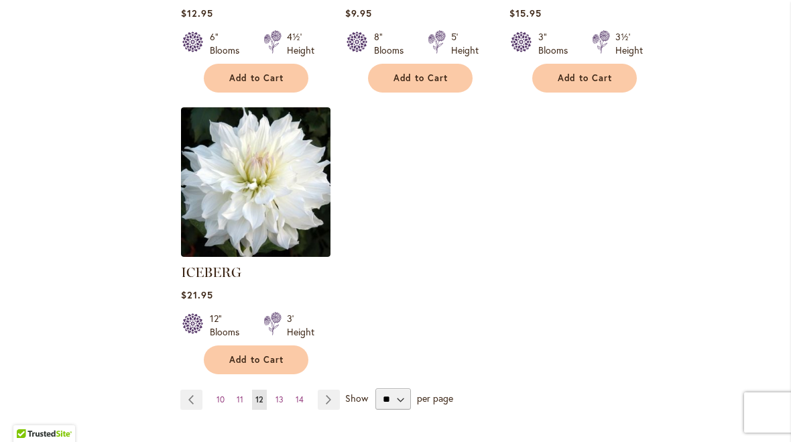
scroll to position [1662, 0]
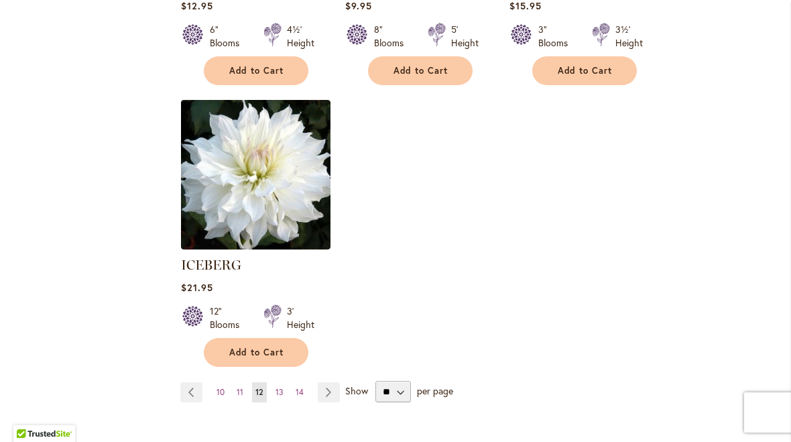
click at [280, 387] on span "13" at bounding box center [280, 392] width 8 height 10
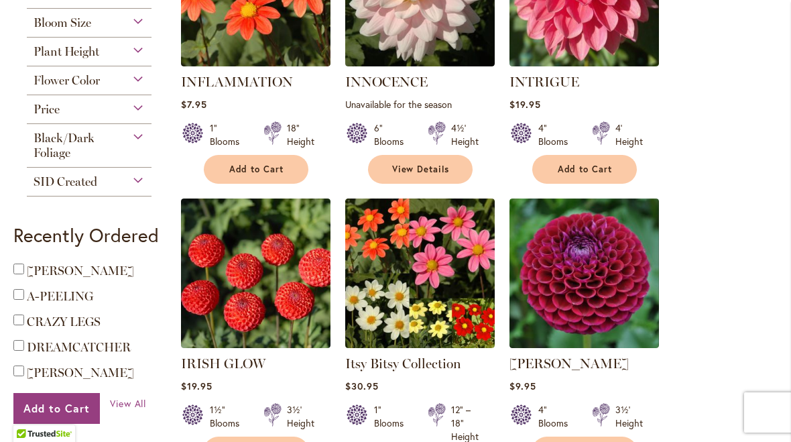
scroll to position [702, 0]
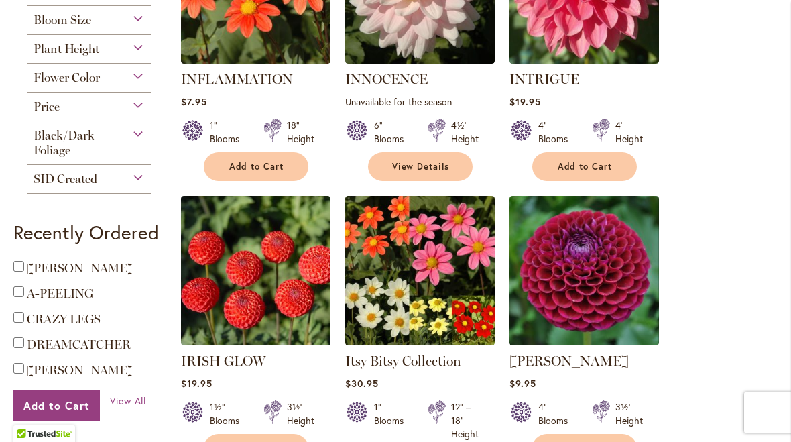
click at [573, 283] on img at bounding box center [585, 271] width 150 height 150
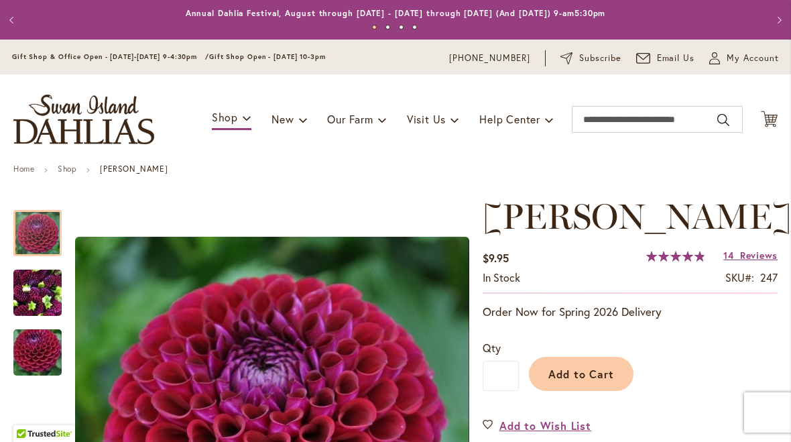
type input "*******"
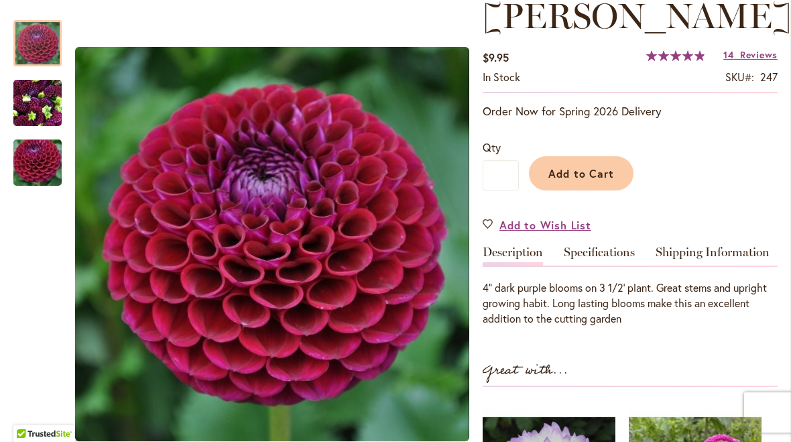
scroll to position [203, 0]
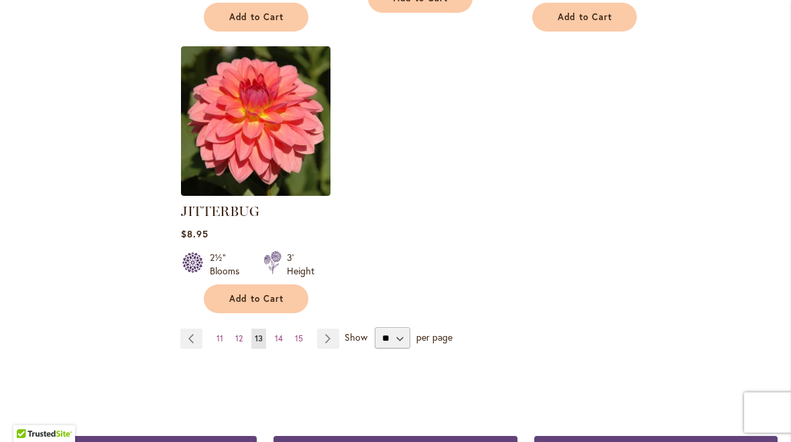
scroll to position [1749, 0]
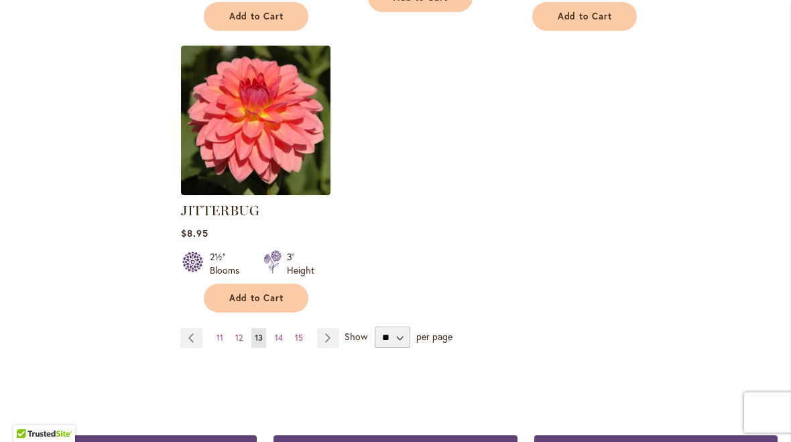
click at [303, 328] on link "Page 15" at bounding box center [299, 338] width 15 height 20
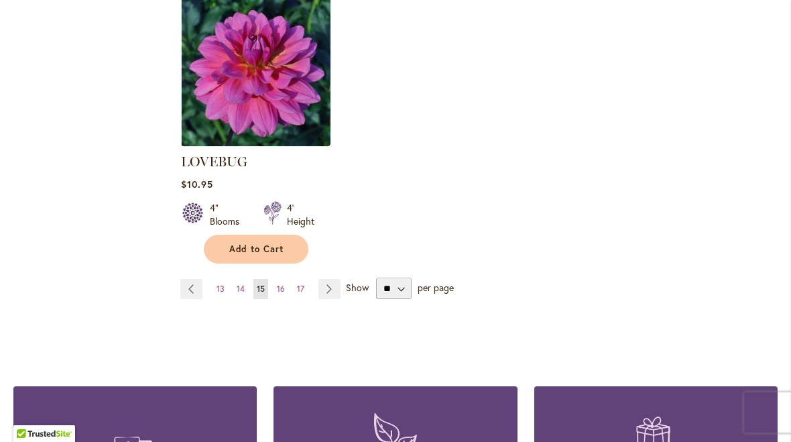
scroll to position [1749, 0]
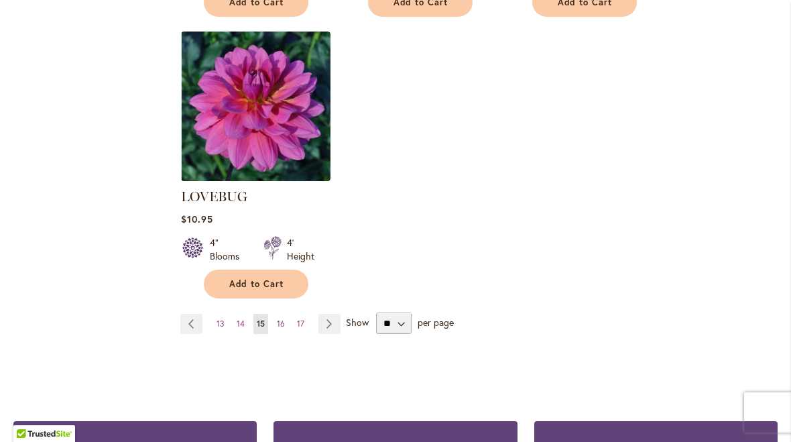
click at [282, 319] on span "16" at bounding box center [281, 324] width 8 height 10
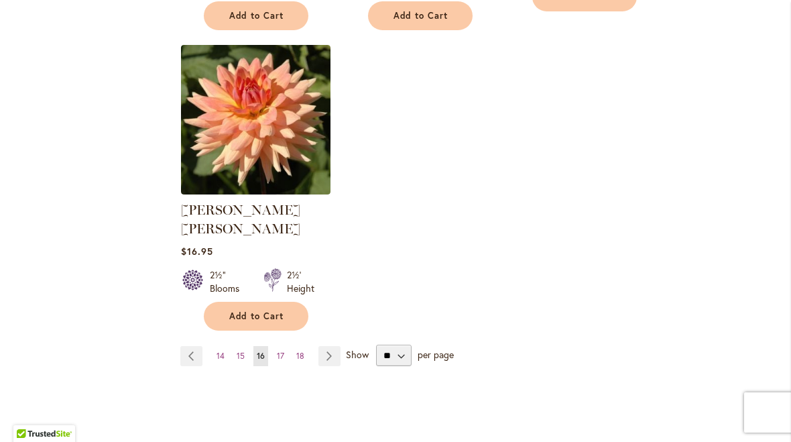
scroll to position [1736, 0]
click at [276, 345] on link "Page 17" at bounding box center [281, 355] width 14 height 20
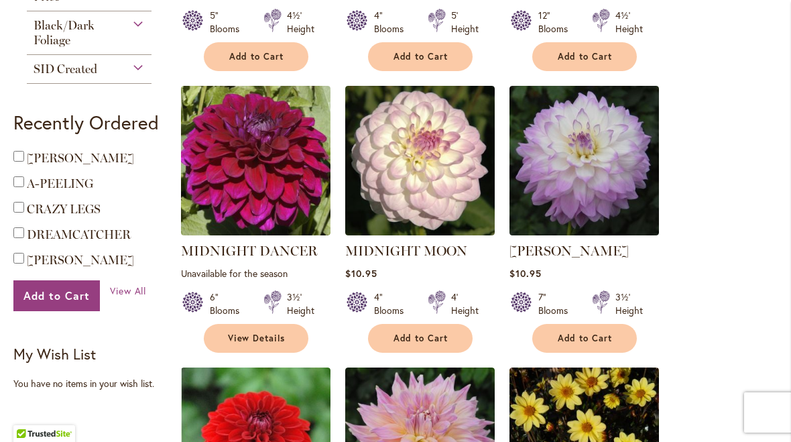
scroll to position [801, 0]
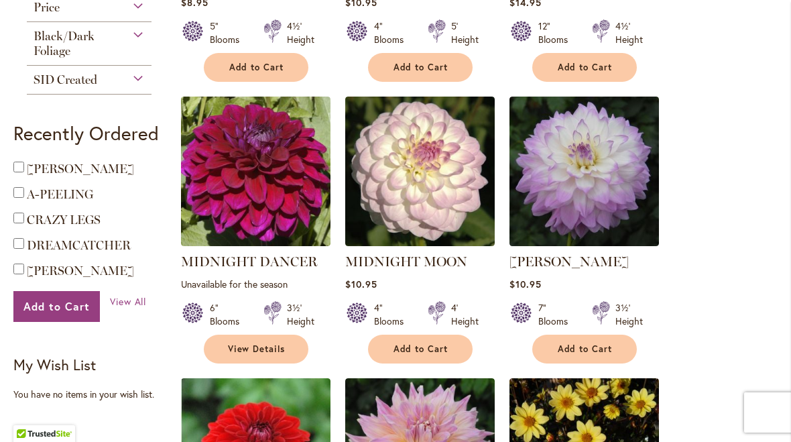
click at [577, 191] on img at bounding box center [585, 172] width 150 height 150
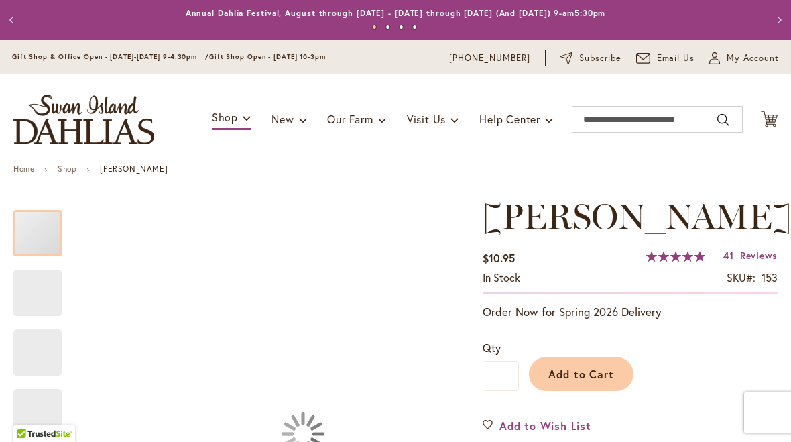
type input "*******"
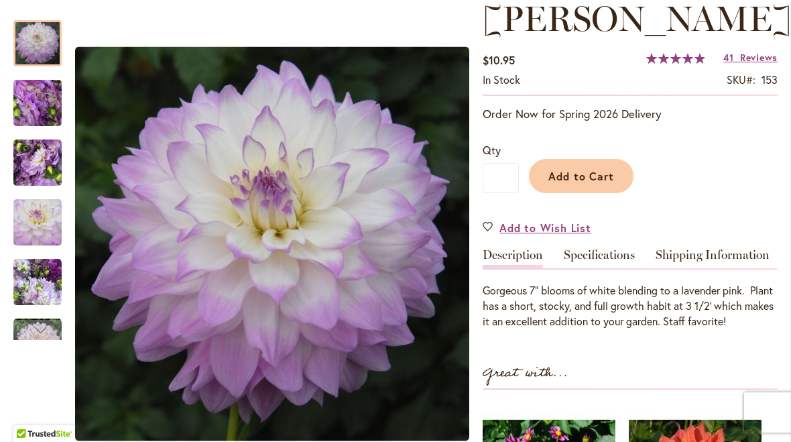
scroll to position [199, 0]
click at [604, 268] on link "Specifications" at bounding box center [599, 257] width 71 height 19
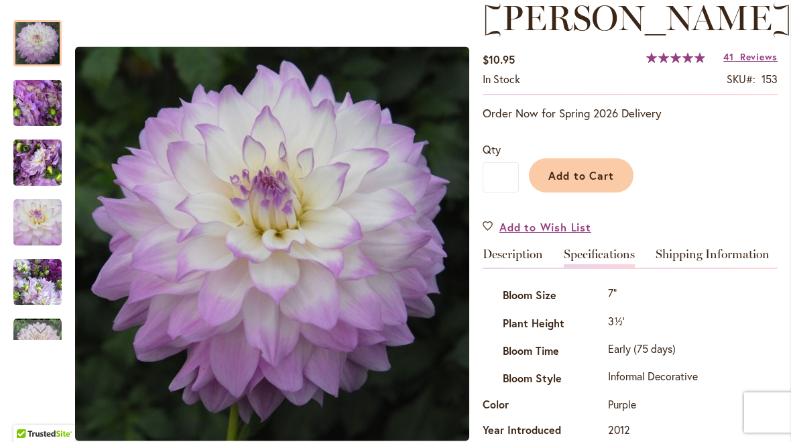
scroll to position [486, 0]
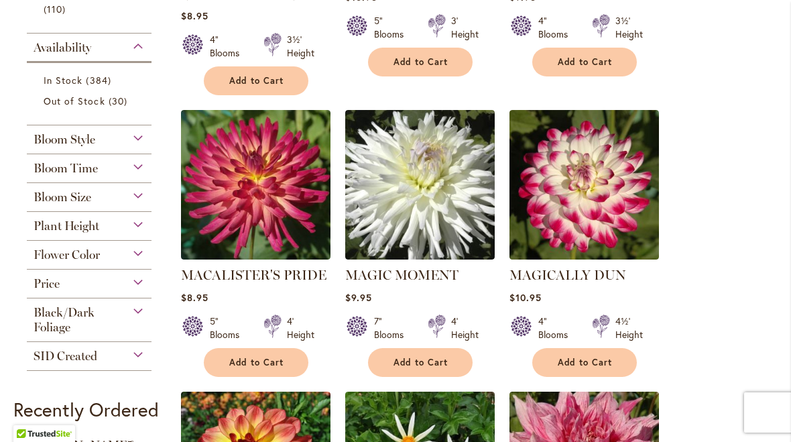
scroll to position [527, 0]
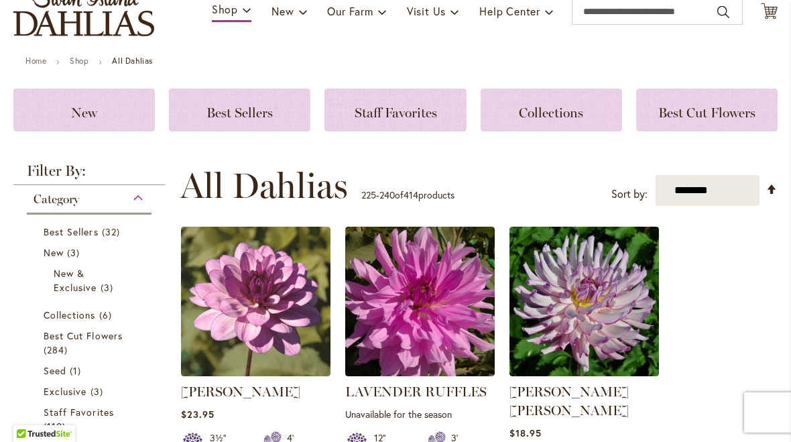
scroll to position [148, 0]
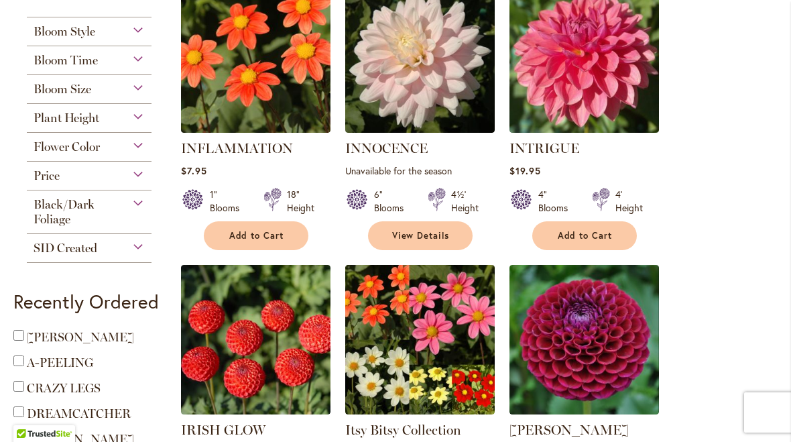
scroll to position [634, 0]
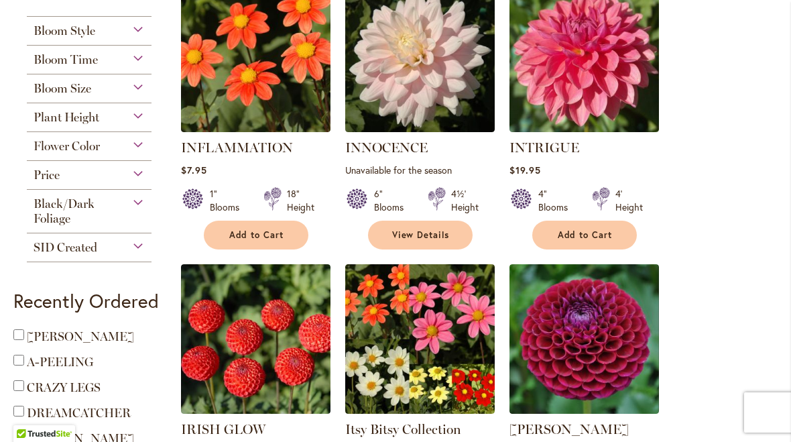
click at [583, 353] on img at bounding box center [585, 339] width 150 height 150
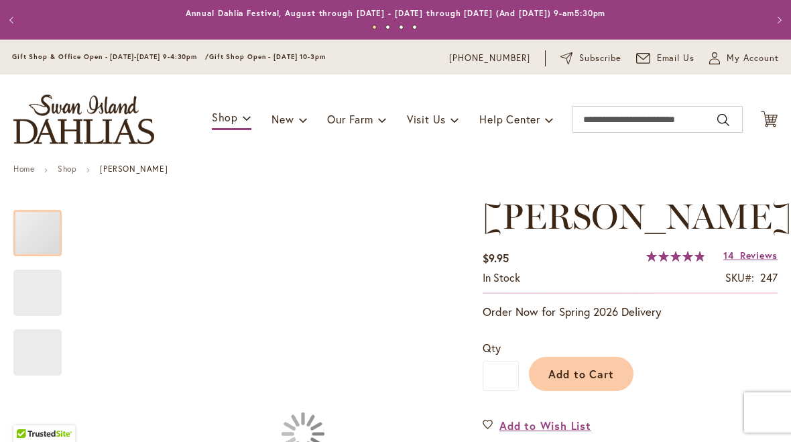
type input "*******"
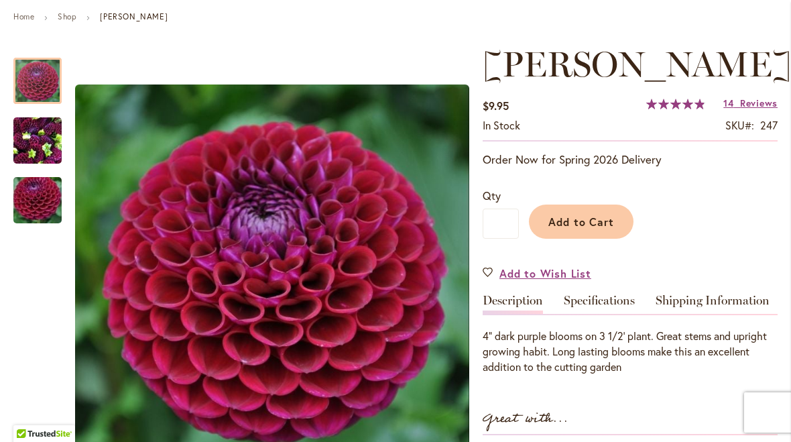
click at [600, 302] on link "Specifications" at bounding box center [599, 303] width 71 height 19
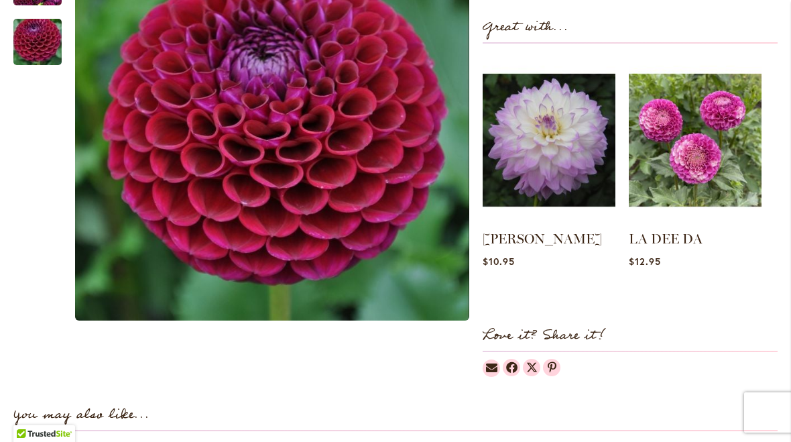
scroll to position [764, 0]
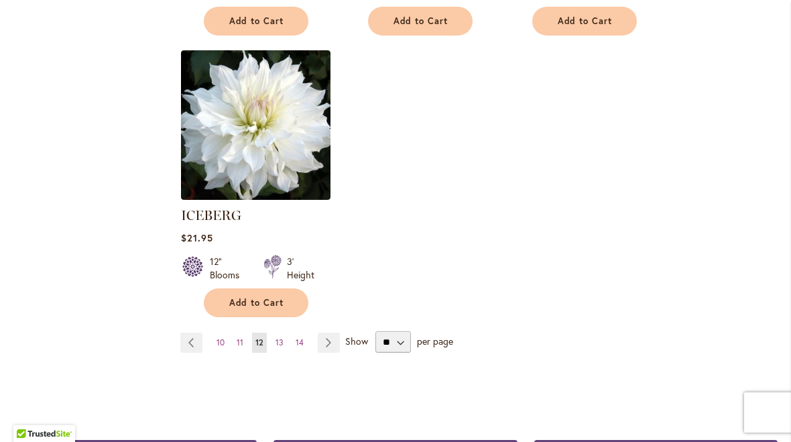
scroll to position [1716, 0]
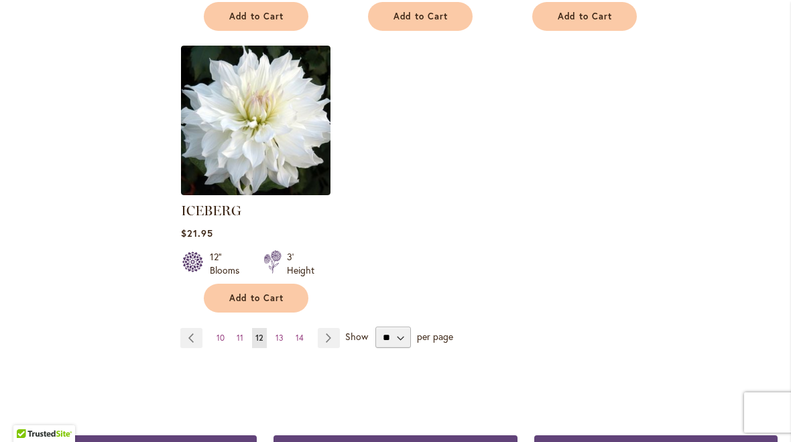
click at [301, 333] on span "14" at bounding box center [300, 338] width 8 height 10
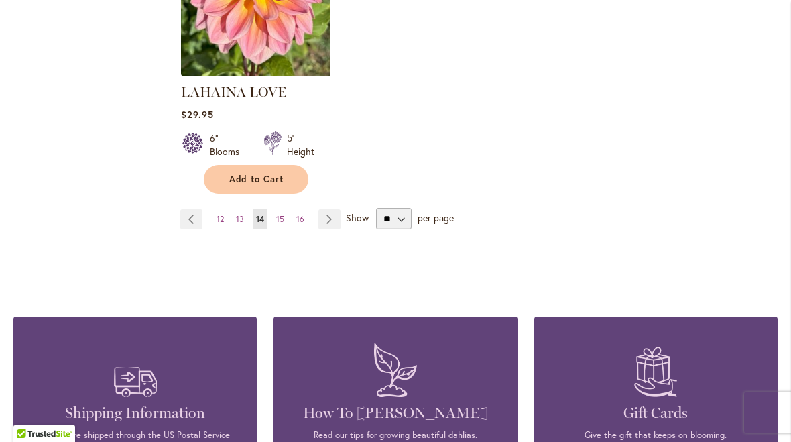
scroll to position [1806, 0]
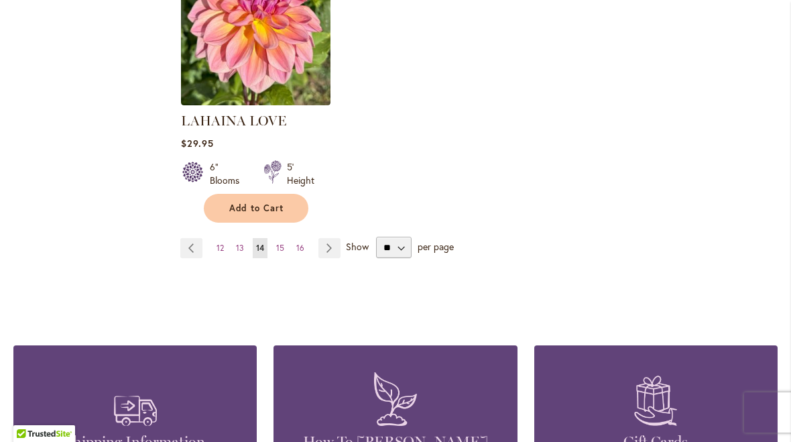
click at [302, 243] on span "16" at bounding box center [300, 248] width 8 height 10
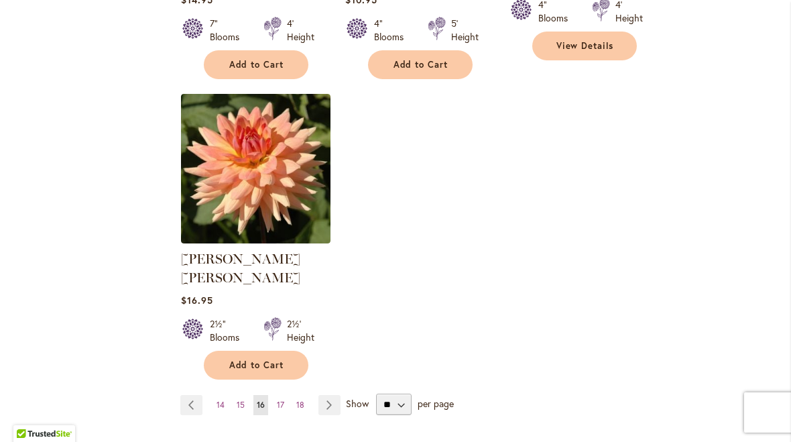
scroll to position [1690, 0]
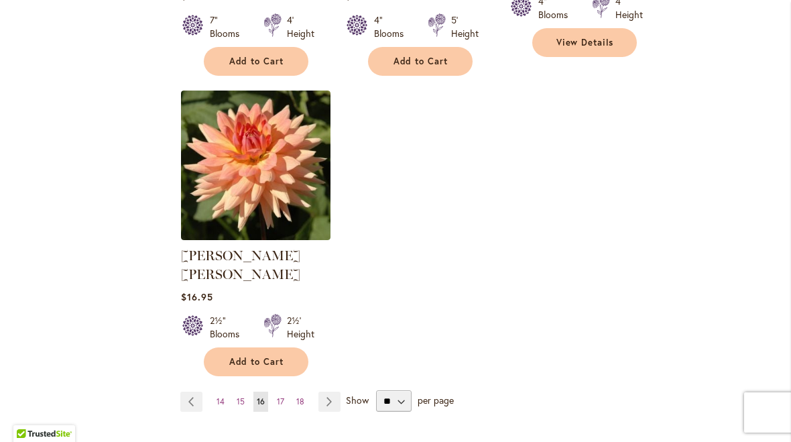
click at [276, 392] on link "Page 17" at bounding box center [281, 402] width 14 height 20
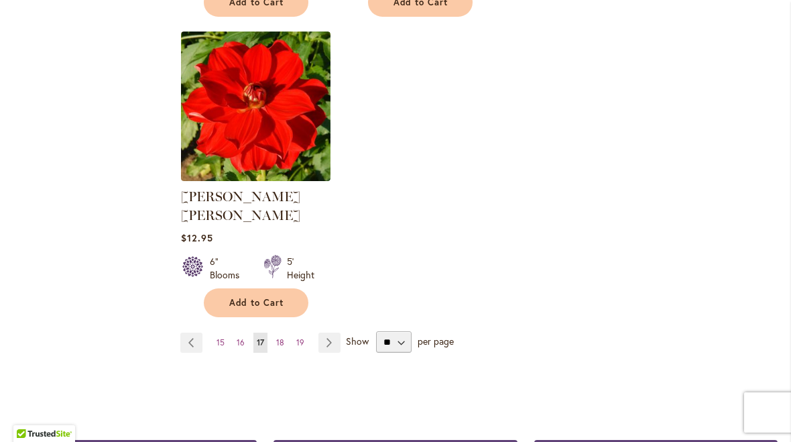
scroll to position [1732, 0]
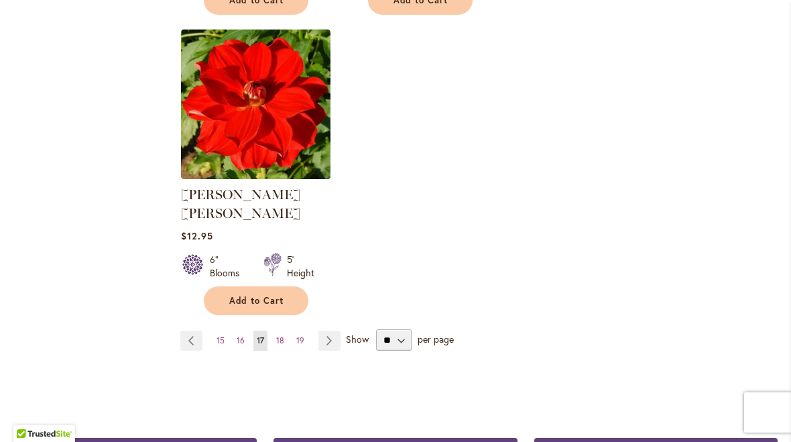
click at [282, 335] on span "18" at bounding box center [280, 340] width 8 height 10
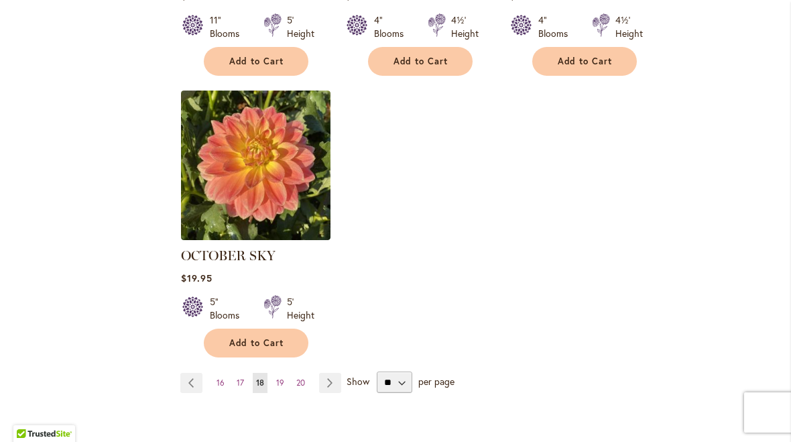
scroll to position [1705, 0]
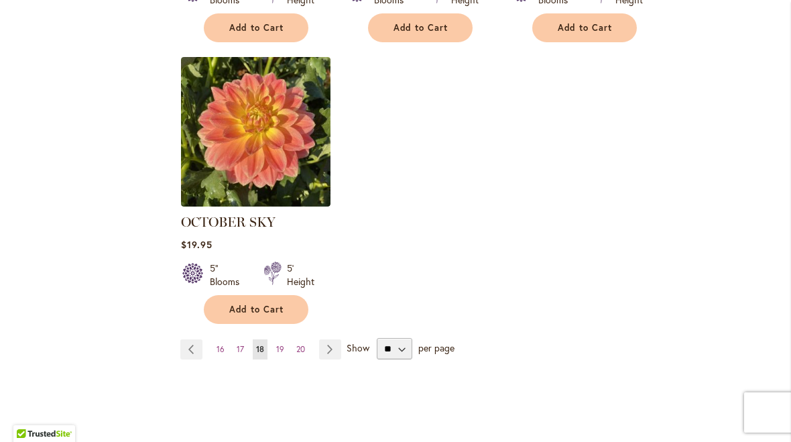
click at [276, 344] on span "19" at bounding box center [280, 349] width 8 height 10
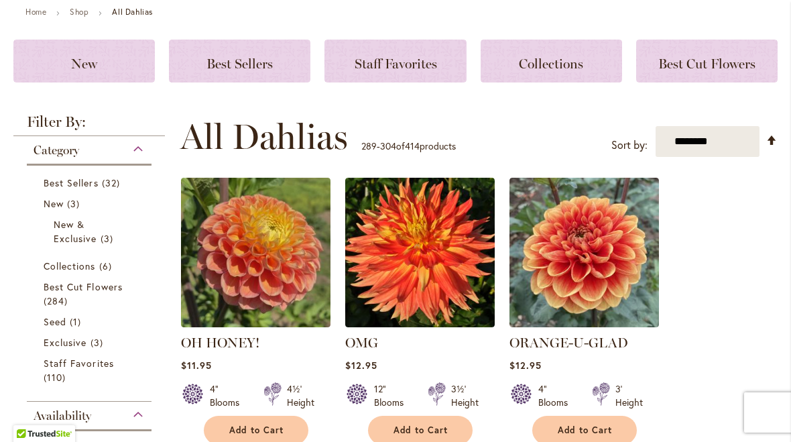
scroll to position [158, 0]
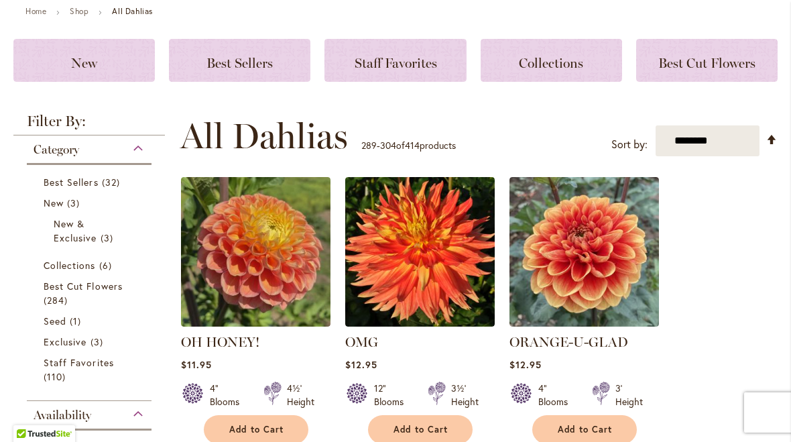
click at [576, 273] on img at bounding box center [585, 252] width 150 height 150
click at [582, 268] on img at bounding box center [585, 252] width 150 height 150
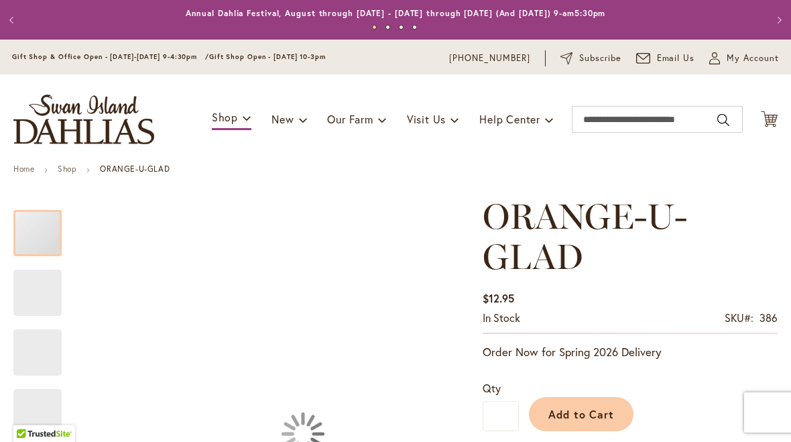
type input "*******"
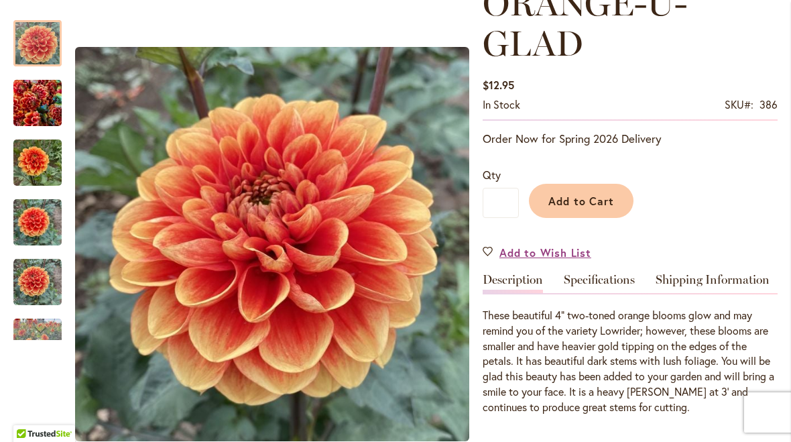
scroll to position [215, 0]
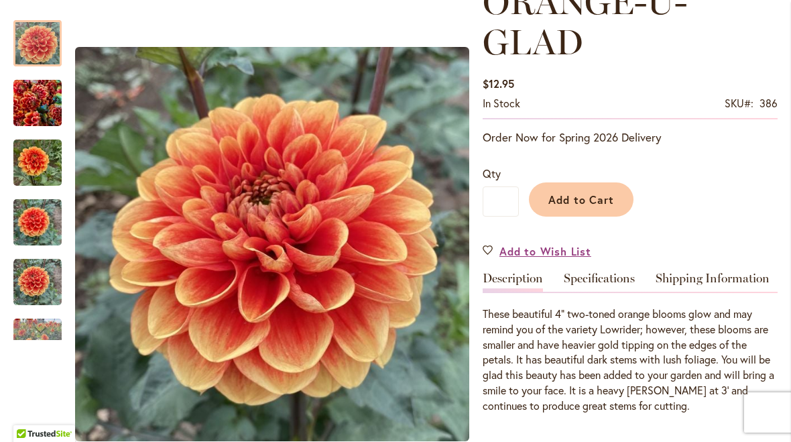
click at [616, 284] on link "Specifications" at bounding box center [599, 281] width 71 height 19
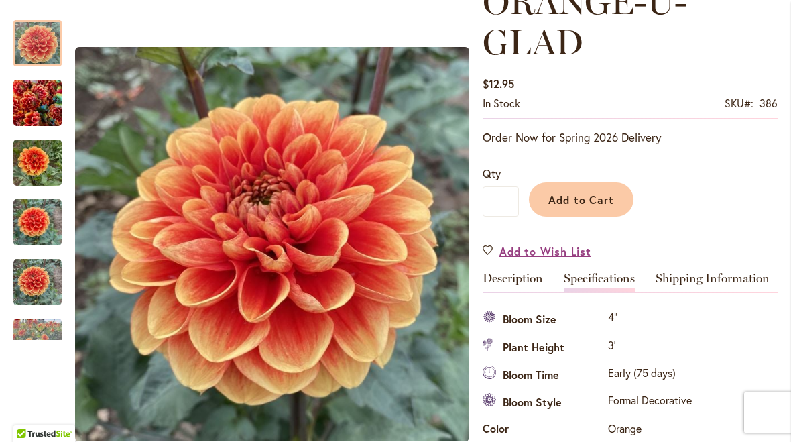
scroll to position [486, 0]
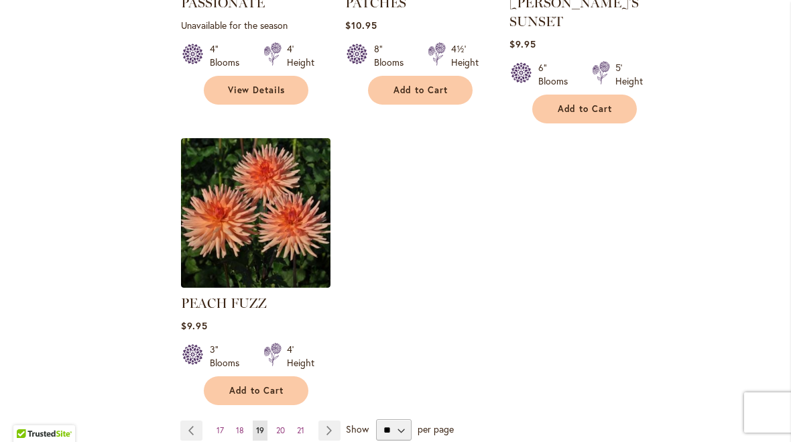
scroll to position [1642, 0]
click at [281, 426] on span "20" at bounding box center [280, 431] width 9 height 10
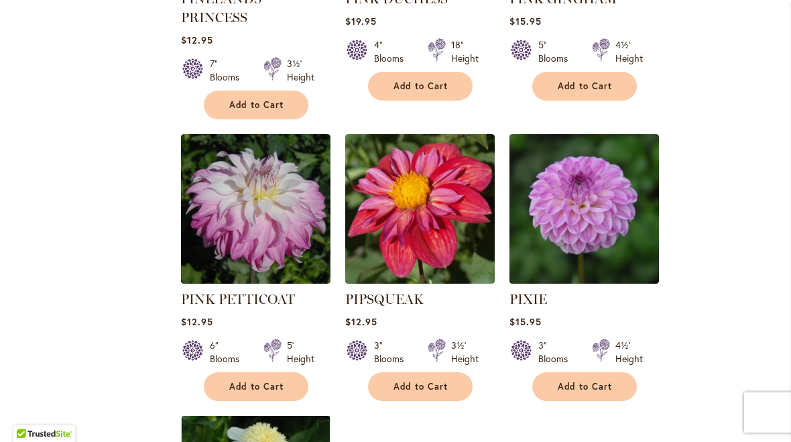
scroll to position [1384, 0]
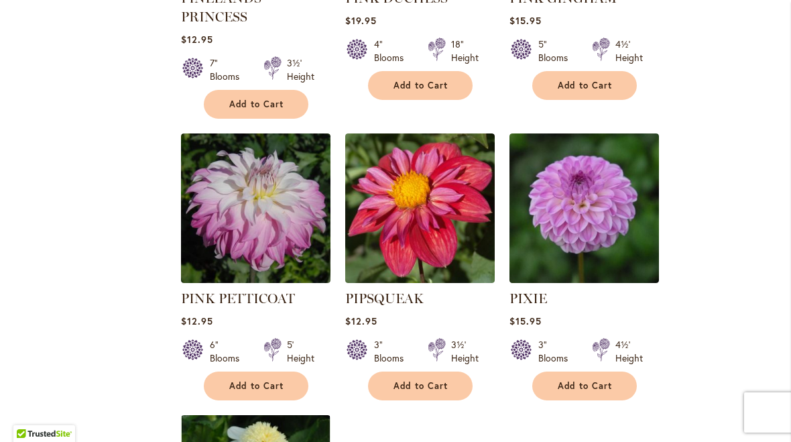
click at [577, 168] on img at bounding box center [585, 208] width 150 height 150
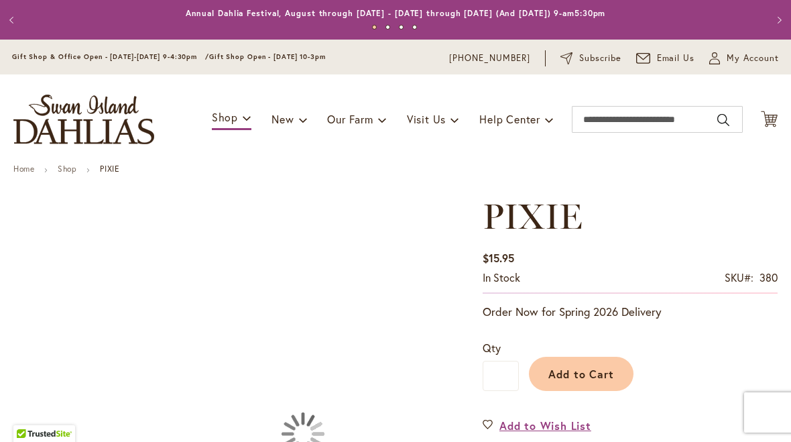
type input "*******"
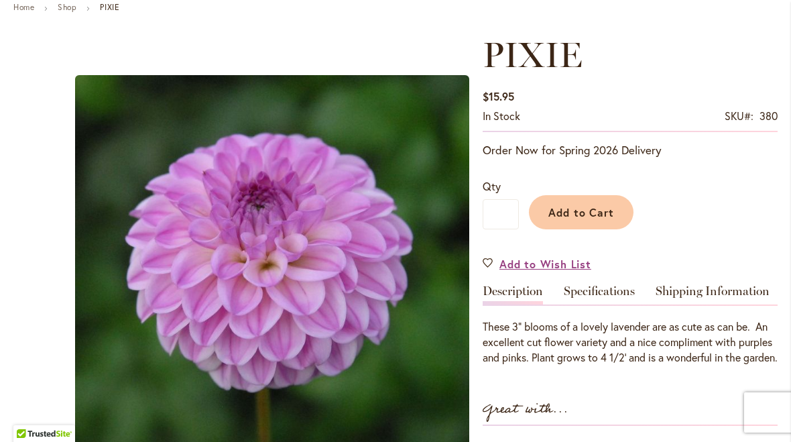
scroll to position [188, 0]
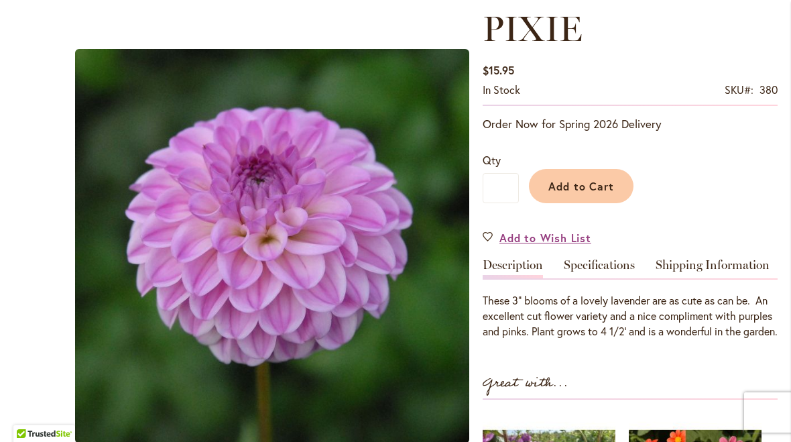
click at [610, 270] on link "Specifications" at bounding box center [599, 268] width 71 height 19
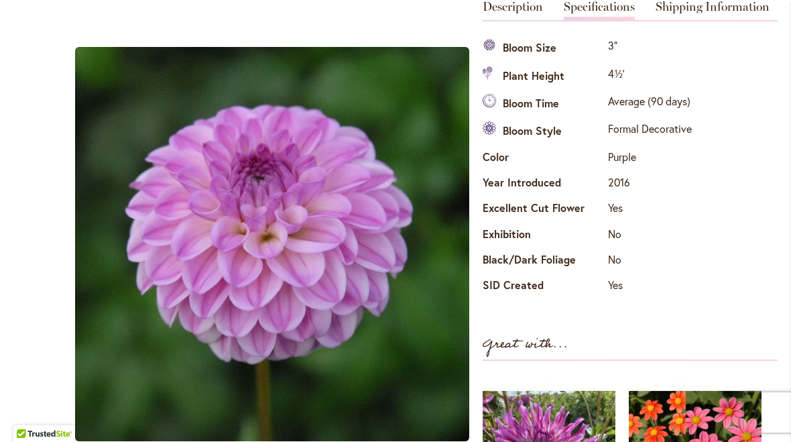
click at [510, 4] on link "Description" at bounding box center [513, 10] width 60 height 19
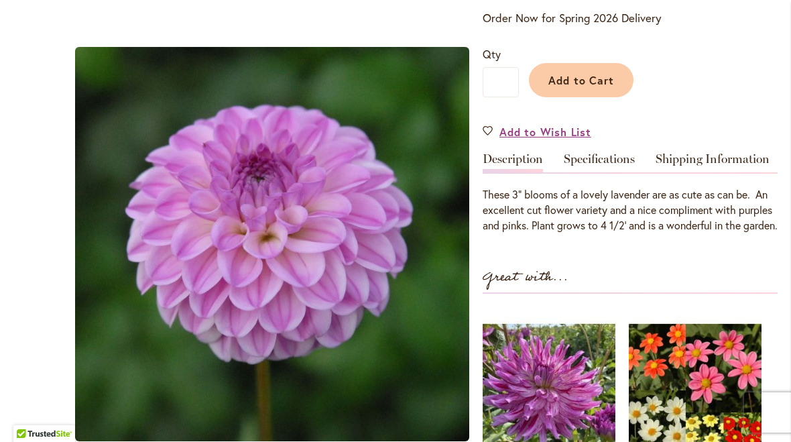
scroll to position [293, 0]
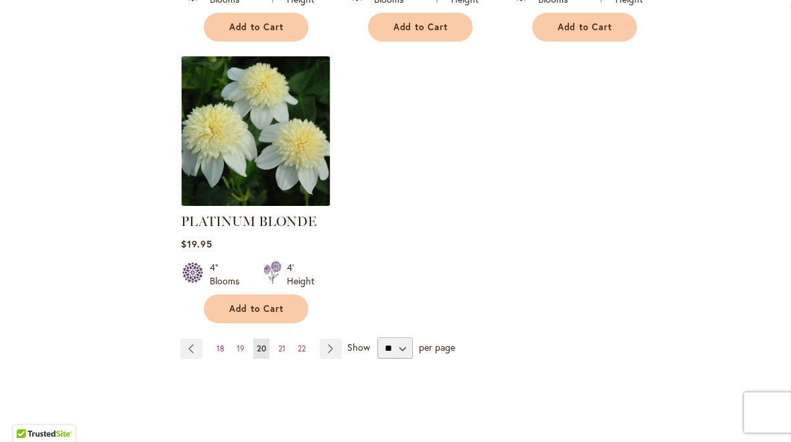
scroll to position [1627, 0]
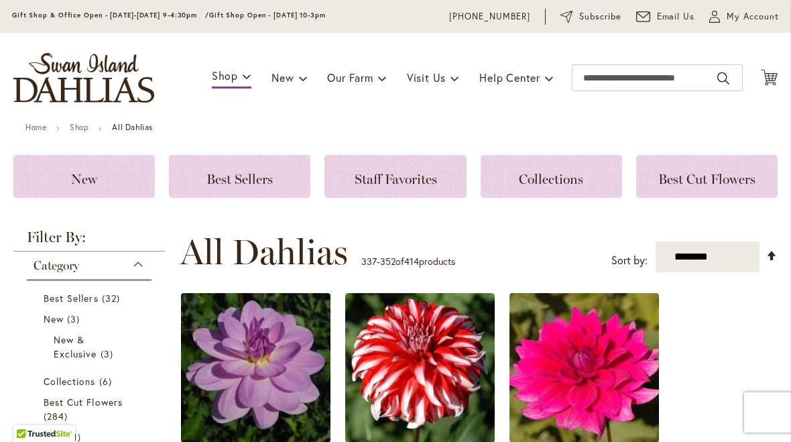
scroll to position [36, 0]
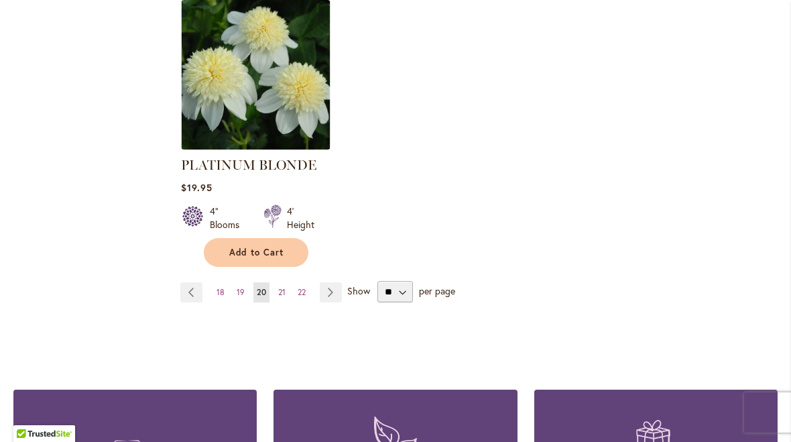
scroll to position [1818, 0]
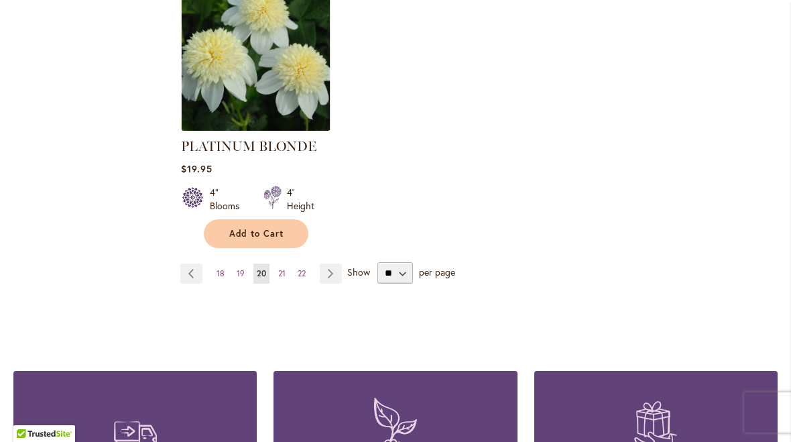
click at [275, 264] on link "Page 21" at bounding box center [282, 274] width 14 height 20
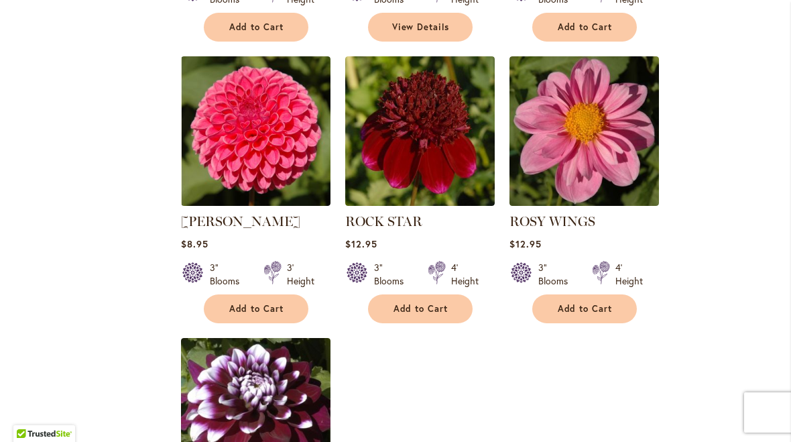
scroll to position [1402, 0]
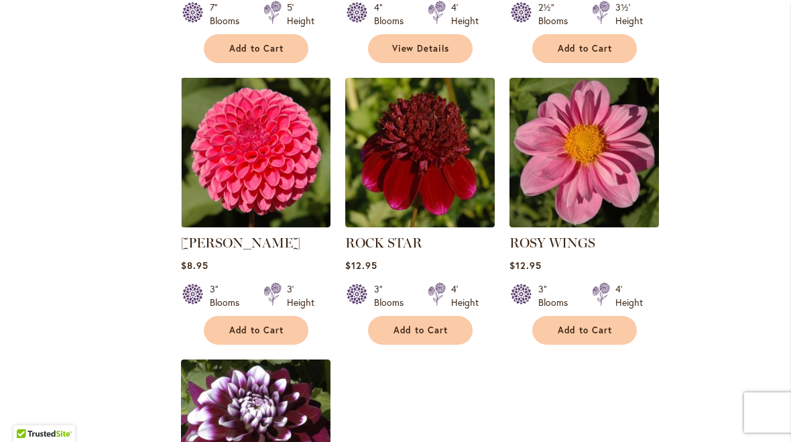
click at [250, 152] on img at bounding box center [256, 153] width 150 height 150
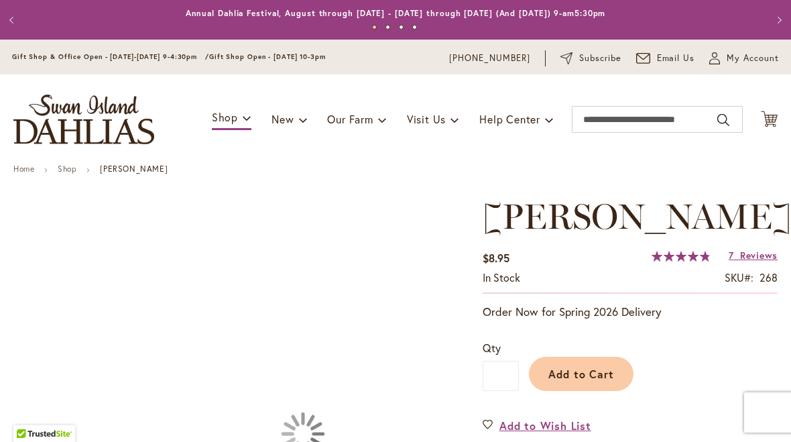
type input "*******"
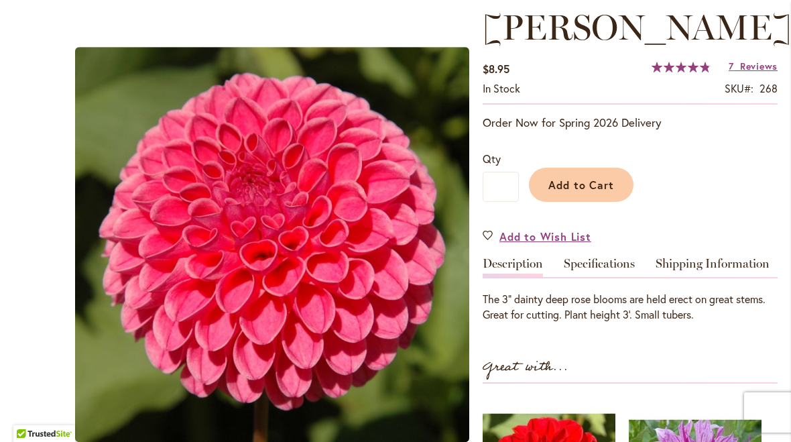
scroll to position [190, 0]
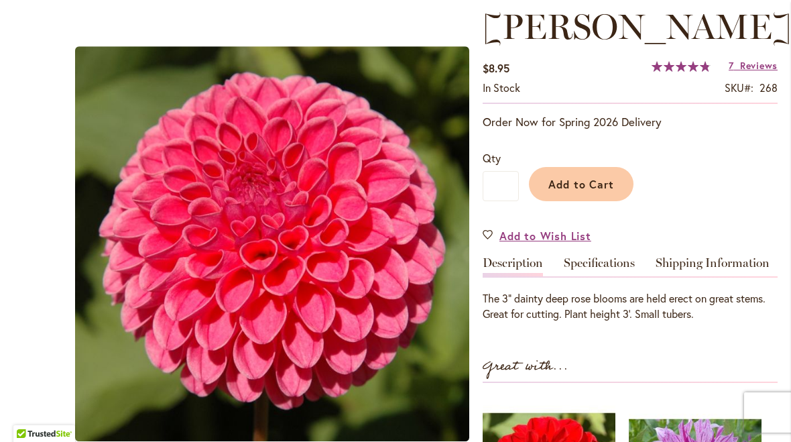
click at [608, 266] on link "Specifications" at bounding box center [599, 266] width 71 height 19
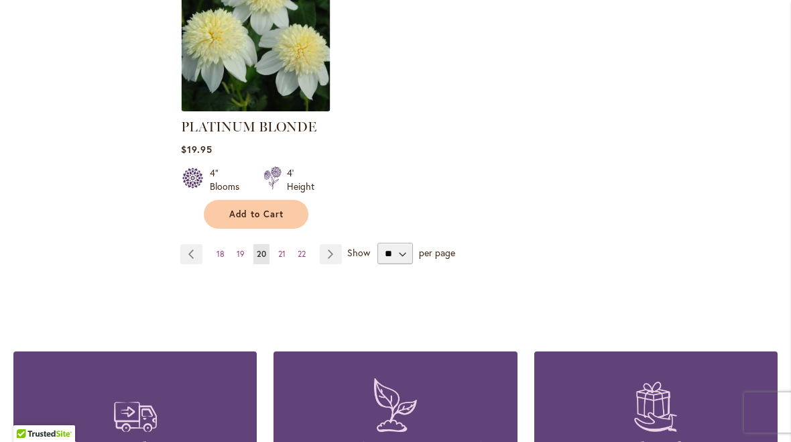
scroll to position [1792, 0]
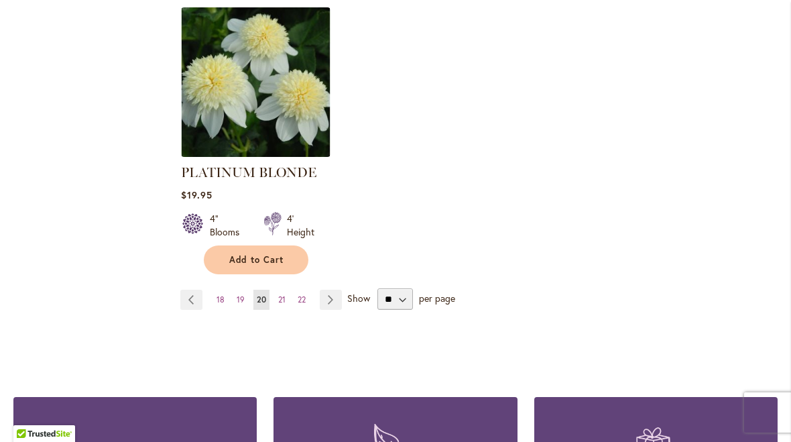
click at [300, 294] on span "22" at bounding box center [302, 299] width 8 height 10
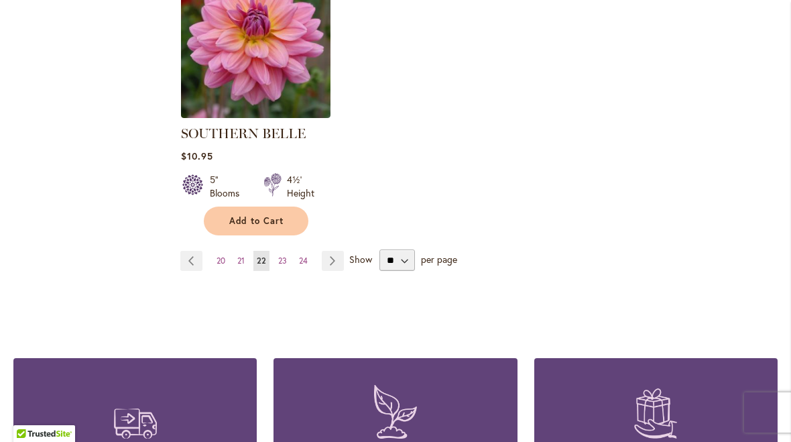
scroll to position [1747, 0]
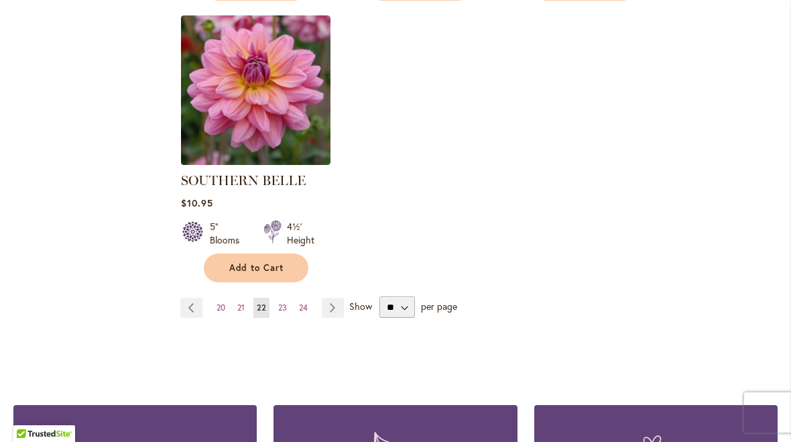
click at [302, 302] on span "24" at bounding box center [303, 307] width 9 height 10
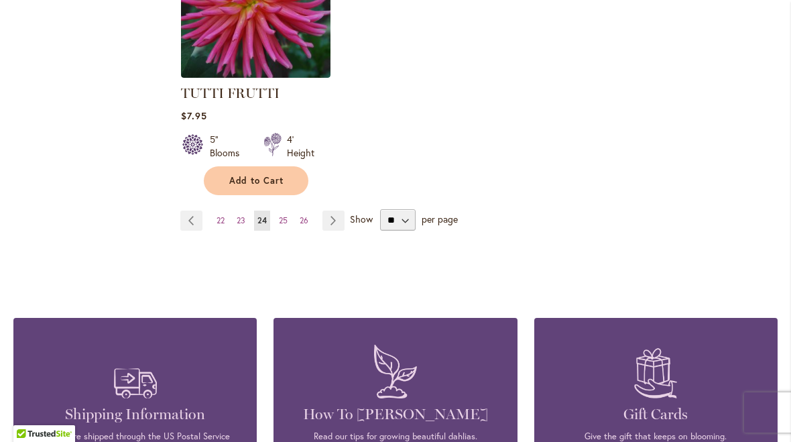
scroll to position [1838, 0]
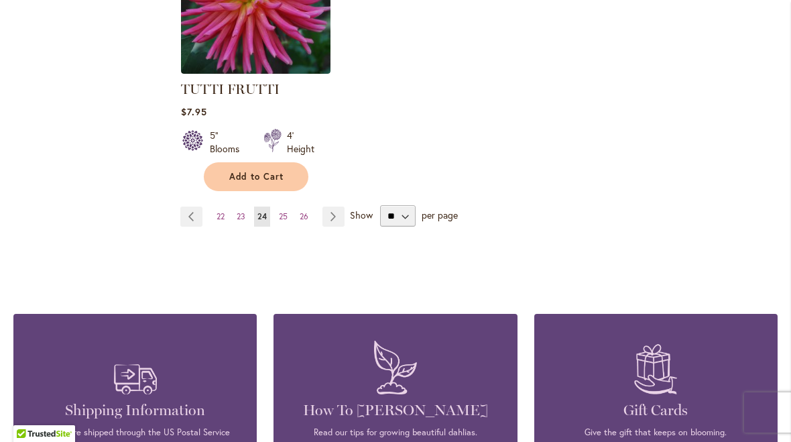
click at [305, 211] on span "26" at bounding box center [304, 216] width 9 height 10
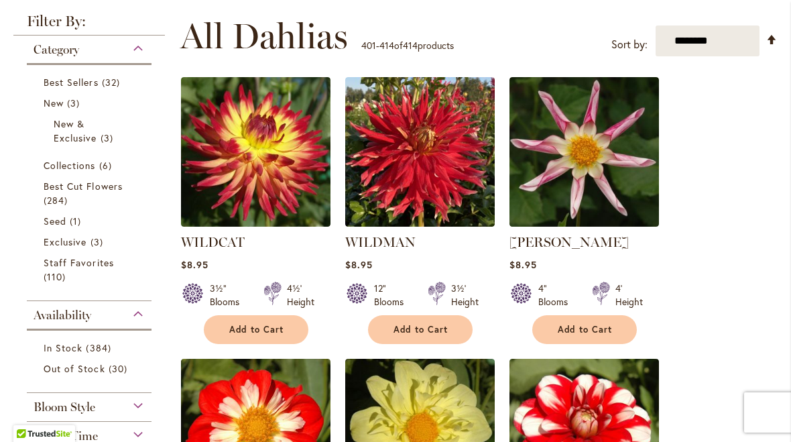
scroll to position [259, 0]
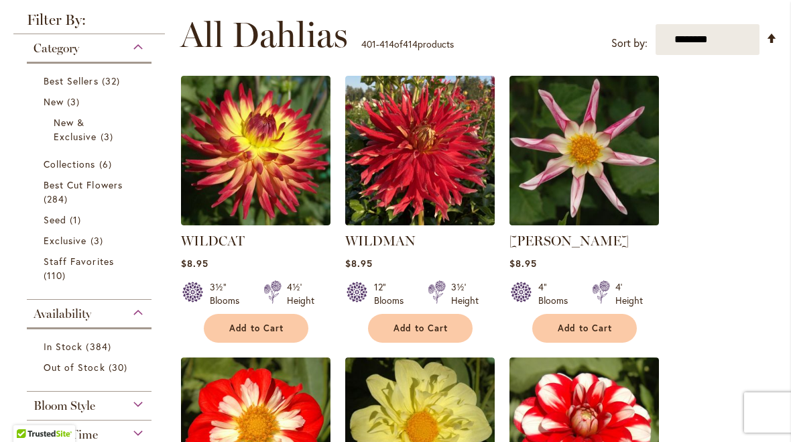
click at [266, 159] on img at bounding box center [256, 151] width 150 height 150
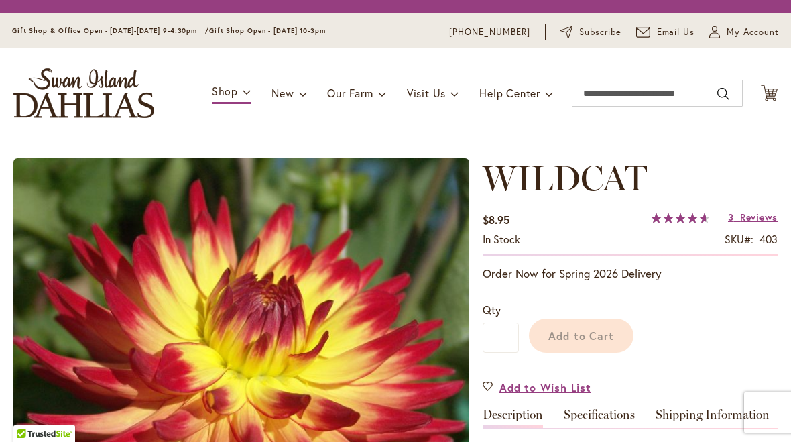
type input "*******"
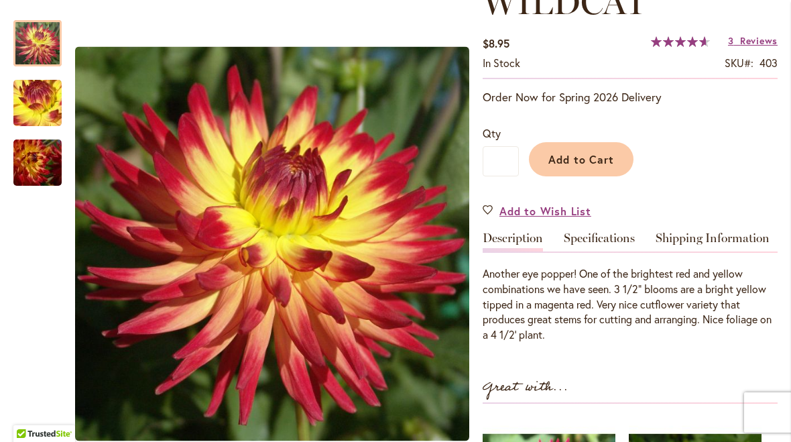
scroll to position [211, 0]
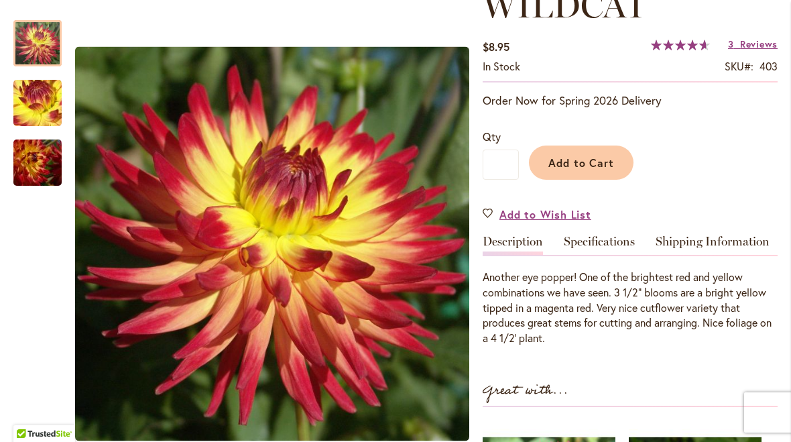
click at [604, 247] on link "Specifications" at bounding box center [599, 244] width 71 height 19
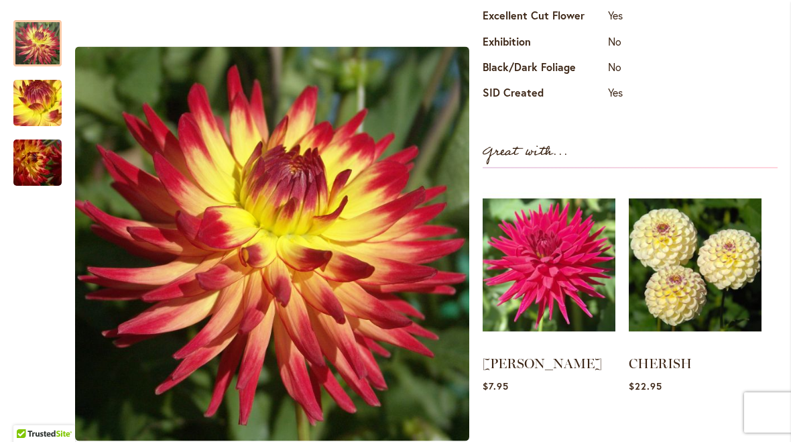
scroll to position [639, 0]
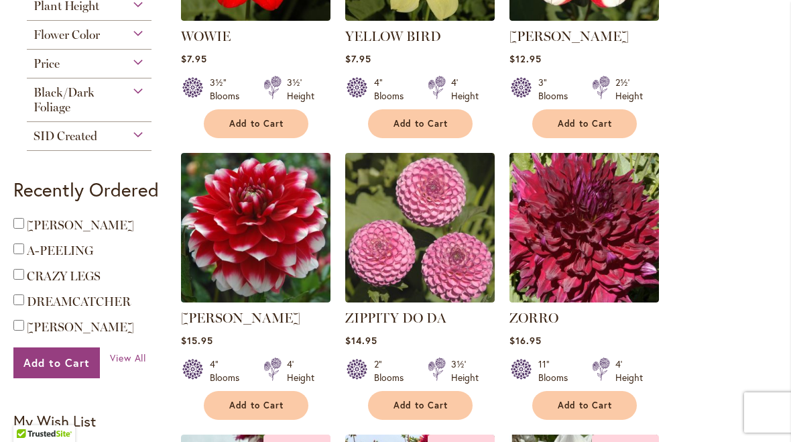
scroll to position [741, 0]
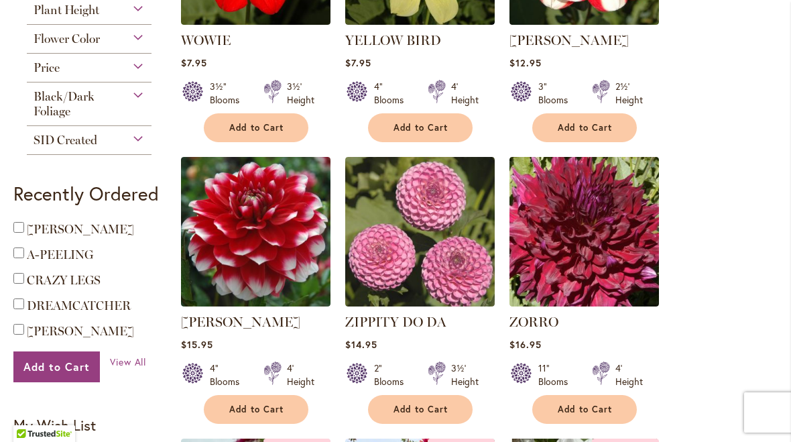
click at [252, 236] on img at bounding box center [256, 232] width 150 height 150
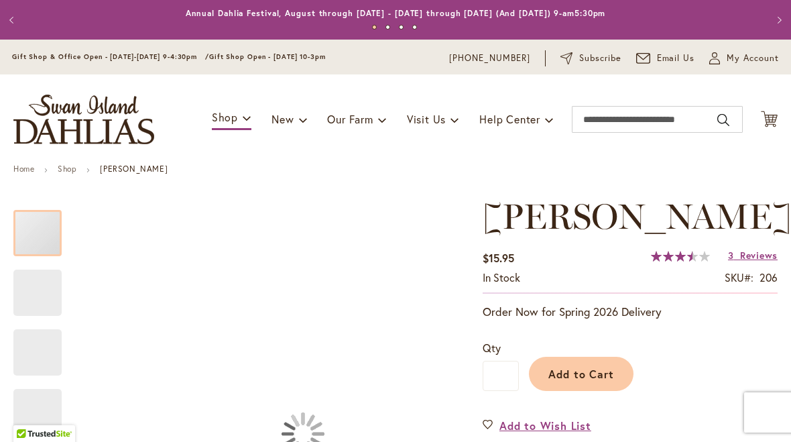
type input "*******"
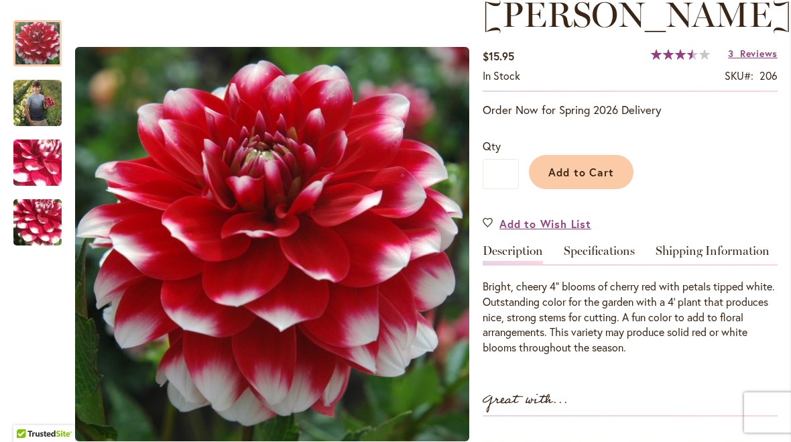
scroll to position [201, 0]
click at [614, 265] on link "Specifications" at bounding box center [599, 254] width 71 height 19
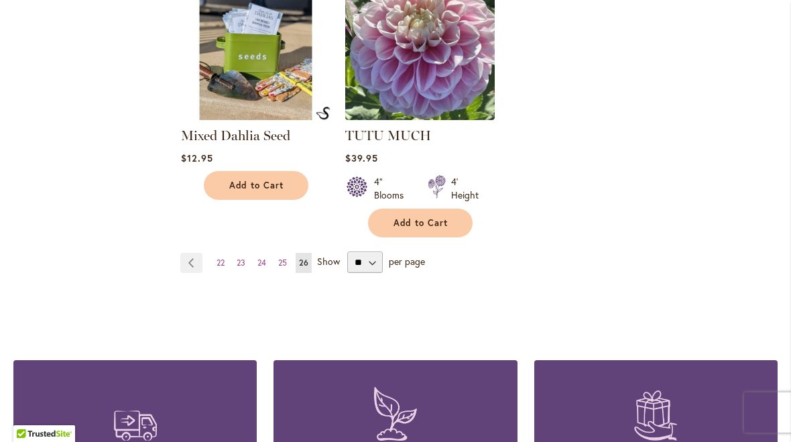
scroll to position [1476, 0]
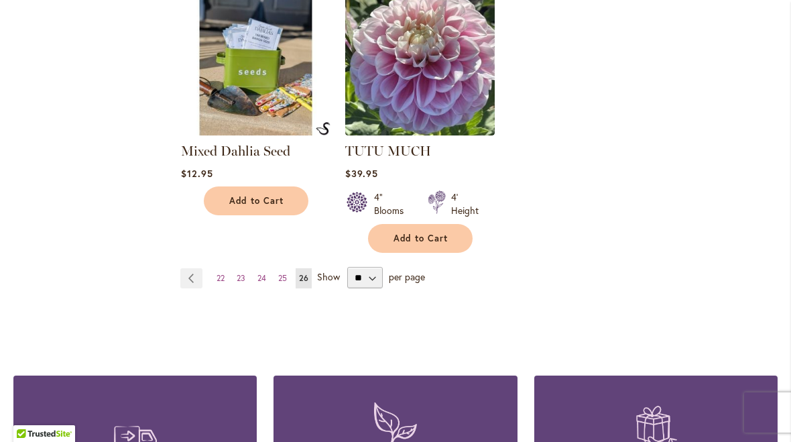
click at [193, 283] on link "Page Previous" at bounding box center [191, 278] width 22 height 20
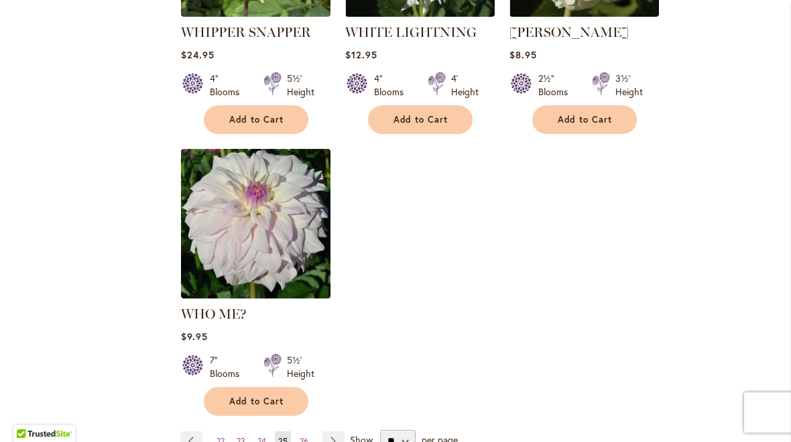
scroll to position [1613, 0]
click at [220, 436] on span "22" at bounding box center [221, 441] width 8 height 10
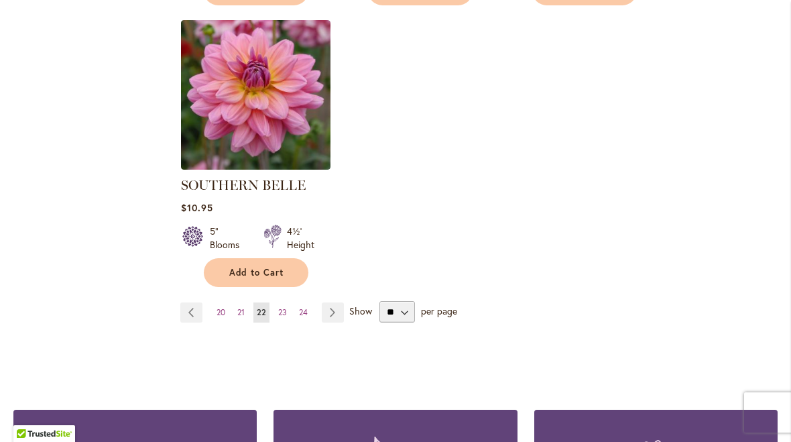
scroll to position [1683, 0]
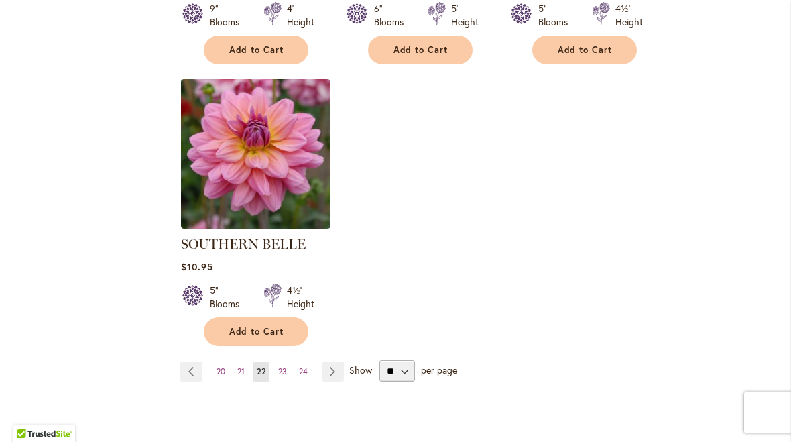
click at [221, 366] on span "20" at bounding box center [221, 371] width 9 height 10
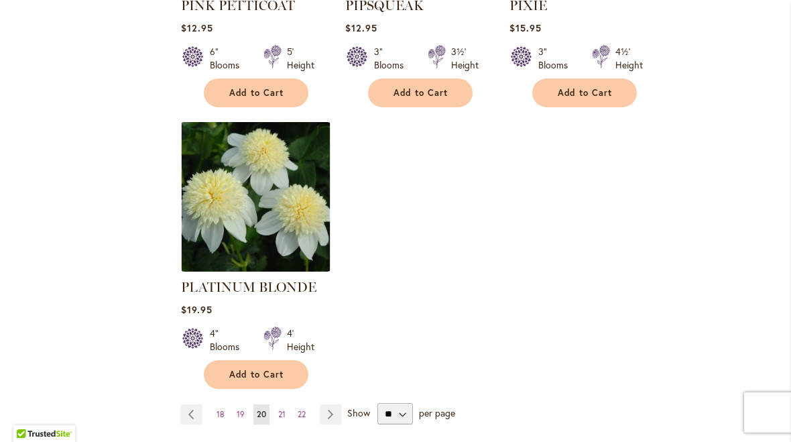
scroll to position [1694, 0]
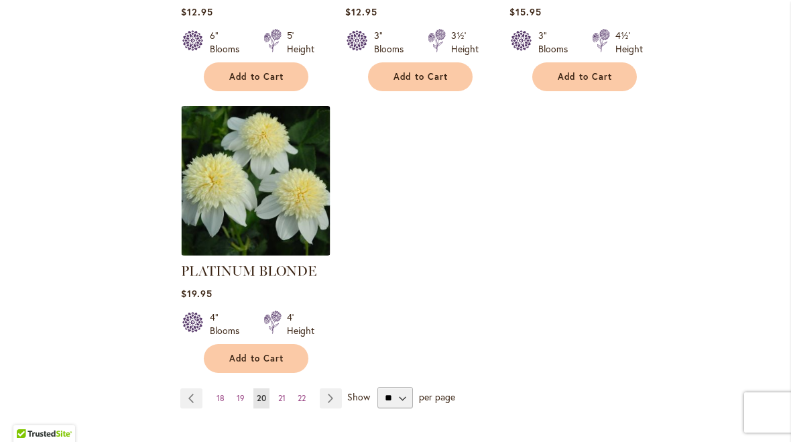
click at [218, 393] on span "18" at bounding box center [221, 398] width 8 height 10
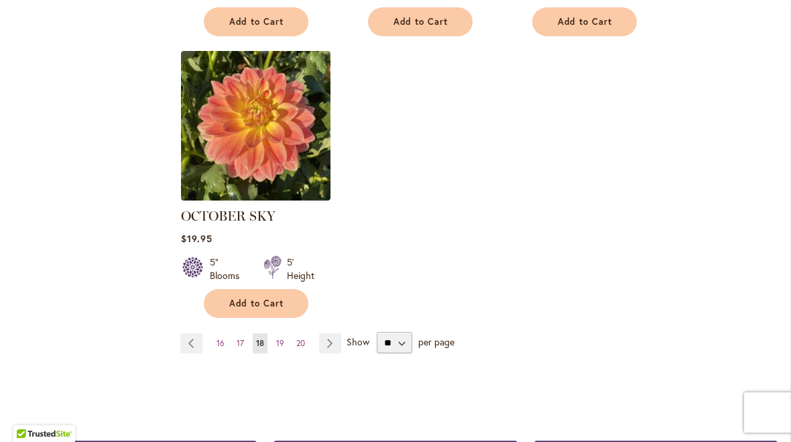
scroll to position [1732, 0]
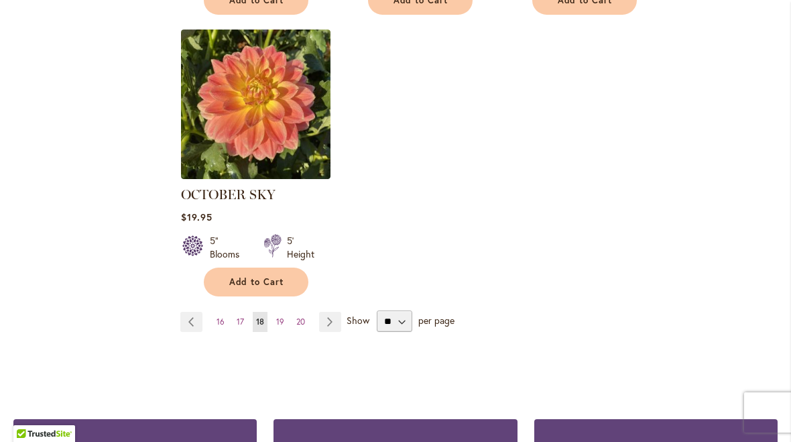
click at [226, 312] on link "Page 16" at bounding box center [220, 322] width 15 height 20
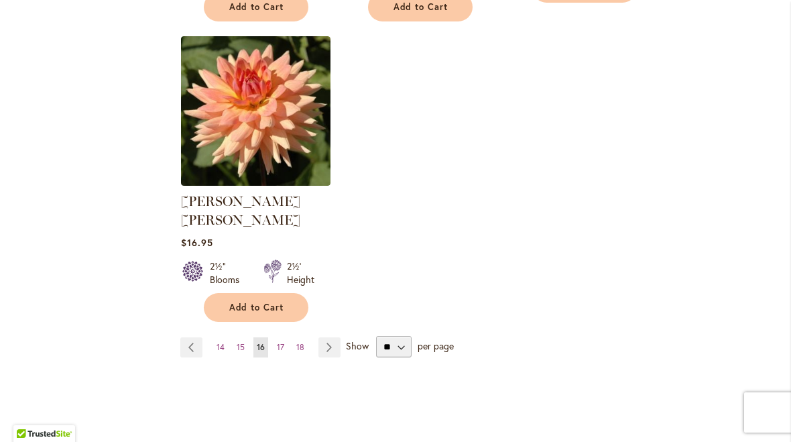
scroll to position [1747, 0]
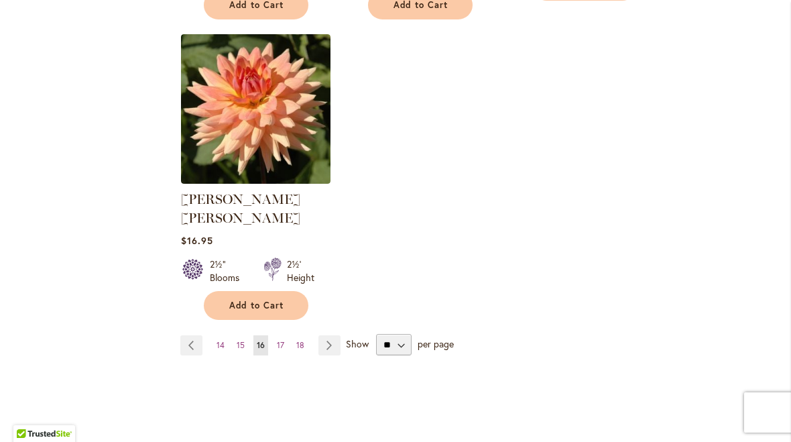
click at [219, 340] on span "14" at bounding box center [221, 345] width 8 height 10
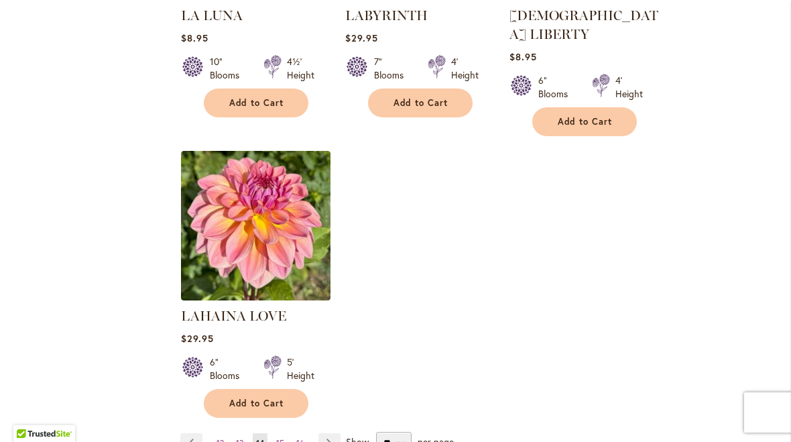
scroll to position [1618, 0]
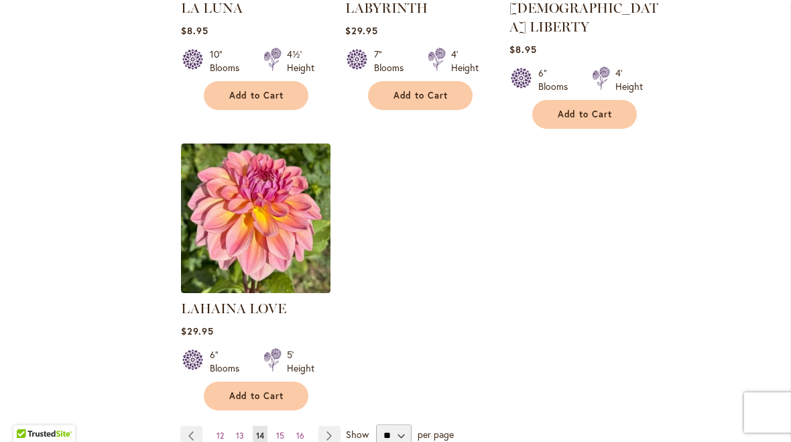
click at [217, 431] on span "12" at bounding box center [220, 436] width 7 height 10
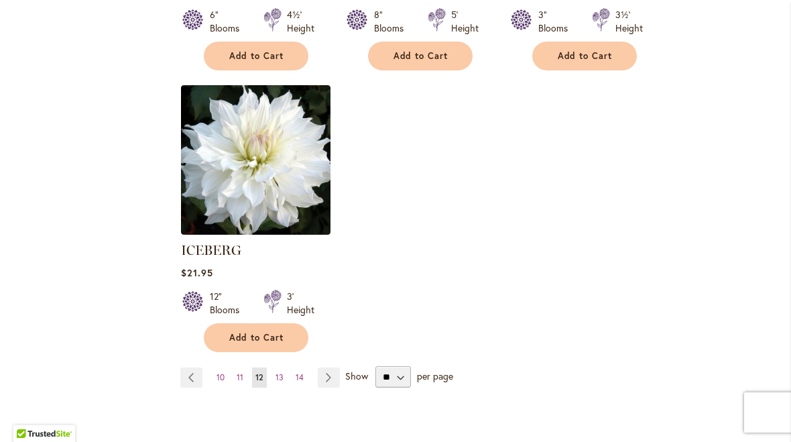
scroll to position [1689, 0]
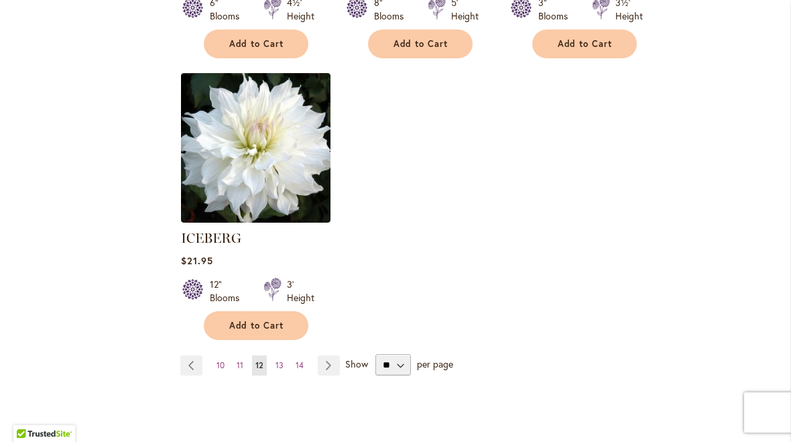
click at [219, 360] on span "10" at bounding box center [221, 365] width 8 height 10
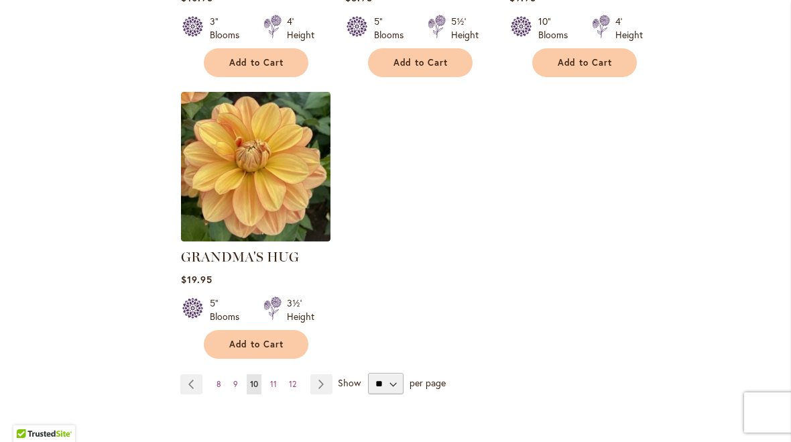
scroll to position [1672, 0]
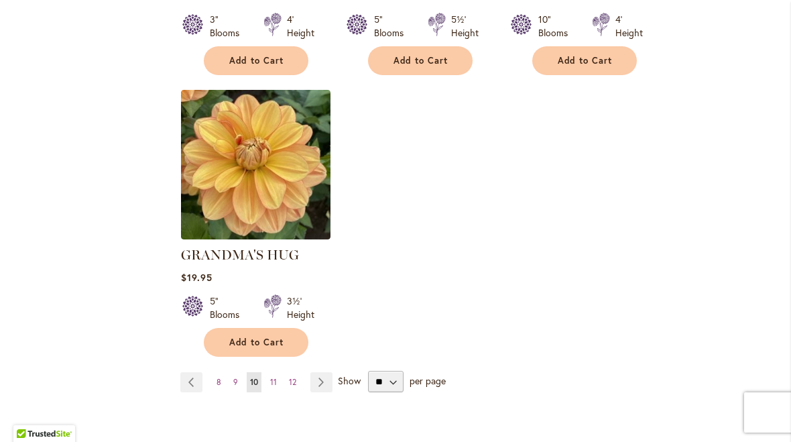
click at [213, 372] on link "Page 8" at bounding box center [218, 382] width 11 height 20
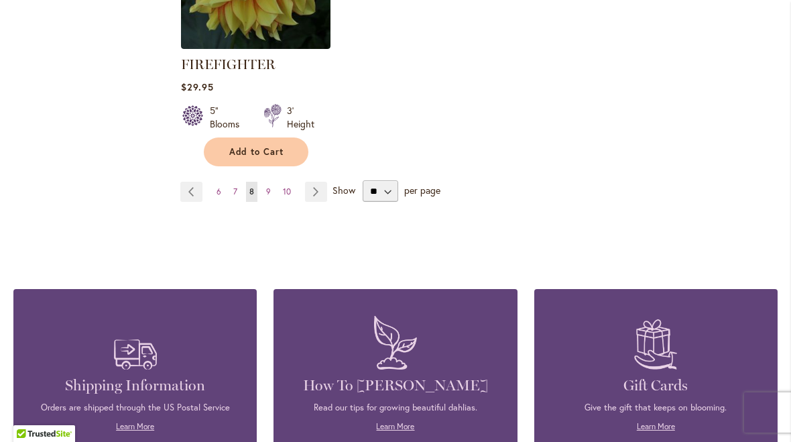
scroll to position [1875, 0]
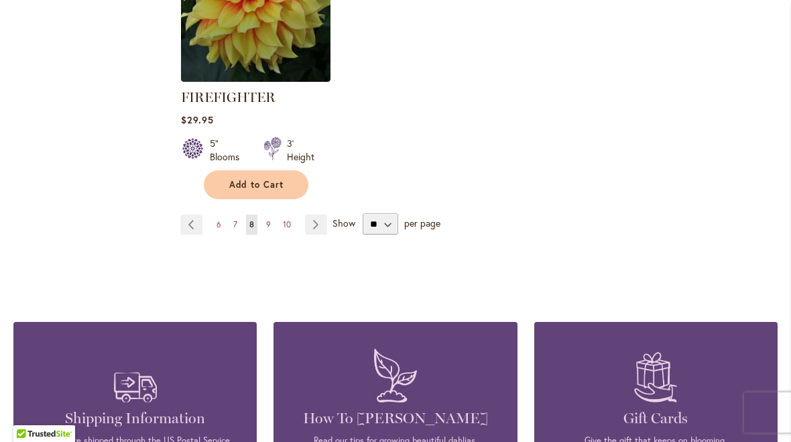
click at [217, 229] on span "6" at bounding box center [219, 224] width 5 height 10
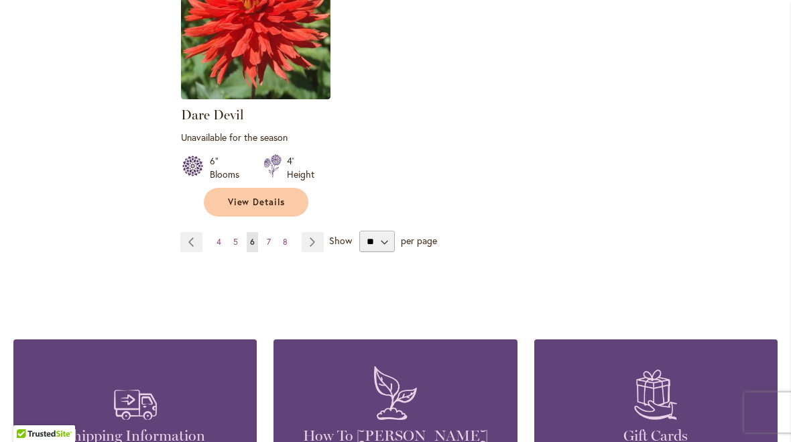
scroll to position [1830, 0]
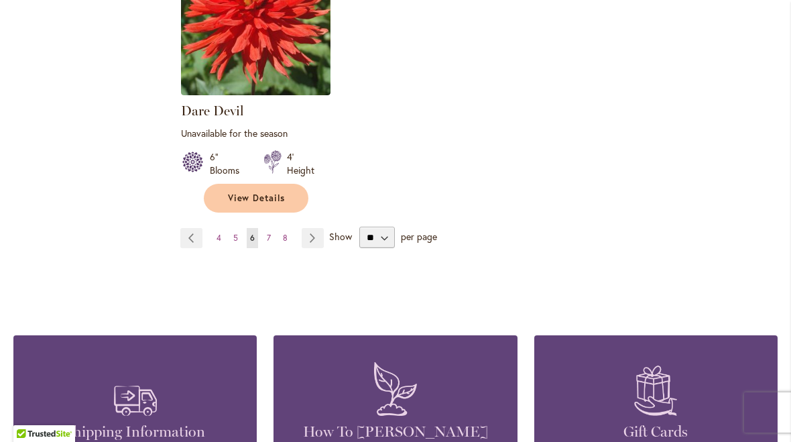
click at [239, 235] on link "Page 5" at bounding box center [235, 238] width 11 height 20
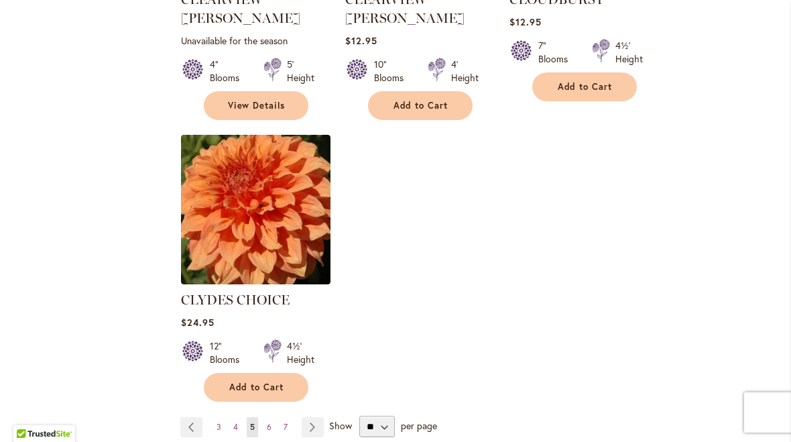
scroll to position [1648, 0]
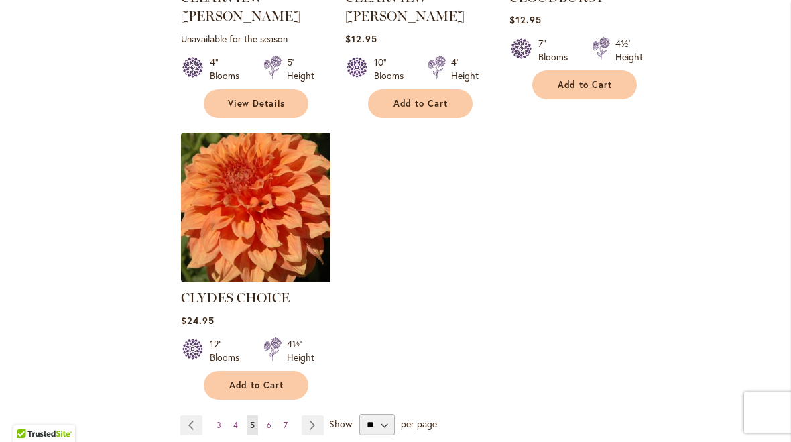
click at [237, 420] on span "4" at bounding box center [235, 425] width 5 height 10
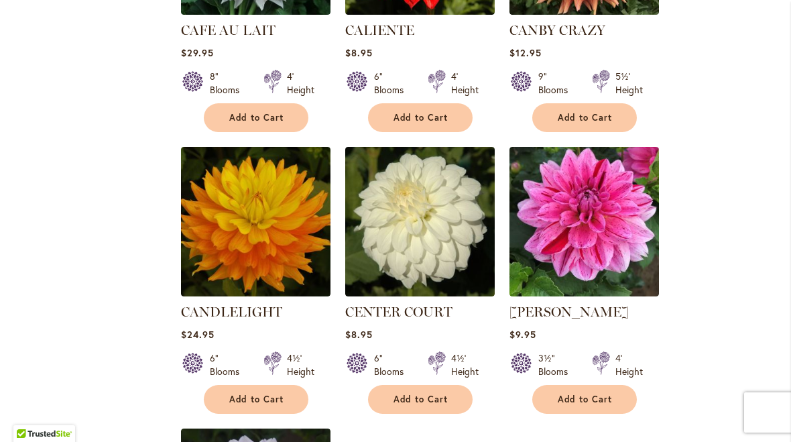
scroll to position [1334, 0]
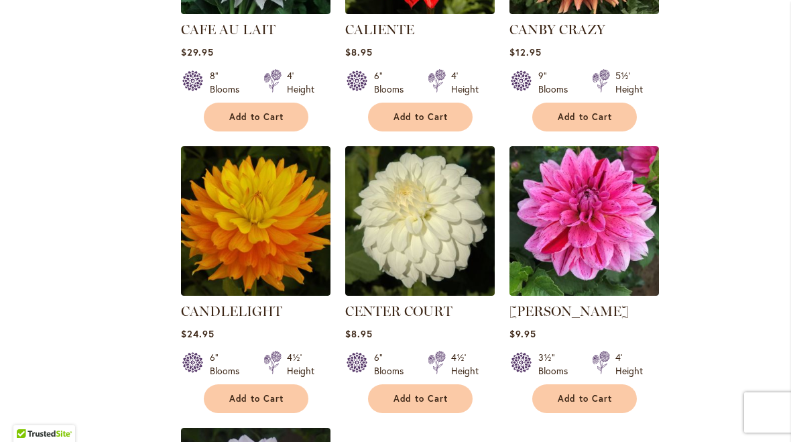
click at [431, 227] on img at bounding box center [420, 221] width 150 height 150
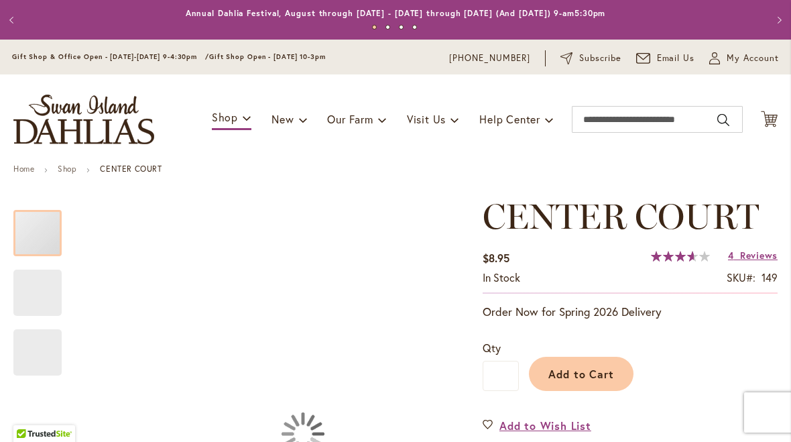
type input "*******"
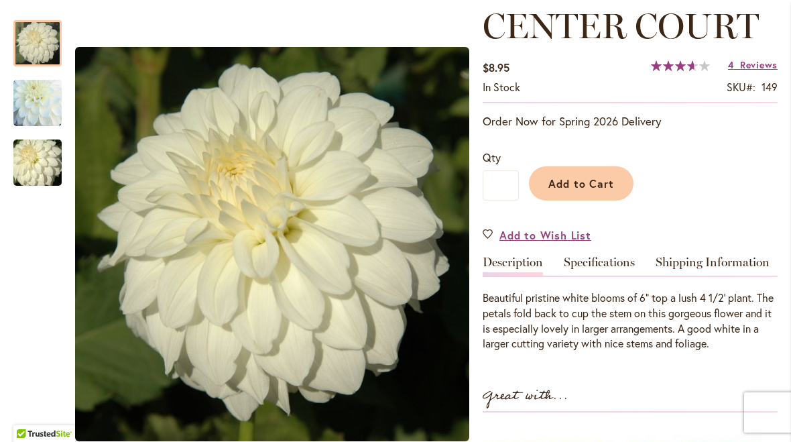
scroll to position [197, 0]
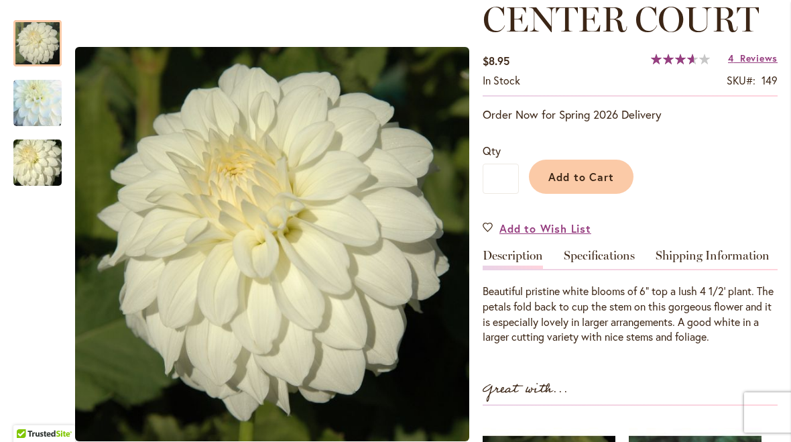
click at [599, 261] on link "Specifications" at bounding box center [599, 259] width 71 height 19
